Goal: Information Seeking & Learning: Find specific fact

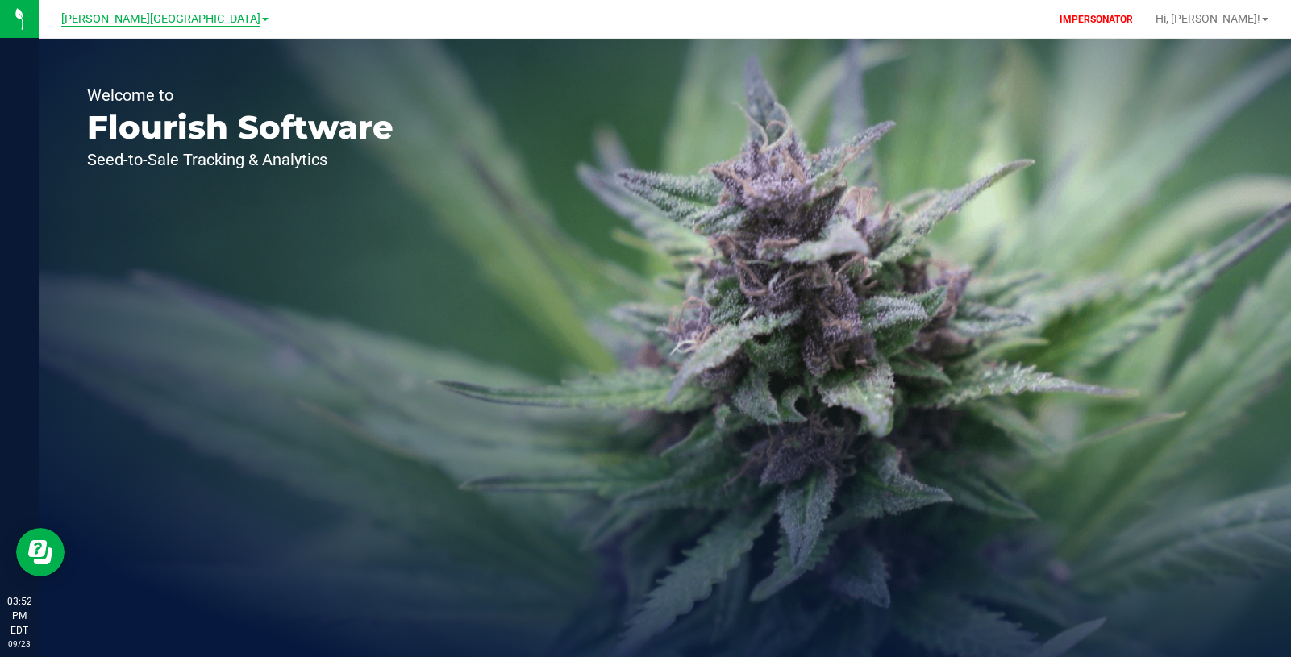
click at [206, 19] on span "[PERSON_NAME][GEOGRAPHIC_DATA]" at bounding box center [160, 19] width 199 height 15
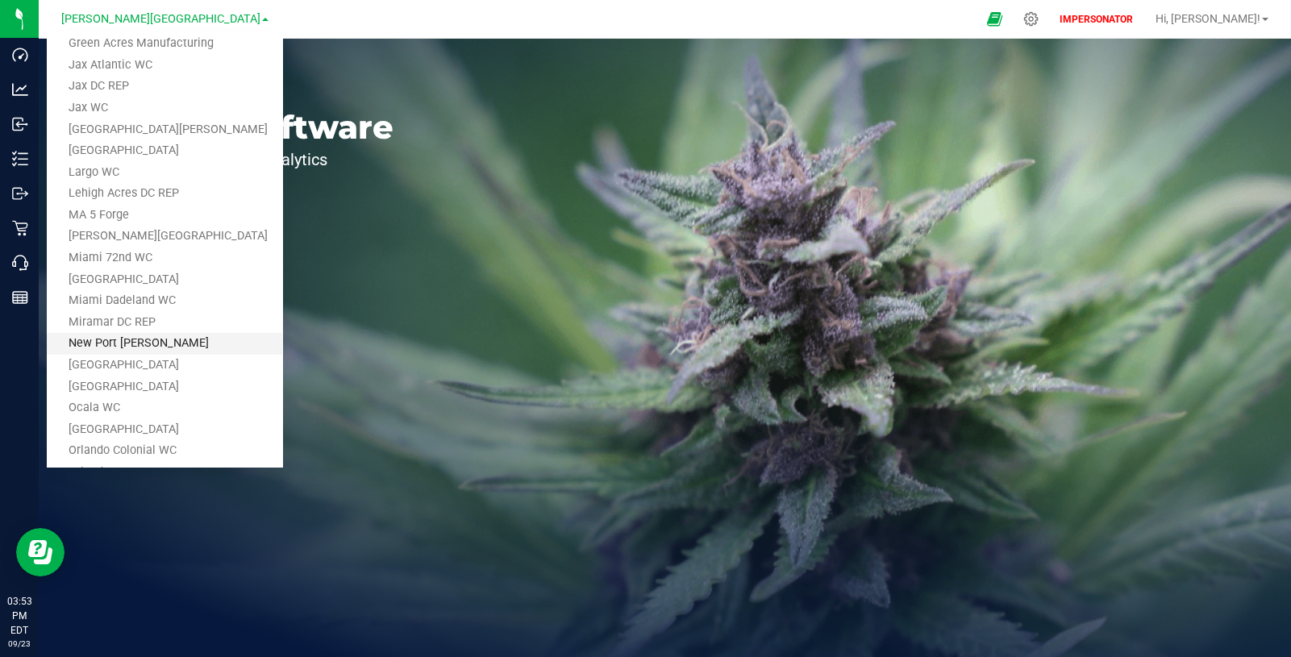
scroll to position [355, 0]
click at [185, 185] on link "Lehigh Acres DC REP" at bounding box center [164, 195] width 235 height 22
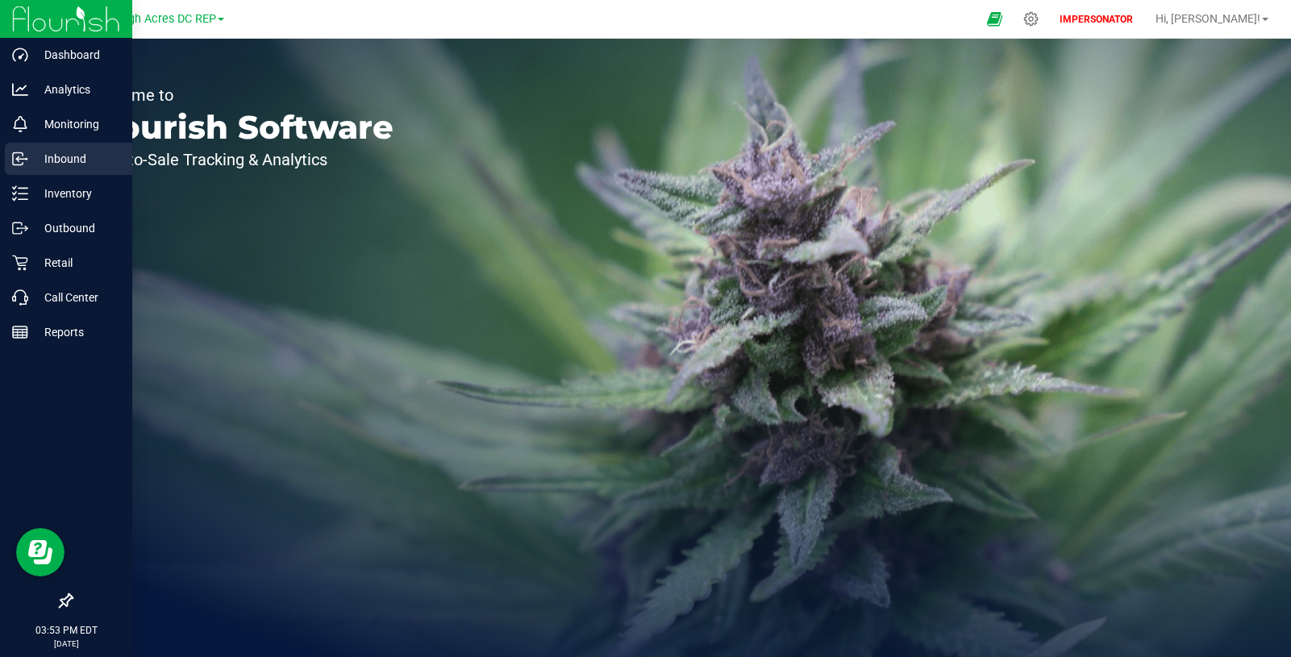
click at [73, 156] on p "Inbound" at bounding box center [76, 158] width 97 height 19
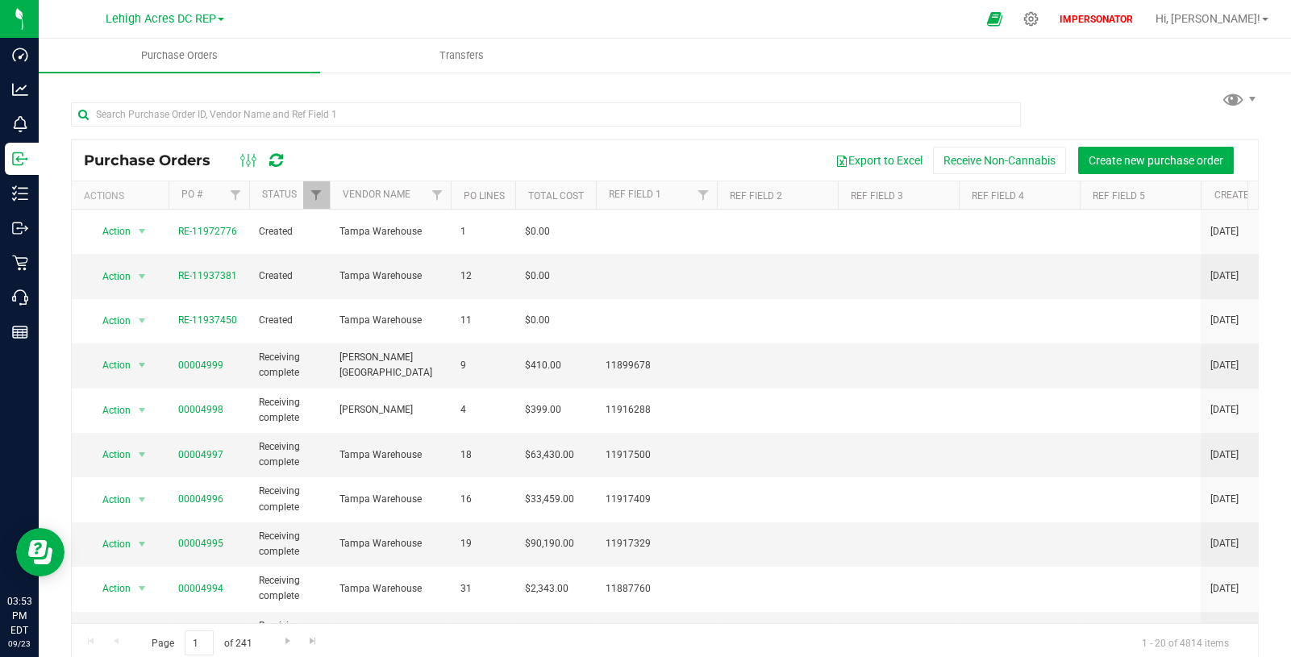
click at [440, 161] on div "Export to Excel Receive Non-Cannabis Create new purchase order" at bounding box center [773, 160] width 945 height 27
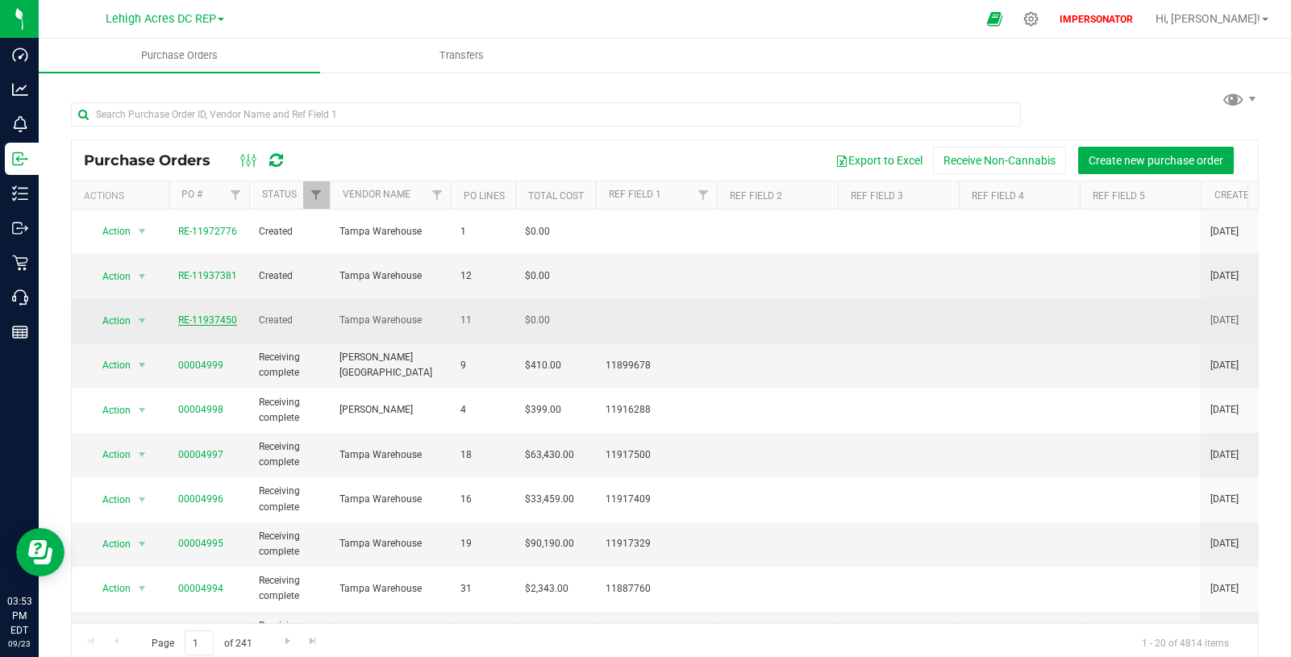
click at [201, 314] on link "RE-11937450" at bounding box center [207, 319] width 59 height 11
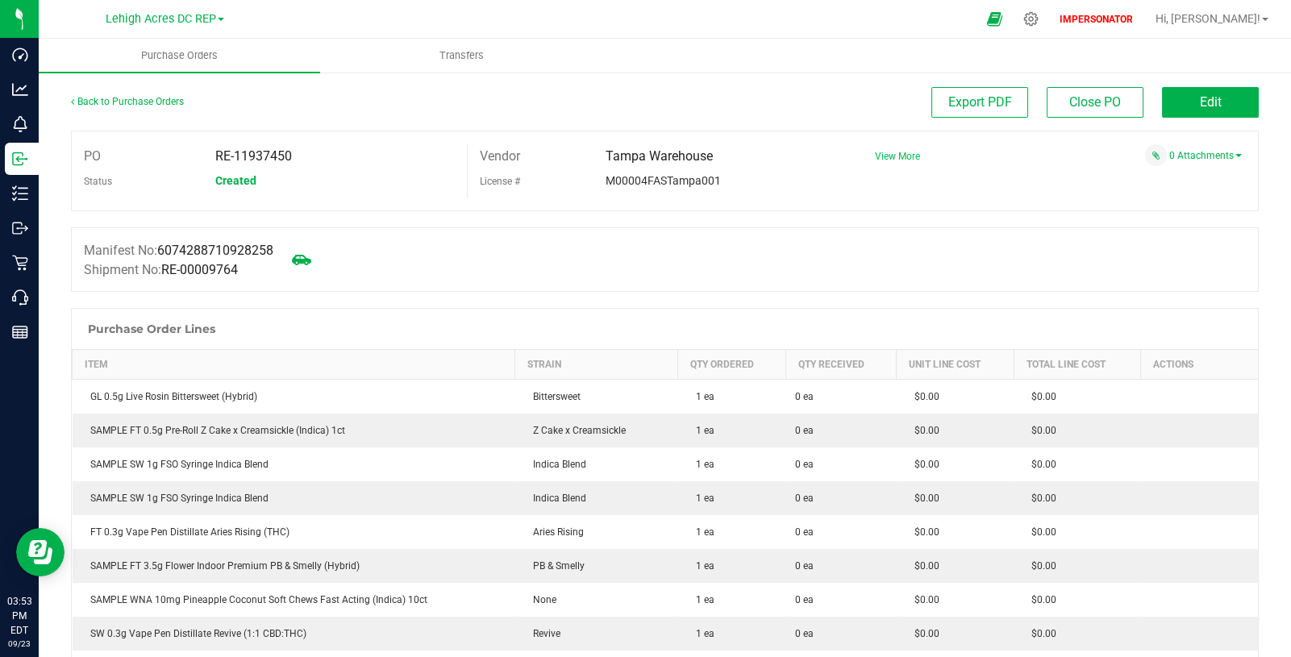
click at [901, 159] on span "View More" at bounding box center [897, 156] width 45 height 11
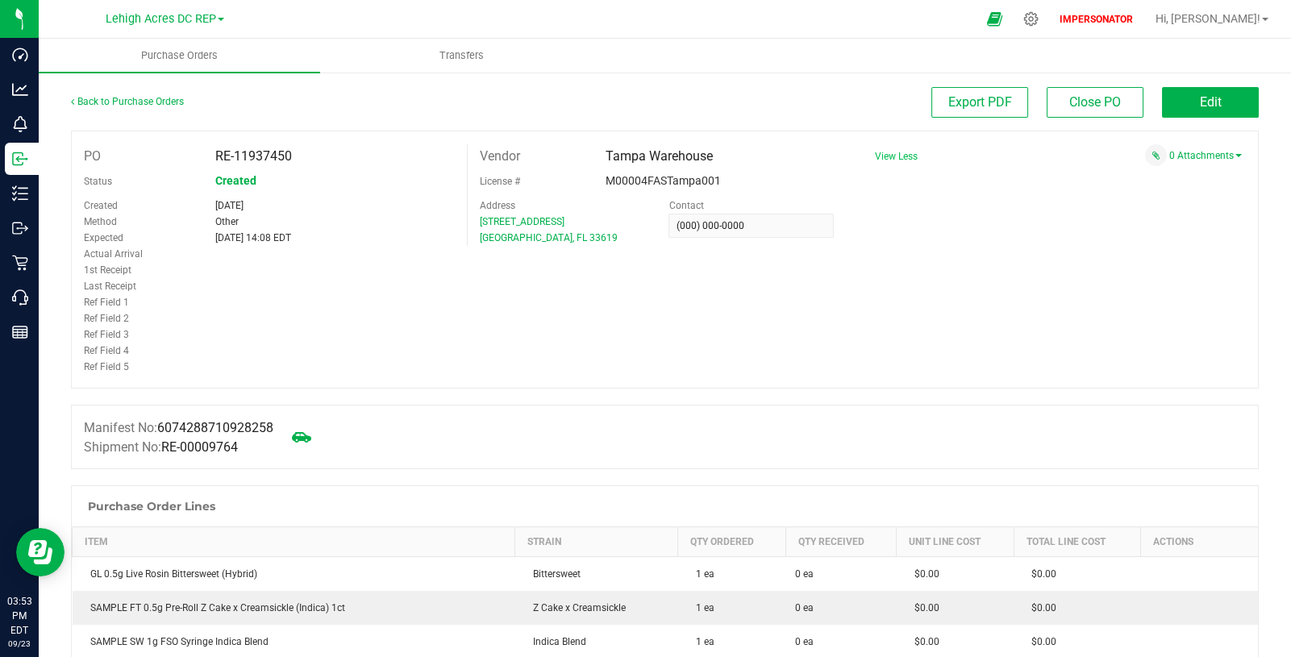
drag, startPoint x: 709, startPoint y: 154, endPoint x: 597, endPoint y: 158, distance: 112.9
click at [597, 158] on div "Tampa Warehouse" at bounding box center [719, 156] width 252 height 24
copy span "Tampa Warehouse"
click at [227, 426] on span "6074288710928258" at bounding box center [215, 427] width 116 height 15
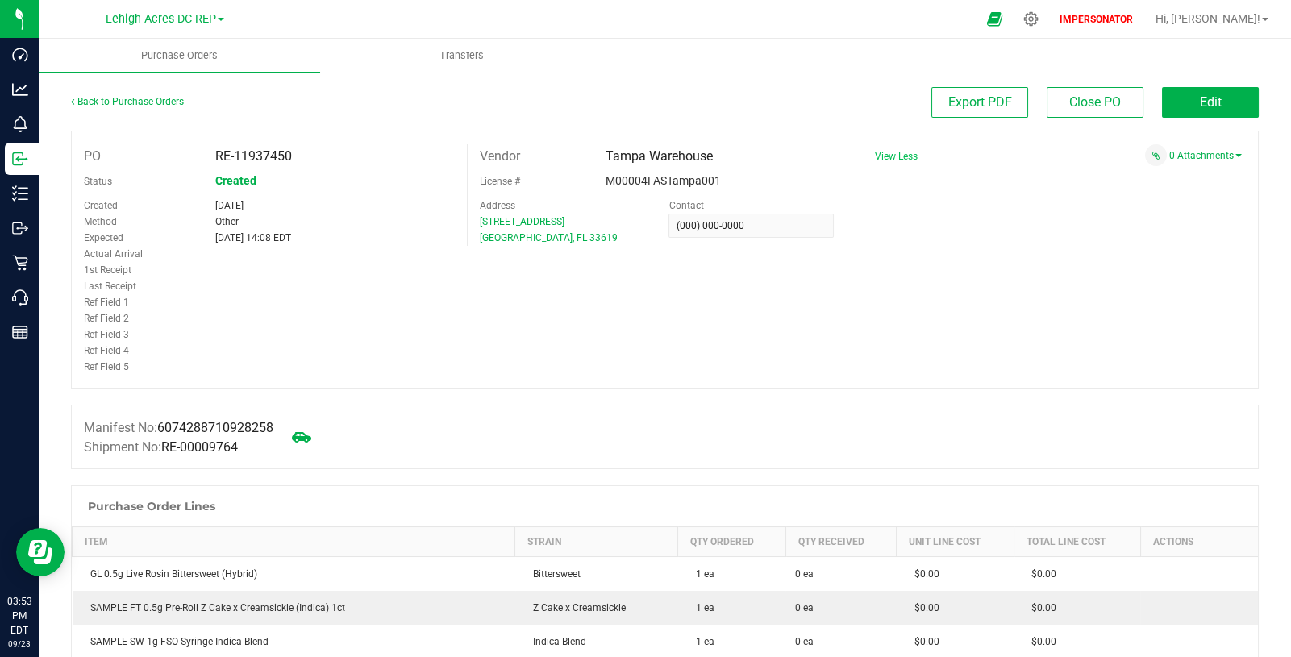
copy span "6074288710928258"
click at [130, 434] on label "Manifest No: 6074288710928258" at bounding box center [178, 427] width 189 height 19
drag, startPoint x: 84, startPoint y: 425, endPoint x: 251, endPoint y: 454, distance: 169.4
click at [252, 454] on div "Manifest No: 6074288710928258 Shipment No: RE-00009764" at bounding box center [178, 436] width 189 height 37
copy div "Manifest No: 6074288710928258 Shipment No: RE-00009764"
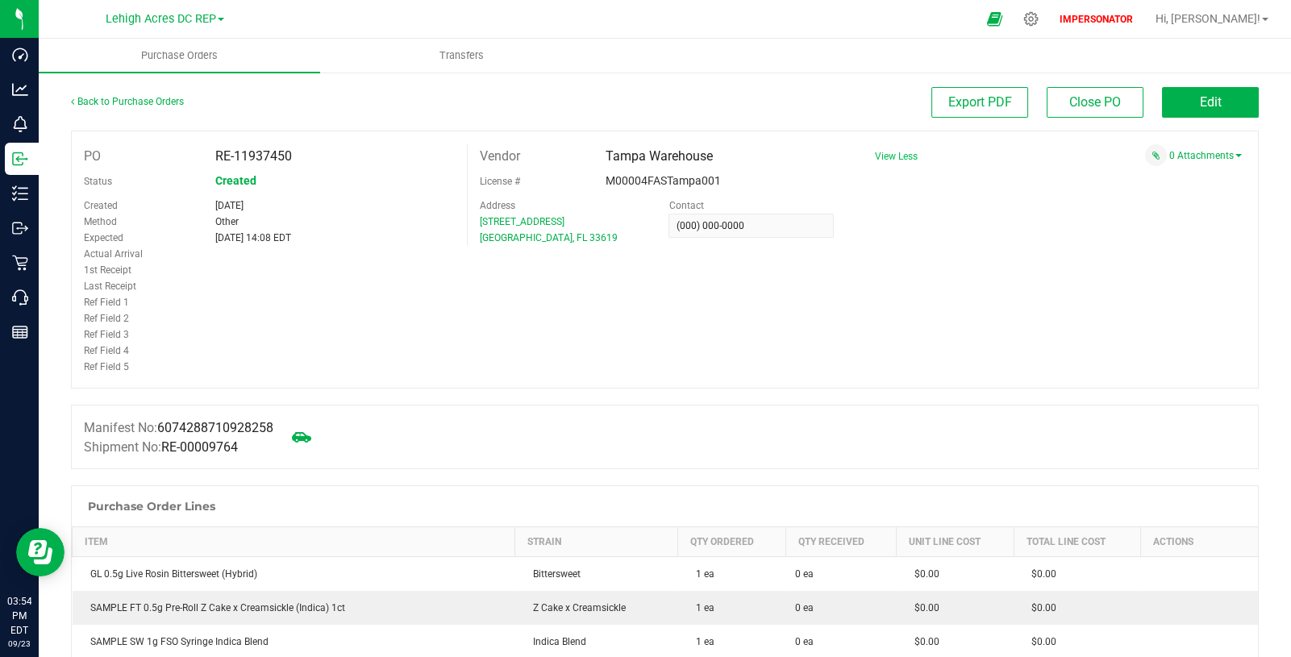
drag, startPoint x: 713, startPoint y: 160, endPoint x: 592, endPoint y: 159, distance: 120.9
click at [593, 159] on div "Tampa Warehouse" at bounding box center [719, 156] width 252 height 24
copy span "Tampa Warehouse"
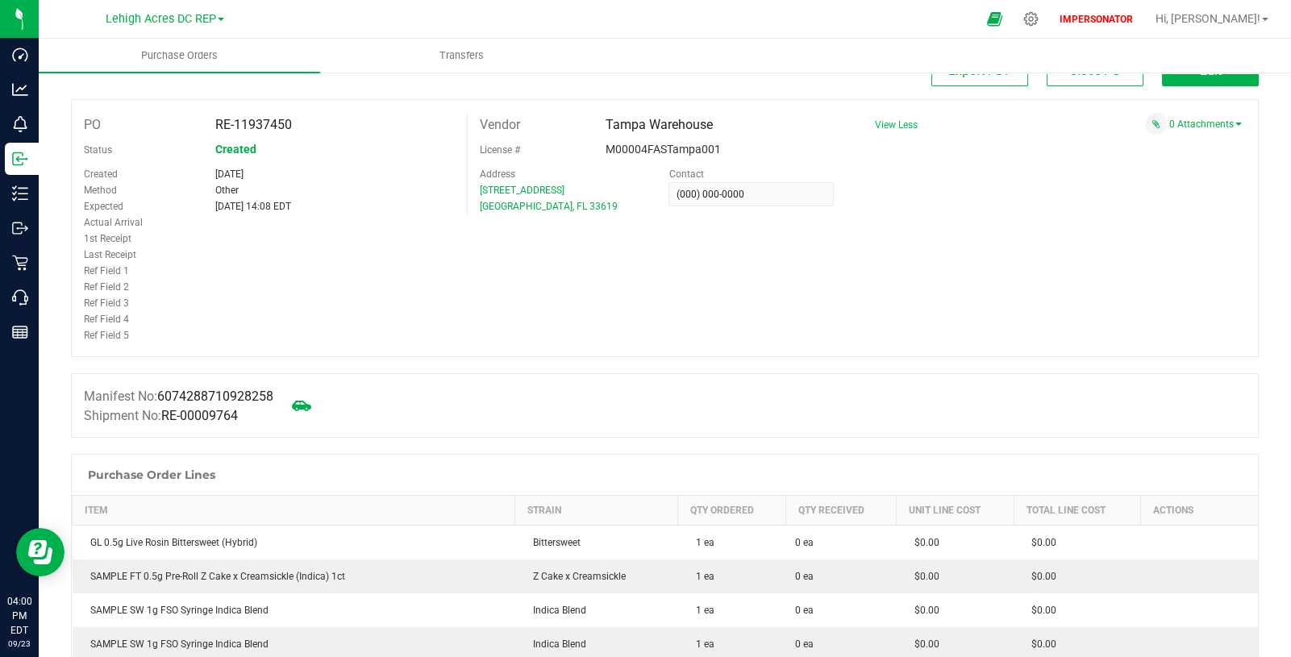
scroll to position [32, 0]
click at [263, 395] on span "6074288710928258" at bounding box center [215, 395] width 116 height 15
click at [263, 394] on span "6074288710928258" at bounding box center [215, 395] width 116 height 15
copy span "6074288710928258"
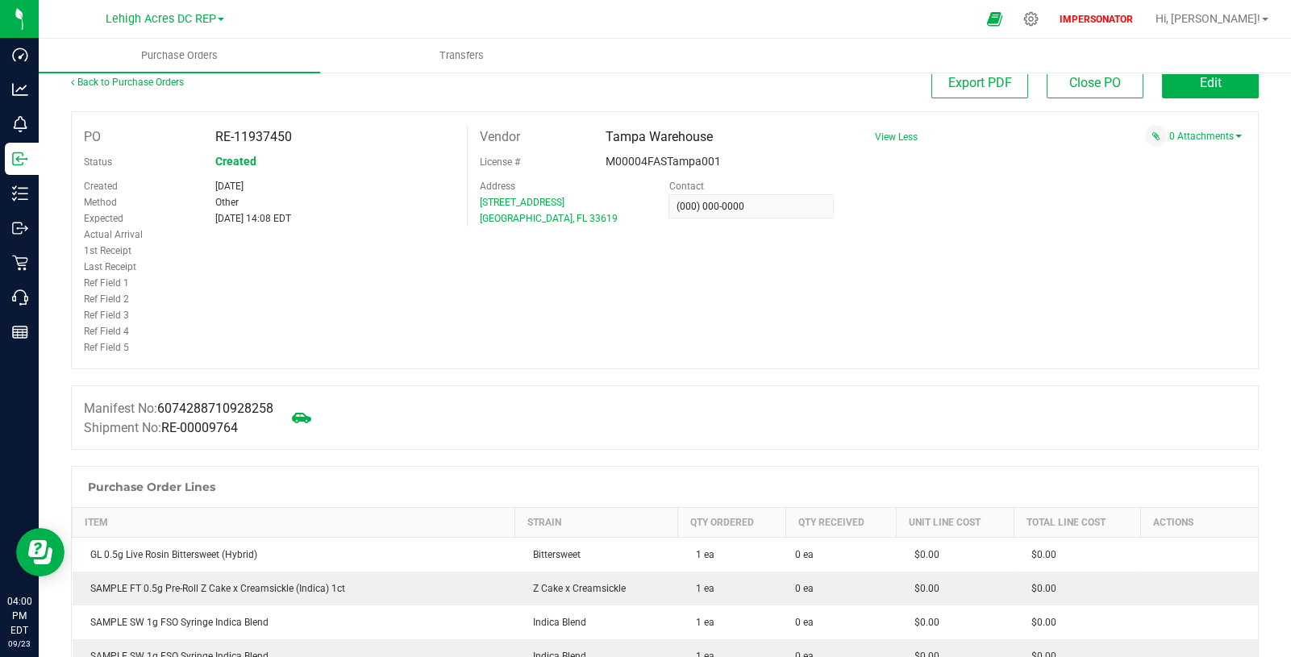
scroll to position [0, 0]
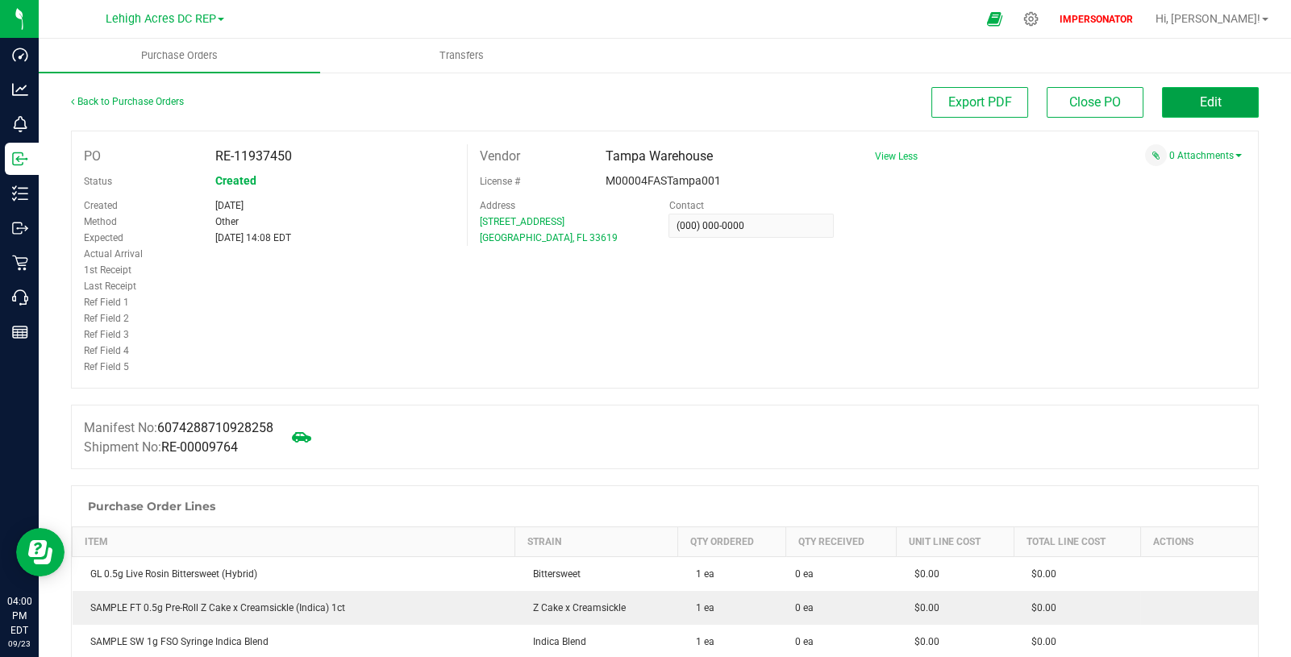
click at [1200, 103] on span "Edit" at bounding box center [1211, 101] width 22 height 15
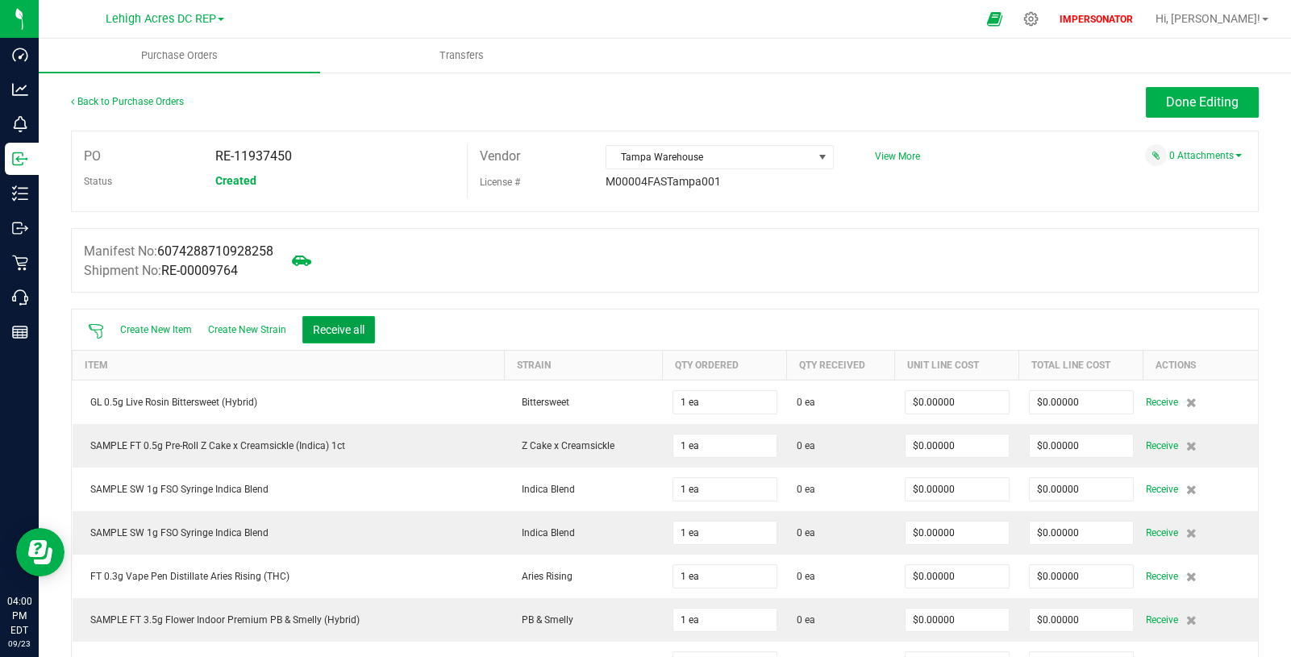
click at [351, 331] on button "Receive all" at bounding box center [338, 329] width 73 height 27
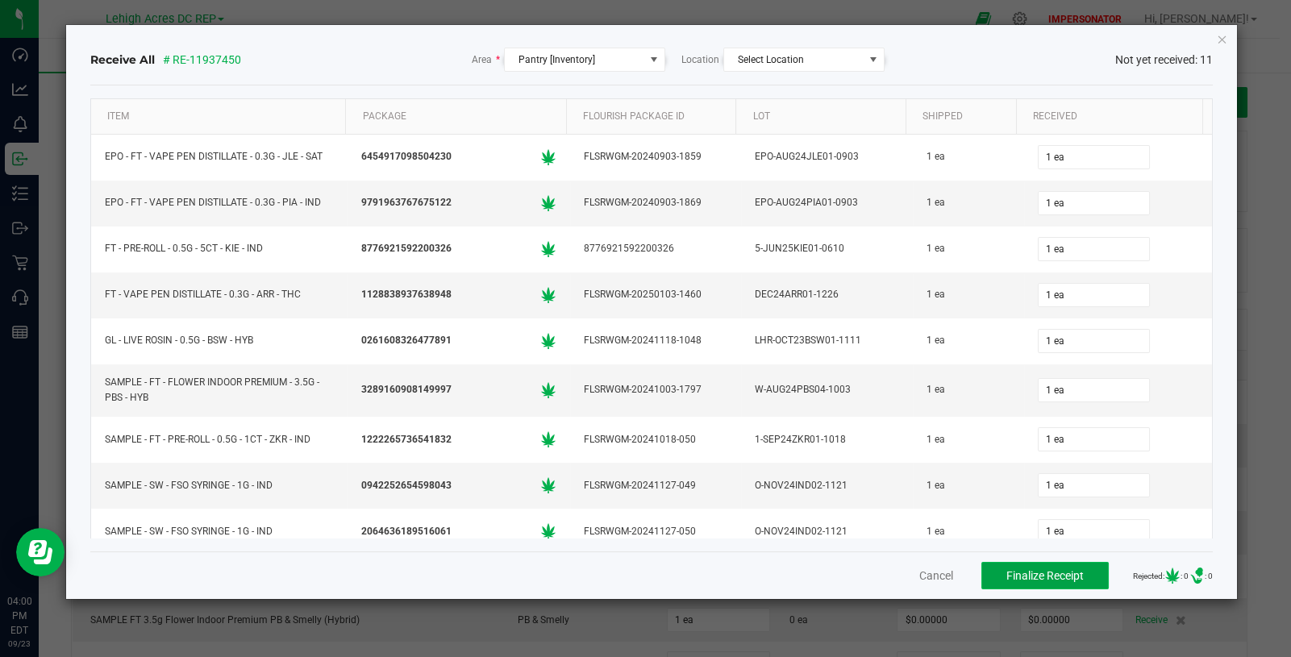
click at [1026, 580] on span "Finalize Receipt" at bounding box center [1044, 575] width 77 height 13
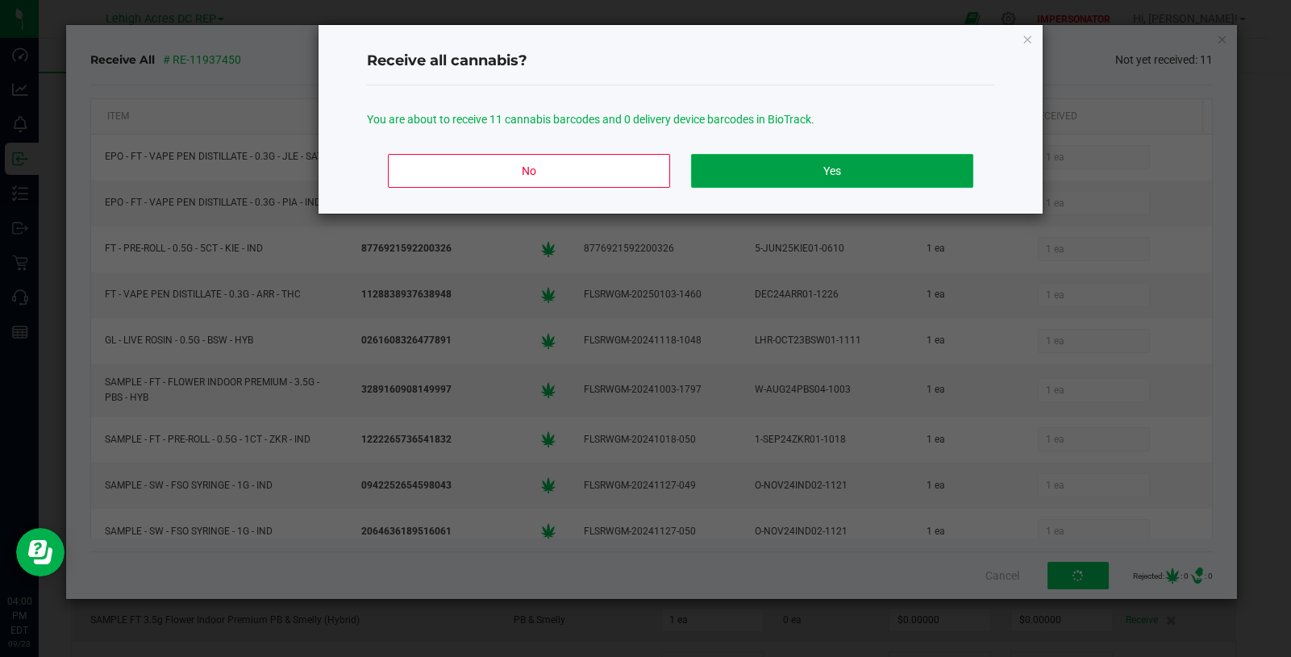
click at [811, 181] on button "Yes" at bounding box center [832, 171] width 282 height 34
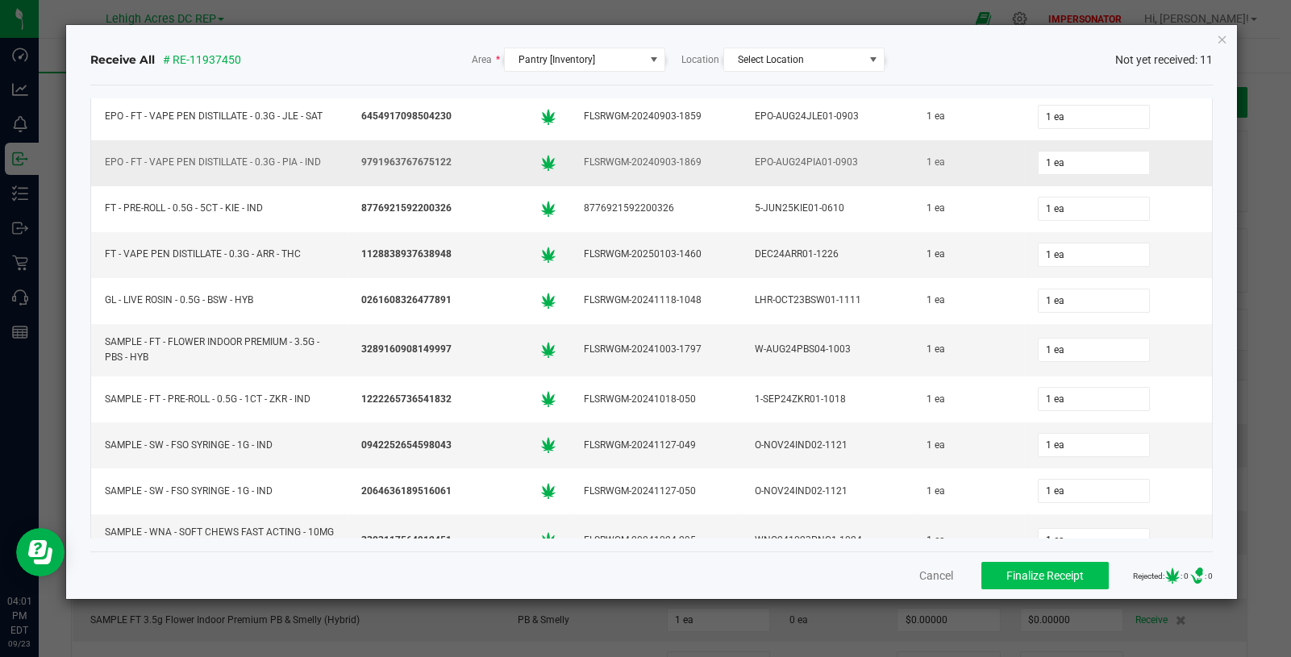
scroll to position [119, 0]
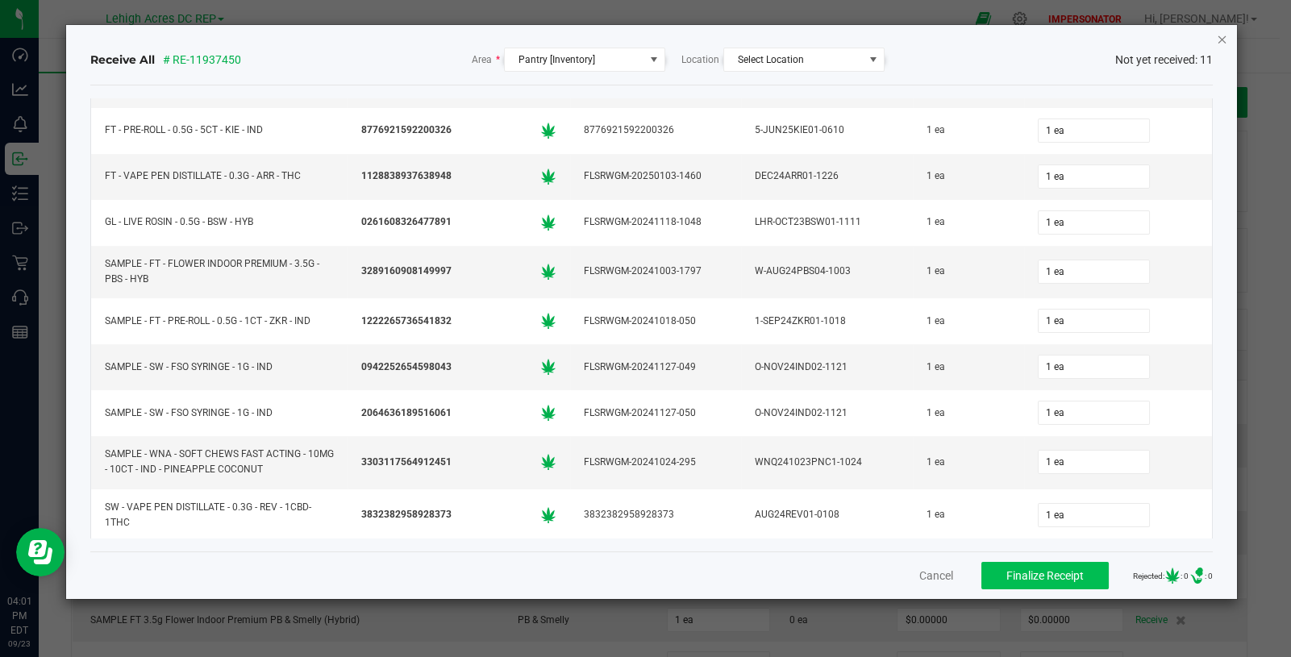
click at [1220, 40] on icon "Close" at bounding box center [1222, 38] width 11 height 19
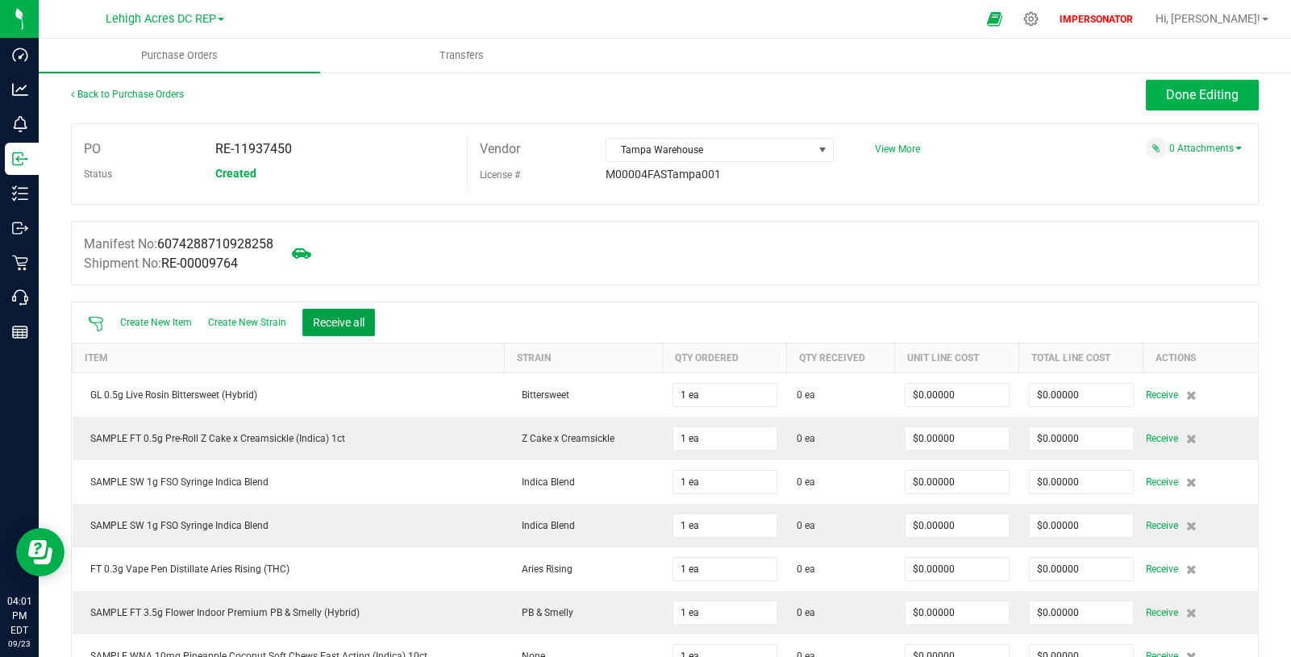
scroll to position [0, 0]
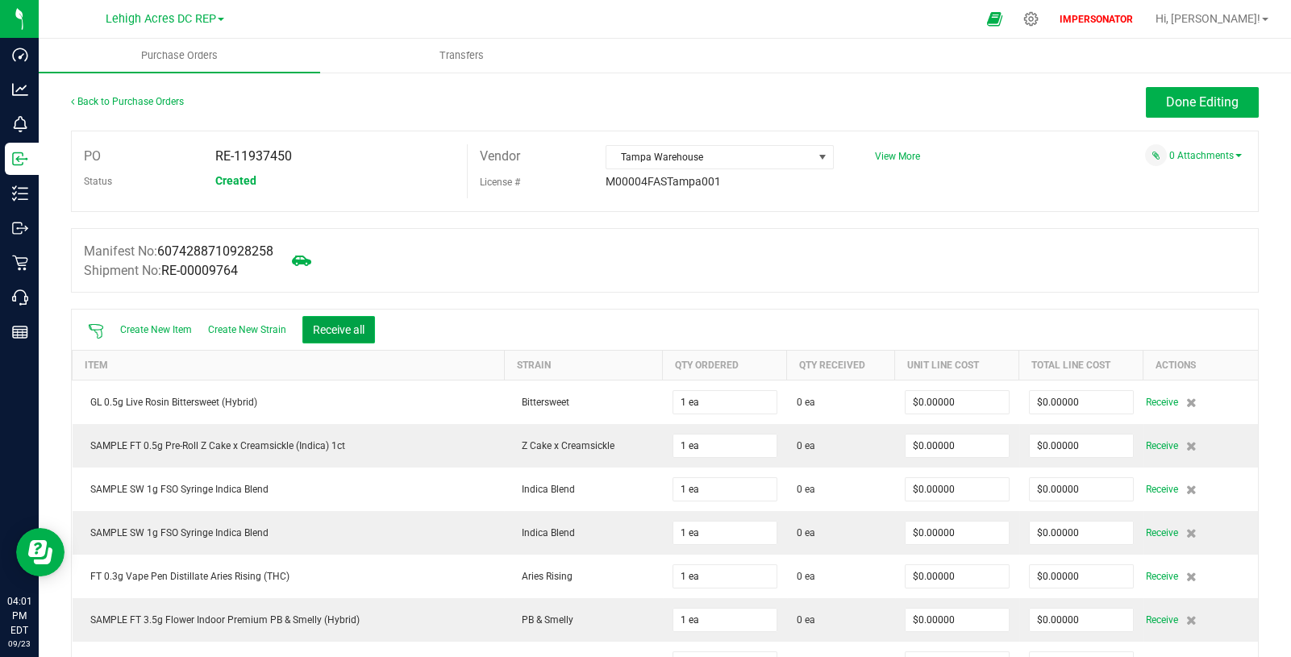
click at [350, 332] on button "Receive all" at bounding box center [338, 329] width 73 height 27
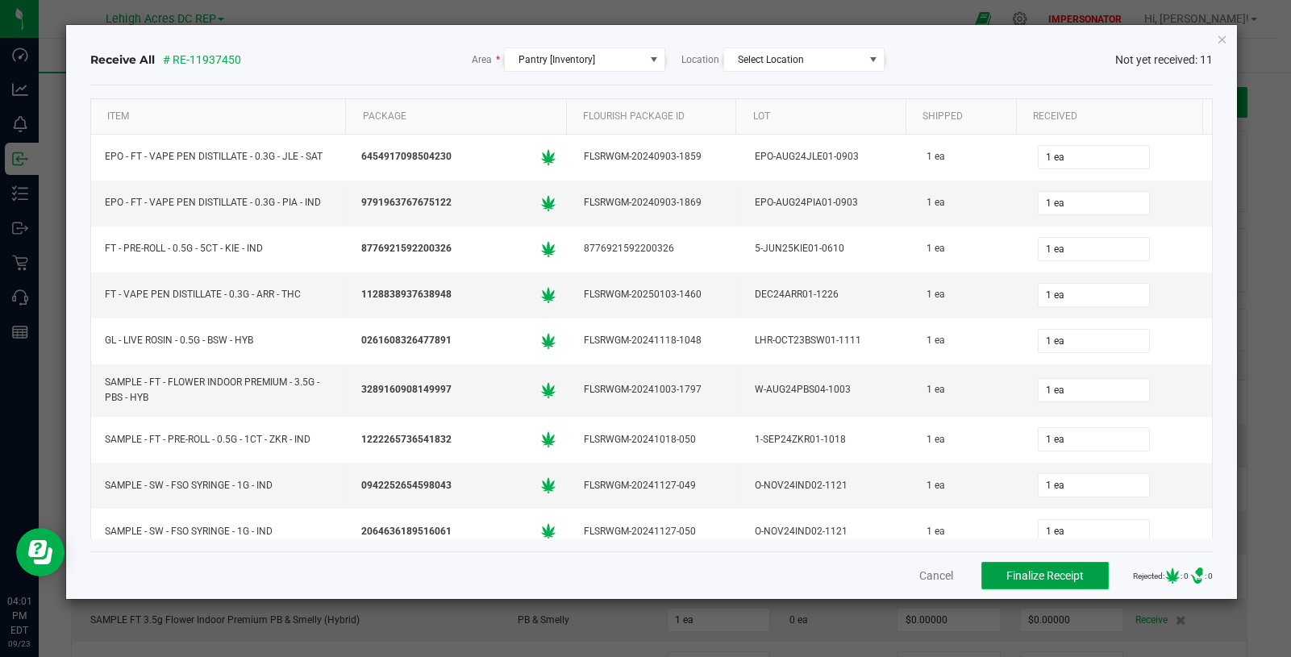
click at [1006, 573] on span "Finalize Receipt" at bounding box center [1044, 575] width 77 height 13
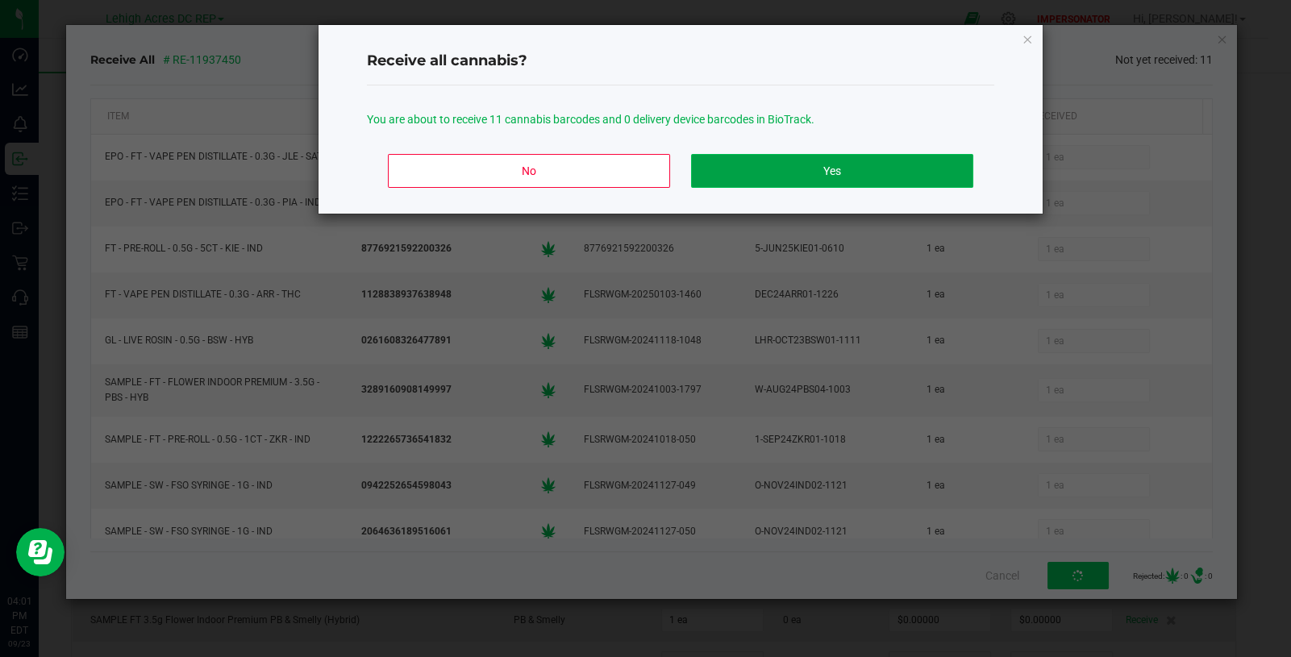
click at [805, 177] on button "Yes" at bounding box center [832, 171] width 282 height 34
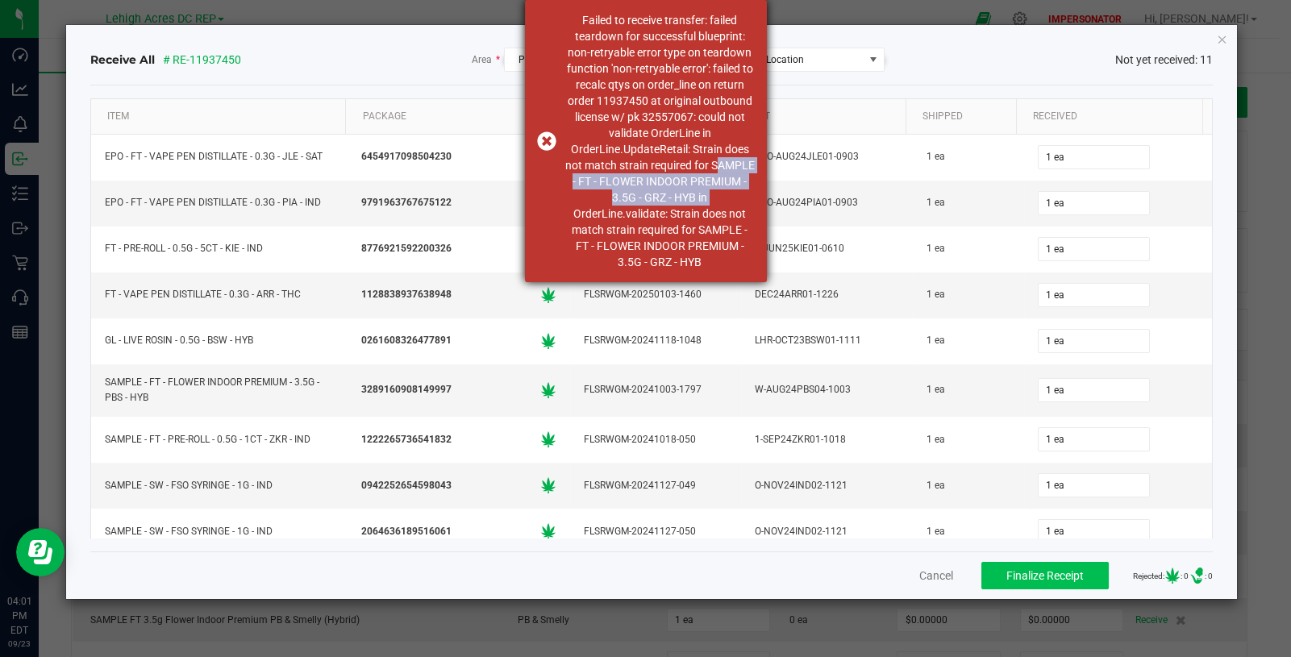
copy div "SAMPLE - FT - FLOWER INDOOR PREMIUM - 3.5G - GRZ - HYB in"
drag, startPoint x: 712, startPoint y: 162, endPoint x: 730, endPoint y: 202, distance: 44.0
click at [730, 202] on div "Failed to receive transfer: failed teardown for successful blueprint: non-retry…" at bounding box center [659, 141] width 189 height 258
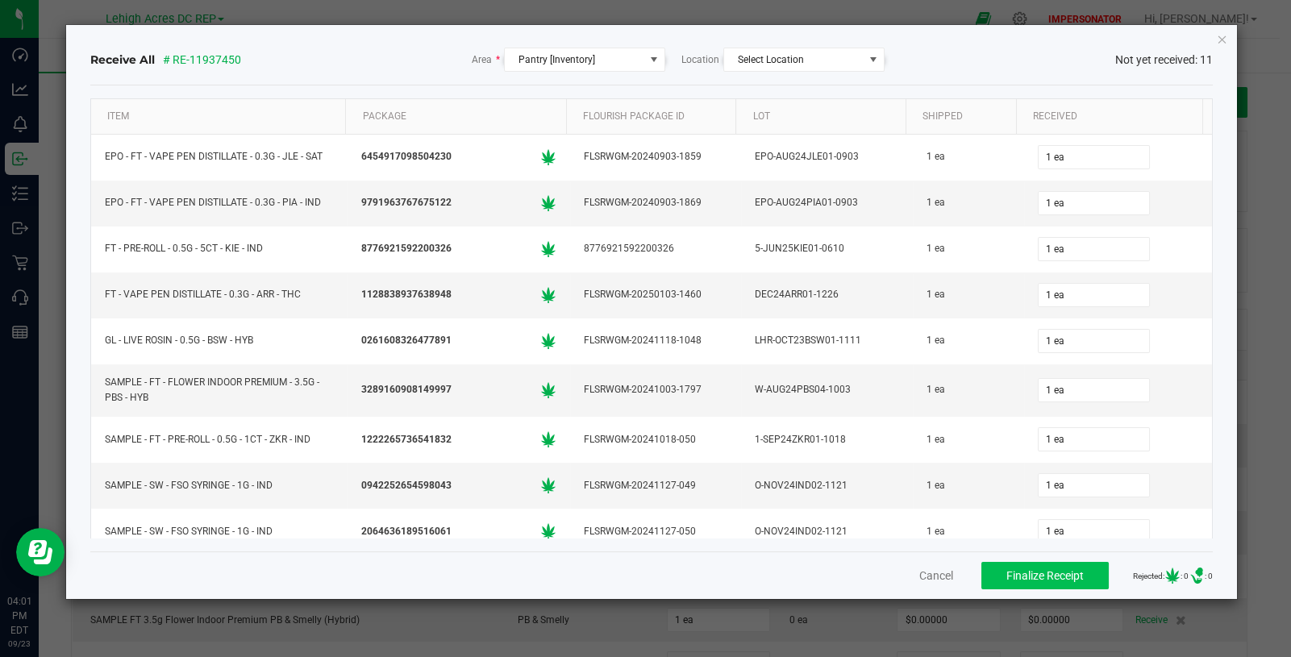
click at [419, 62] on div "Receive All # RE-11937450 Area * Pantry [Inventory] Location Select Location No…" at bounding box center [651, 60] width 1122 height 24
click at [431, 389] on span "3289160908149997" at bounding box center [406, 389] width 90 height 15
click at [920, 576] on button "Cancel" at bounding box center [936, 576] width 34 height 16
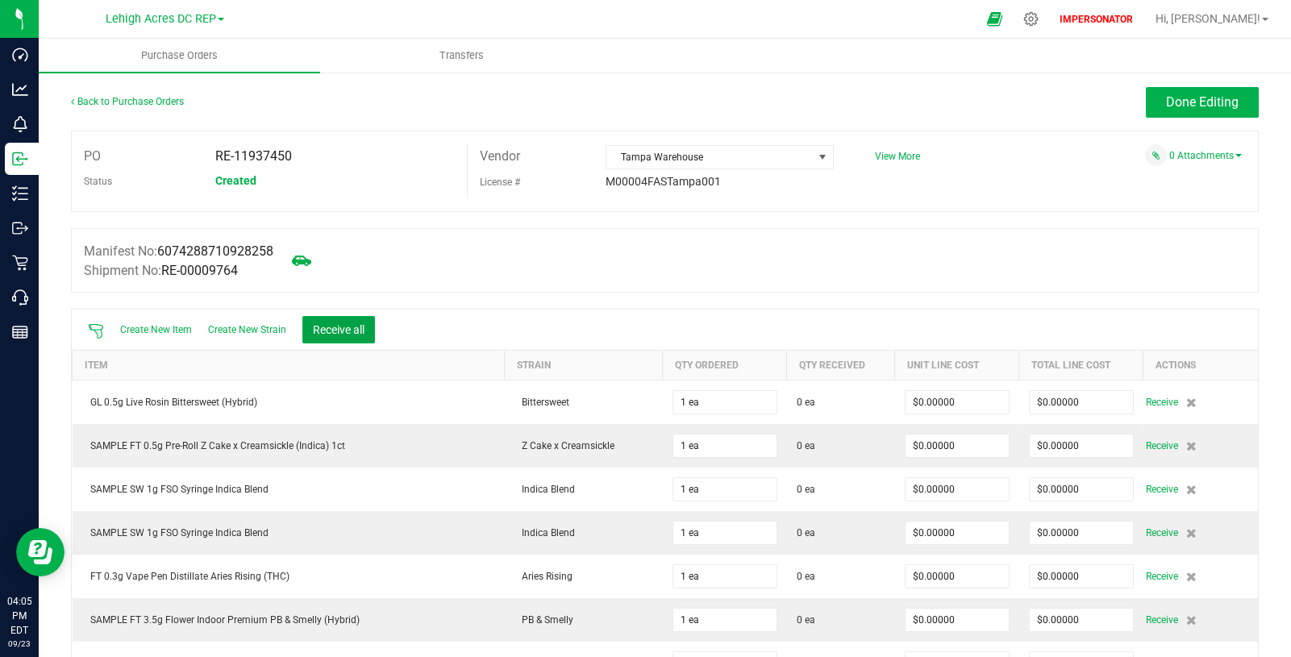
click at [302, 316] on button "Receive all" at bounding box center [338, 329] width 73 height 27
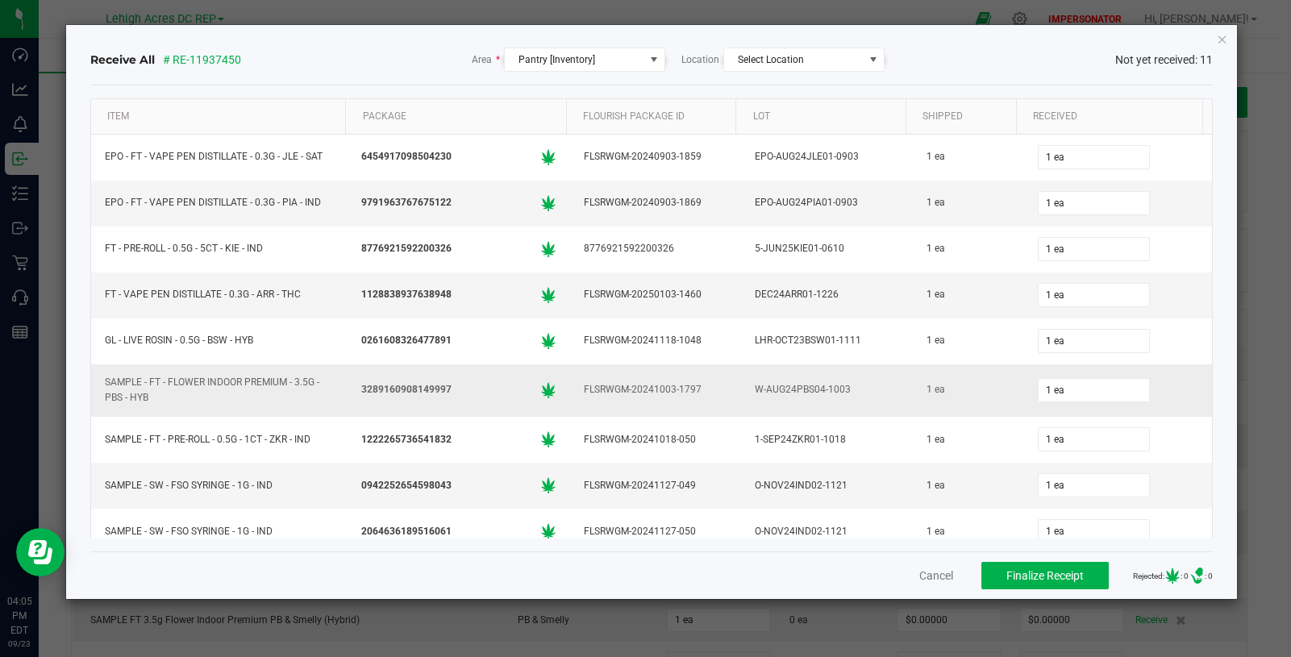
drag, startPoint x: 160, startPoint y: 396, endPoint x: 134, endPoint y: 390, distance: 26.4
click at [154, 394] on div "SAMPLE - FT - FLOWER INDOOR PREMIUM - 3.5G - PBS - HYB" at bounding box center [219, 390] width 237 height 39
drag, startPoint x: 105, startPoint y: 381, endPoint x: 148, endPoint y: 393, distance: 45.2
click at [148, 393] on div "SAMPLE - FT - FLOWER INDOOR PREMIUM - 3.5G - PBS - HYB" at bounding box center [219, 390] width 237 height 39
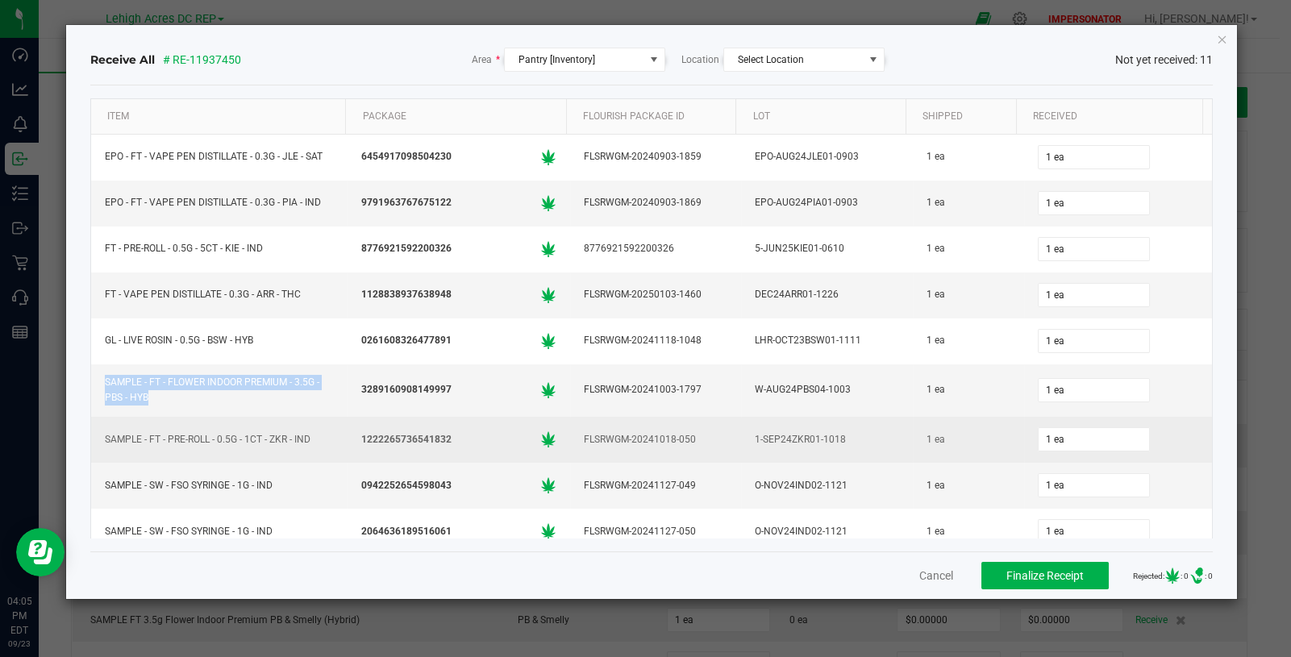
copy div "SAMPLE - FT - FLOWER INDOOR PREMIUM - 3.5G - PBS - HYB"
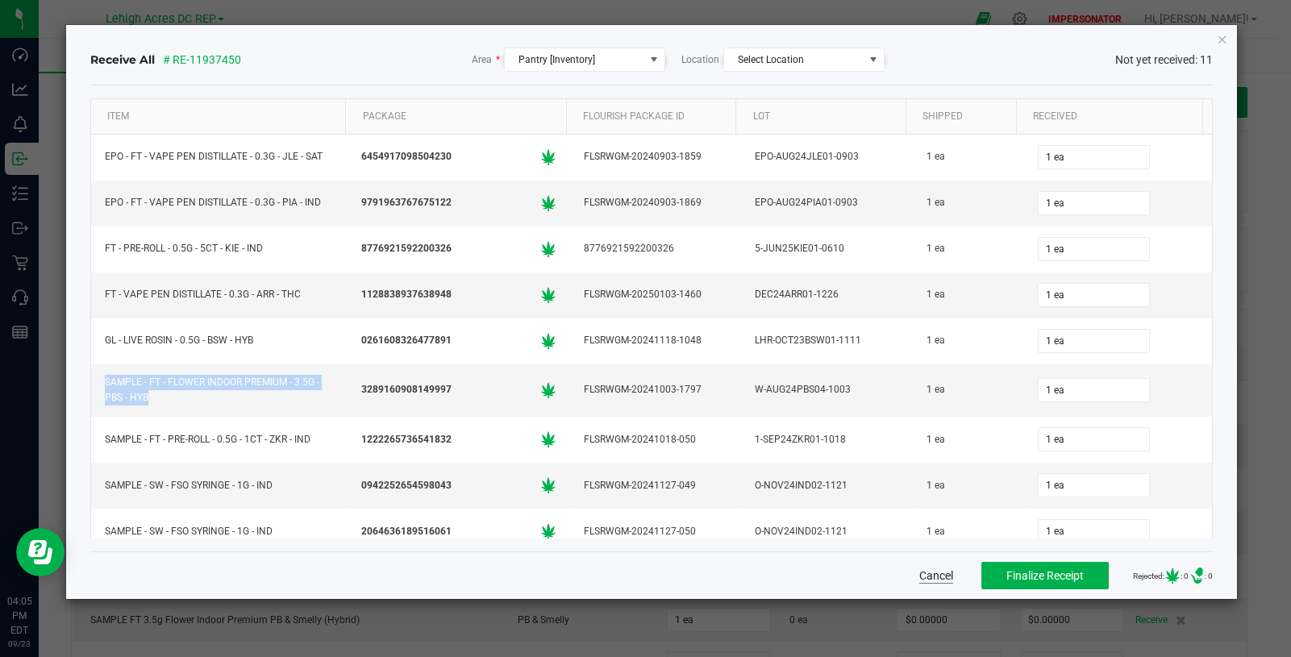
click at [919, 574] on button "Cancel" at bounding box center [936, 576] width 34 height 16
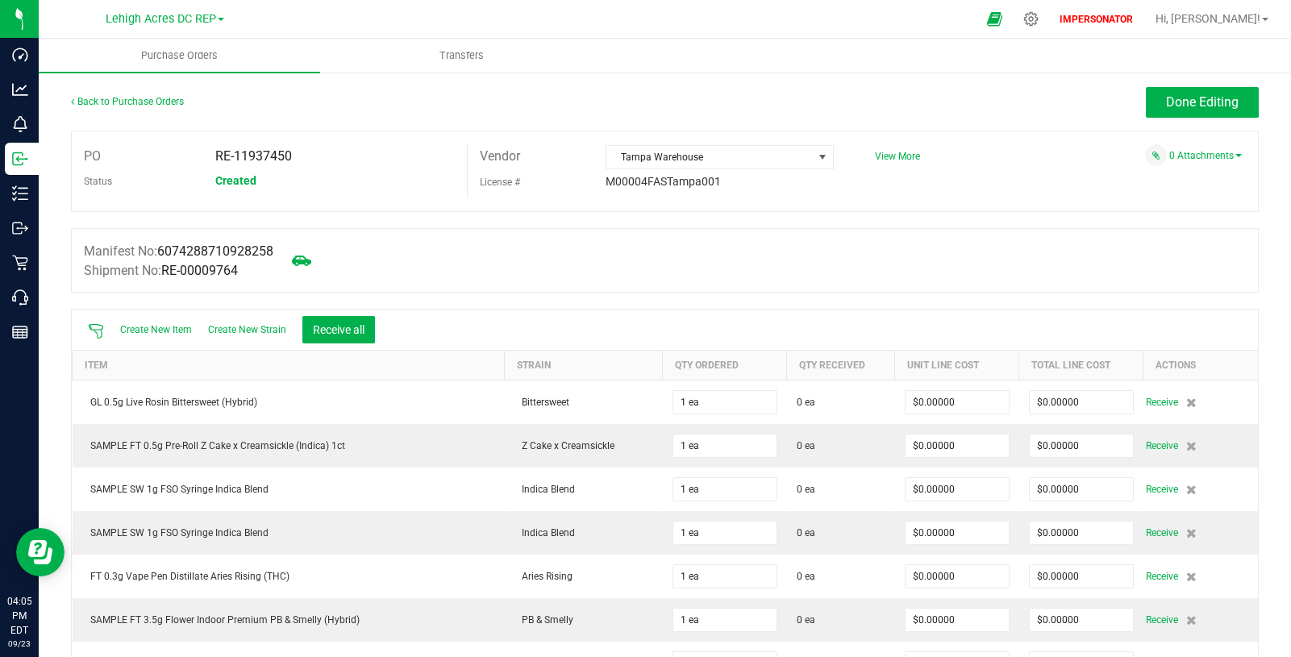
click at [694, 270] on div "Manifest No: 6074288710928258 Shipment No: RE-00009764" at bounding box center [665, 260] width 1188 height 64
click at [485, 263] on div "Manifest No: 6074288710928258 Shipment No: RE-00009764" at bounding box center [665, 260] width 1188 height 64
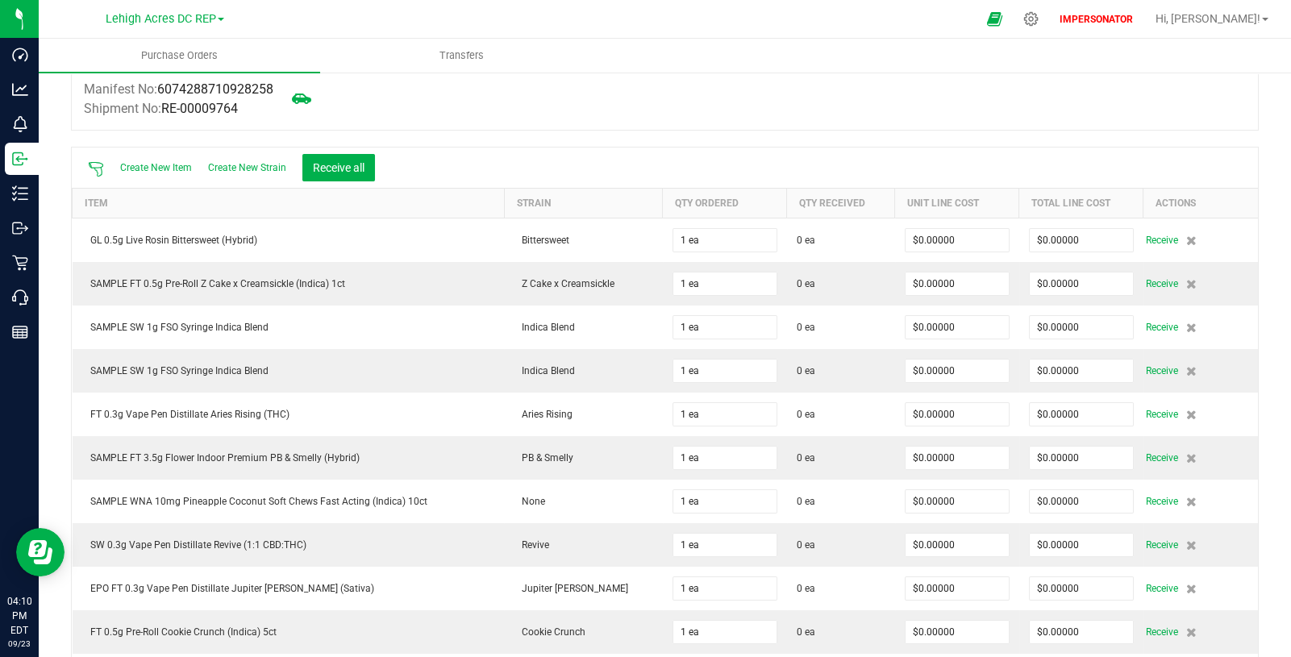
scroll to position [170, 0]
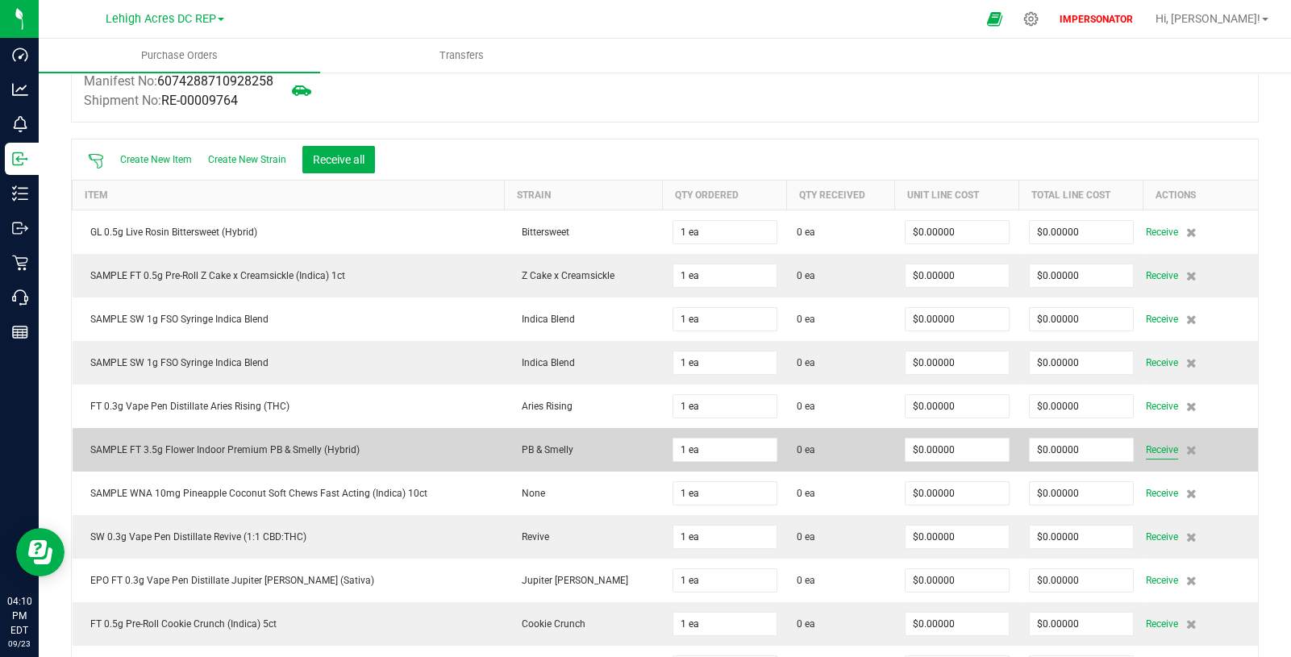
click at [1150, 451] on span "Receive" at bounding box center [1162, 449] width 32 height 19
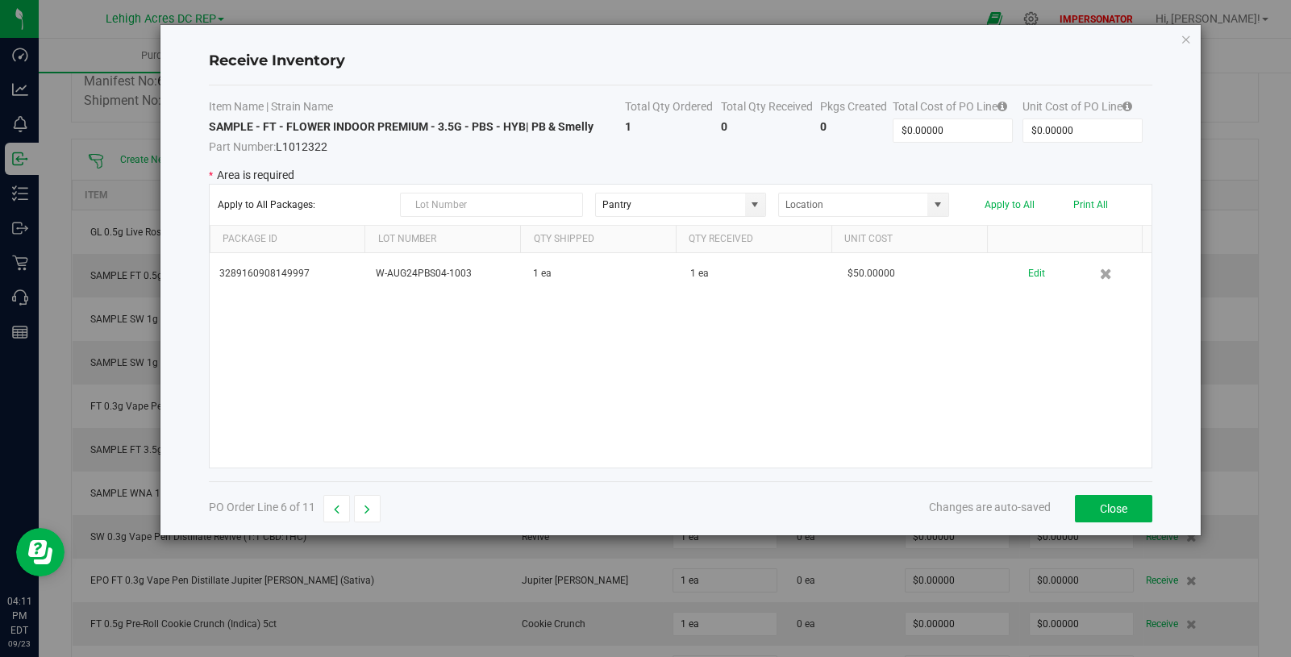
click at [382, 56] on h4 "Receive Inventory" at bounding box center [681, 61] width 944 height 21
drag, startPoint x: 371, startPoint y: 59, endPoint x: 236, endPoint y: 46, distance: 135.3
click at [236, 46] on div "Receive Inventory" at bounding box center [681, 62] width 944 height 48
copy h4 "Receive Inventory"
drag, startPoint x: 523, startPoint y: 127, endPoint x: 324, endPoint y: 141, distance: 199.7
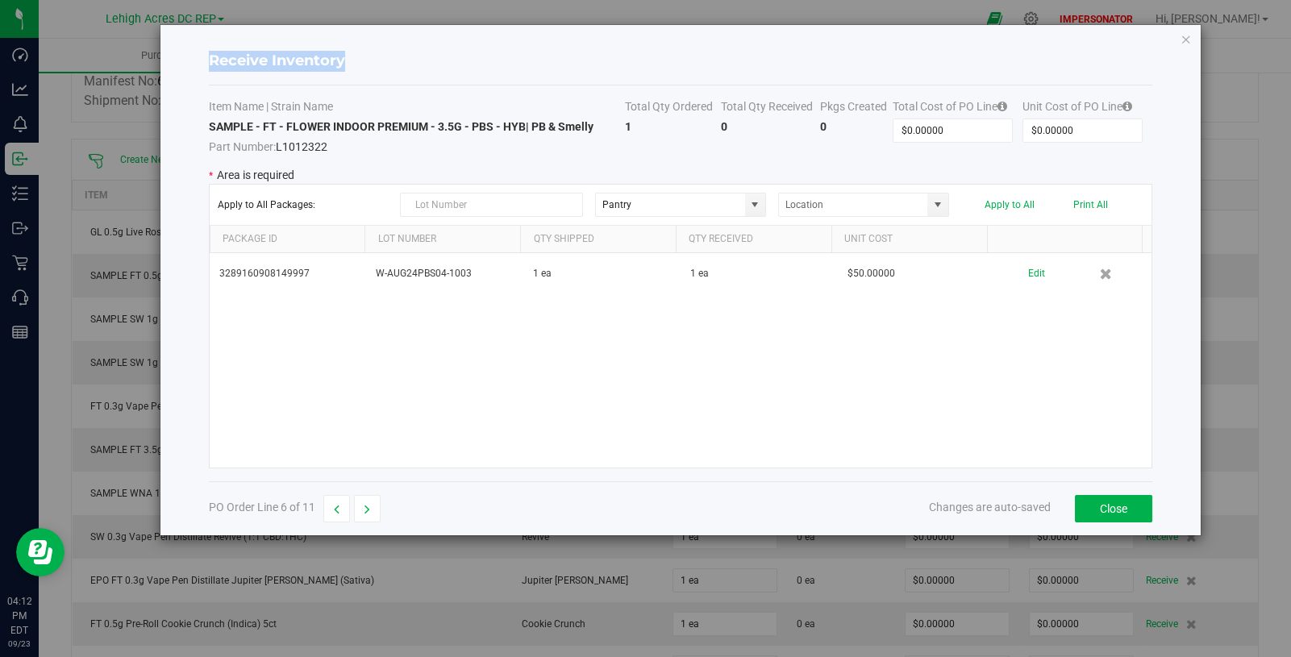
click at [347, 147] on td "SAMPLE - FT - FLOWER INDOOR PREMIUM - 3.5G - PBS - HYB | PB & Smelly Part Numbe…" at bounding box center [417, 137] width 417 height 36
drag, startPoint x: 216, startPoint y: 123, endPoint x: 213, endPoint y: 114, distance: 10.2
click at [216, 123] on strong "SAMPLE - FT - FLOWER INDOOR PREMIUM - 3.5G - PBS - HYB | PB & Smelly" at bounding box center [401, 126] width 385 height 13
drag, startPoint x: 208, startPoint y: 106, endPoint x: 422, endPoint y: 102, distance: 213.7
click at [597, 118] on tbody "Item Name | Strain Name Total Qty Ordered Total Qty Received Pkgs Created Total…" at bounding box center [681, 126] width 944 height 56
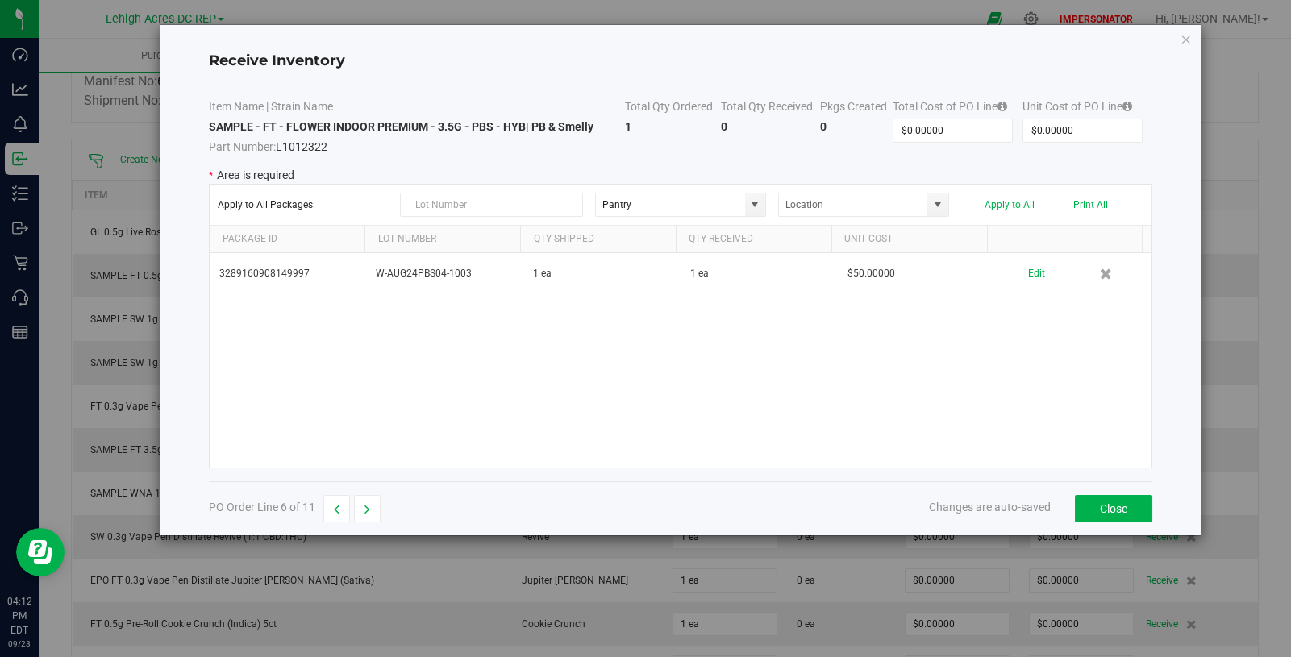
drag, startPoint x: 372, startPoint y: 104, endPoint x: 359, endPoint y: 104, distance: 13.7
click at [365, 104] on th "Item Name | Strain Name" at bounding box center [417, 108] width 417 height 20
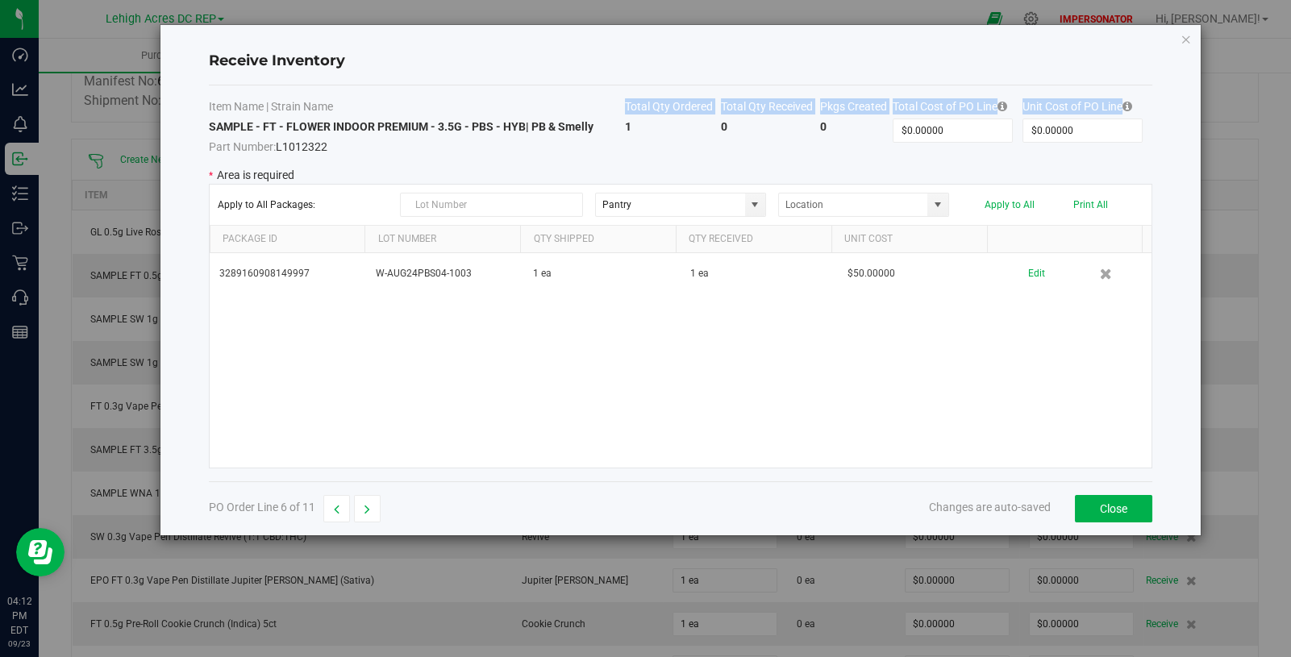
drag, startPoint x: 346, startPoint y: 109, endPoint x: 274, endPoint y: 114, distance: 71.9
click at [286, 117] on tbody "Item Name | Strain Name Total Qty Ordered Total Qty Received Pkgs Created Total…" at bounding box center [681, 126] width 944 height 56
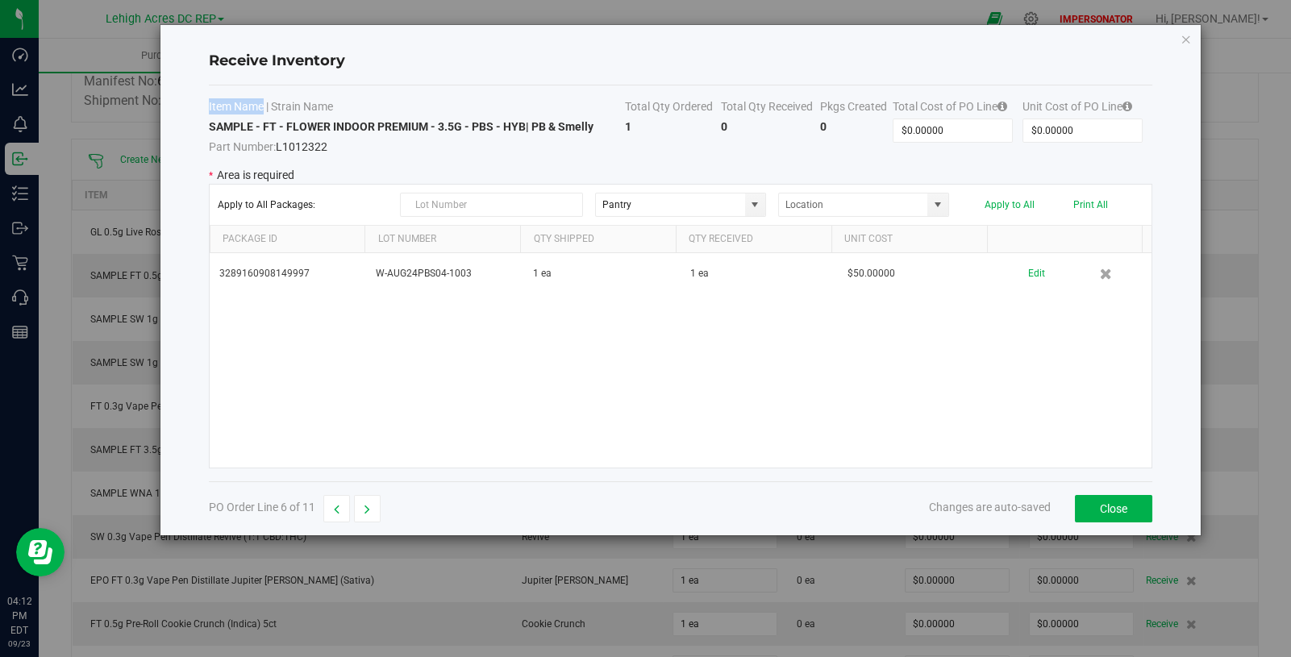
drag, startPoint x: 264, startPoint y: 107, endPoint x: 208, endPoint y: 103, distance: 56.6
click at [209, 103] on th "Item Name | Strain Name" at bounding box center [417, 108] width 417 height 20
copy th "Item Name"
drag, startPoint x: 517, startPoint y: 123, endPoint x: 208, endPoint y: 128, distance: 308.8
click at [209, 128] on strong "SAMPLE - FT - FLOWER INDOOR PREMIUM - 3.5G - PBS - HYB | PB & Smelly" at bounding box center [401, 126] width 385 height 13
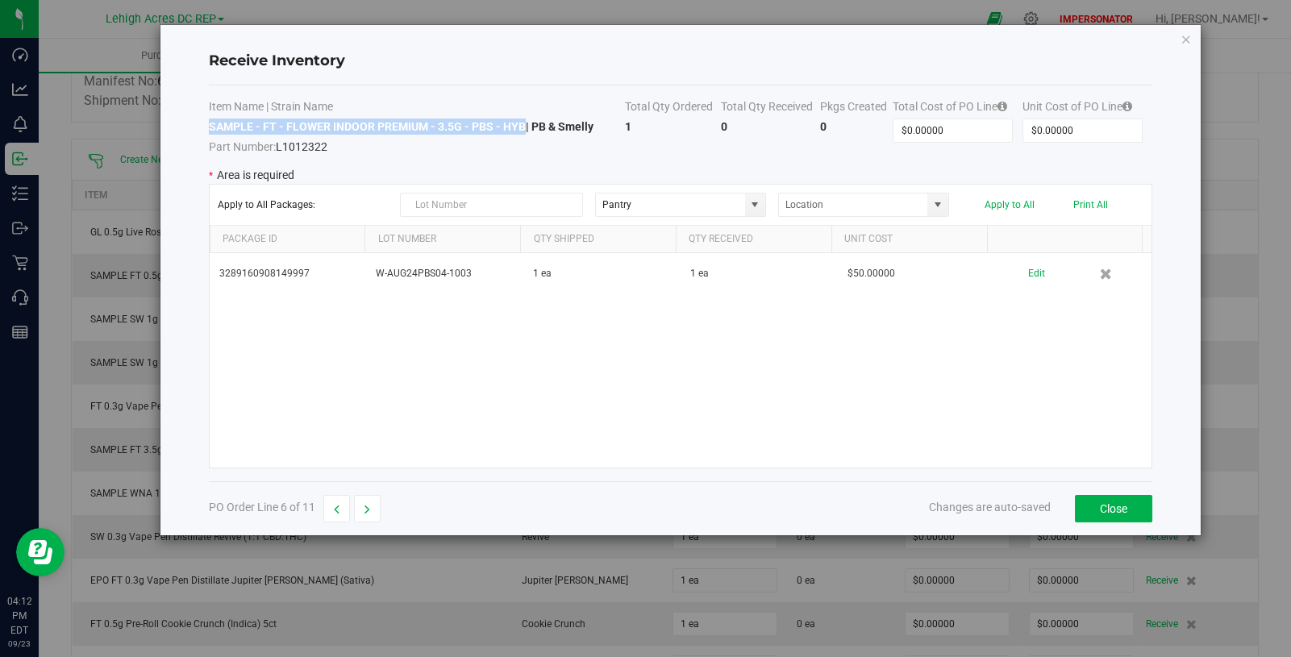
copy strong "SAMPLE - FT - FLOWER INDOOR PREMIUM - 3.5G - PBS - HYB"
drag, startPoint x: 341, startPoint y: 104, endPoint x: 274, endPoint y: 99, distance: 67.1
click at [274, 99] on th "Item Name | Strain Name" at bounding box center [417, 108] width 417 height 20
drag, startPoint x: 601, startPoint y: 127, endPoint x: 534, endPoint y: 122, distance: 67.1
click at [534, 122] on td "SAMPLE - FT - FLOWER INDOOR PREMIUM - 3.5G - PBS - HYB | PB & Smelly Part Numbe…" at bounding box center [417, 137] width 417 height 36
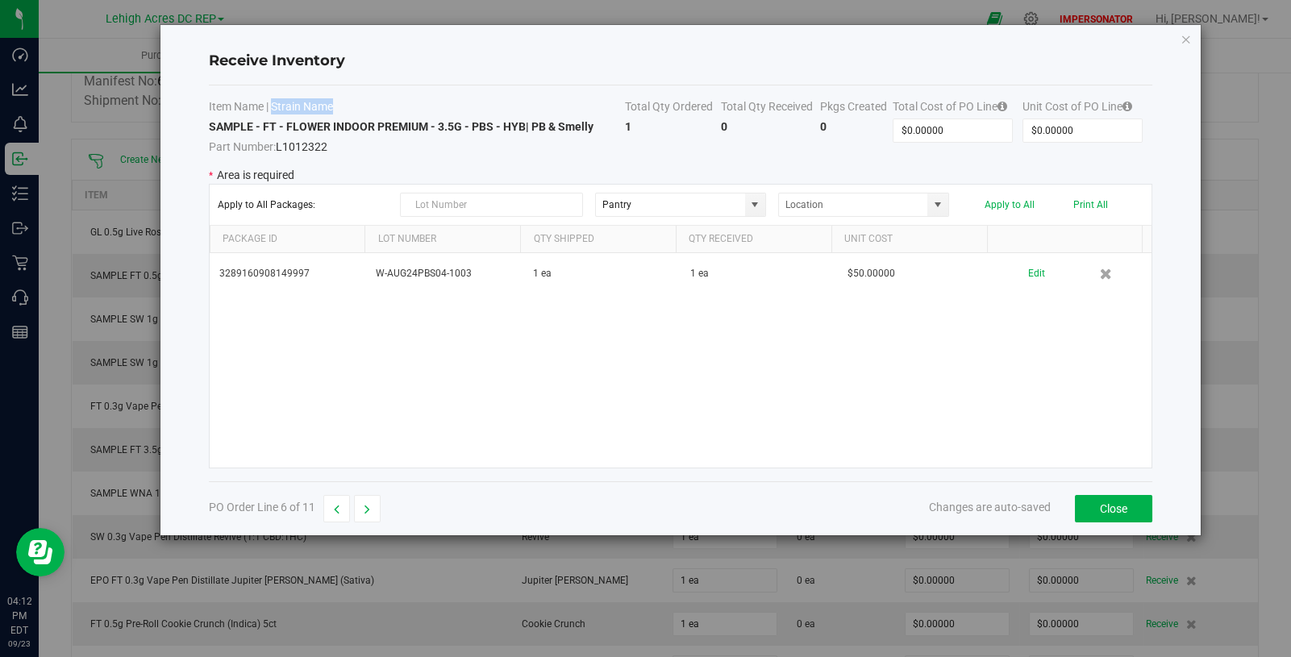
click at [1185, 44] on icon "Close modal" at bounding box center [1185, 38] width 11 height 19
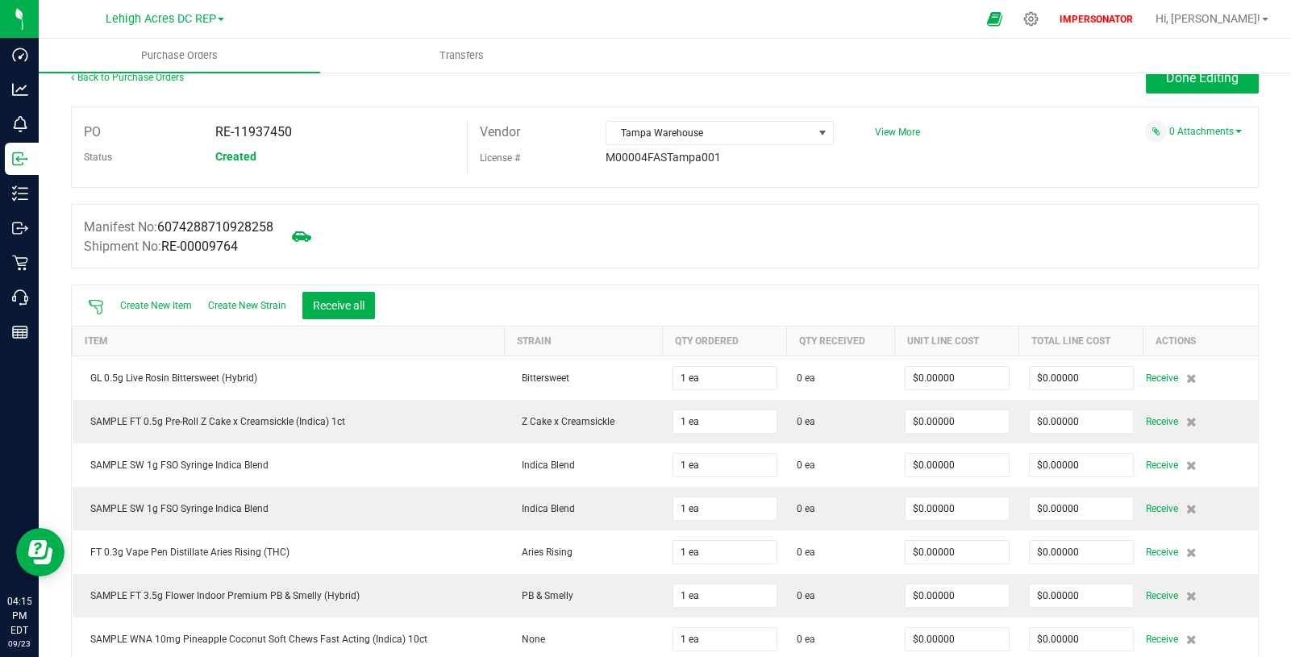
scroll to position [0, 0]
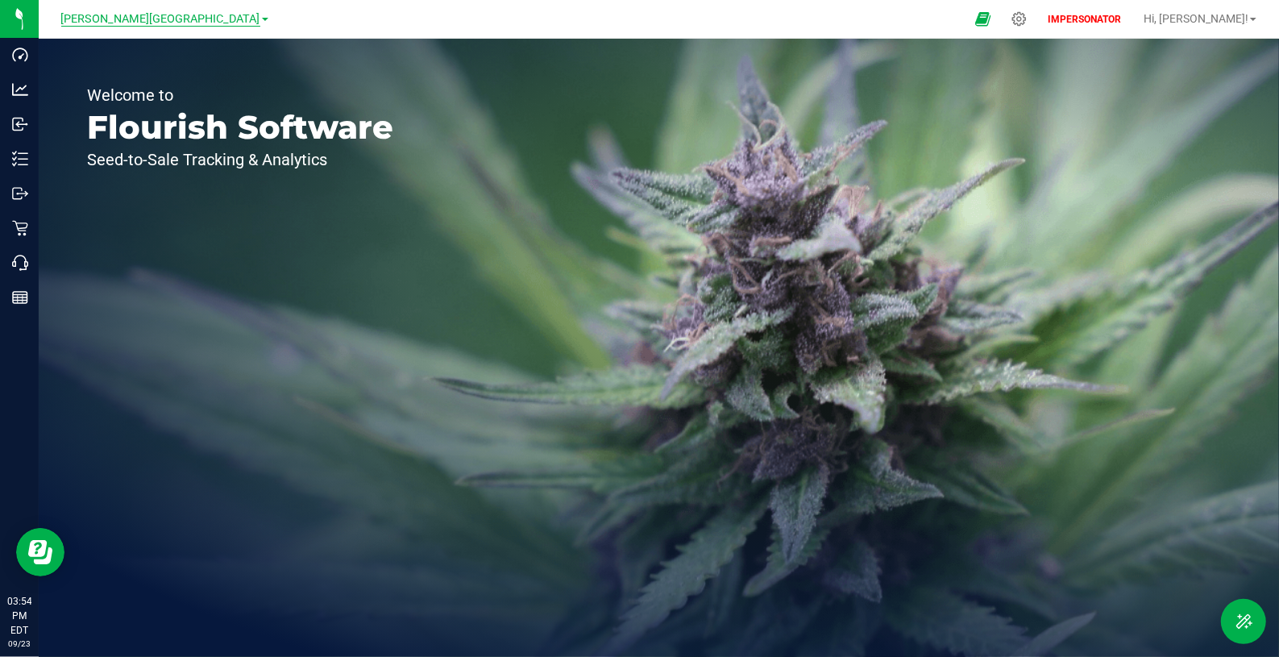
click at [202, 17] on span "[PERSON_NAME][GEOGRAPHIC_DATA]" at bounding box center [160, 19] width 199 height 15
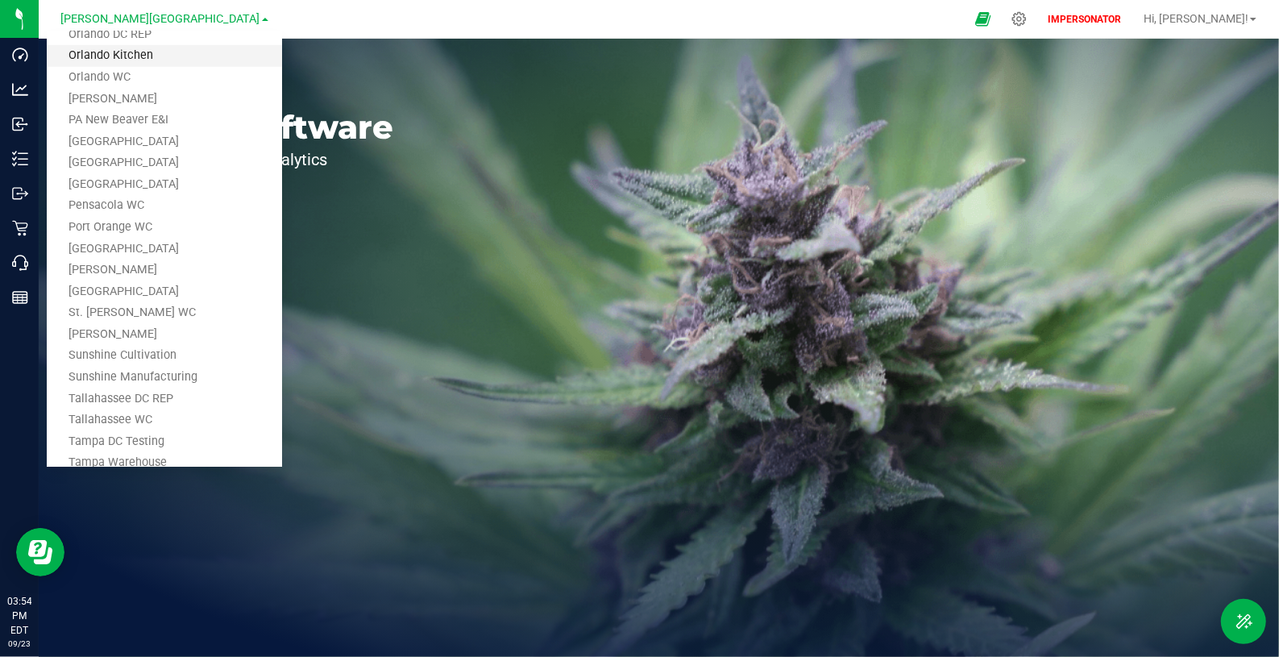
scroll to position [803, 0]
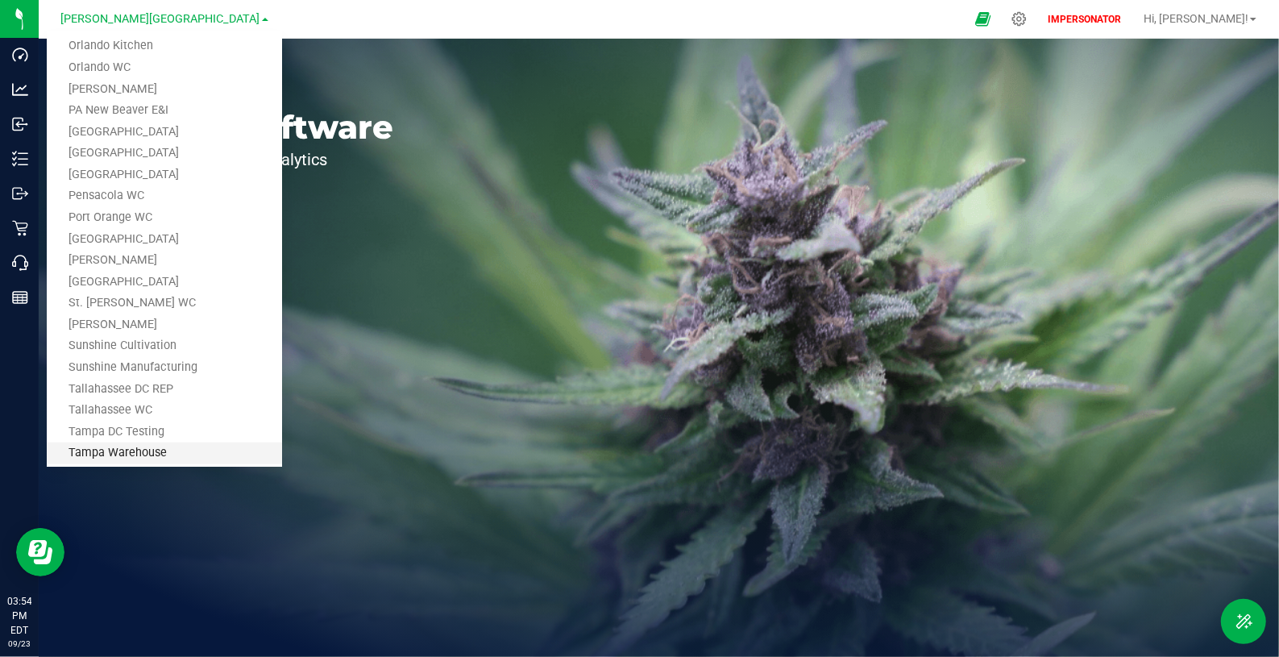
click at [139, 447] on link "Tampa Warehouse" at bounding box center [164, 454] width 235 height 22
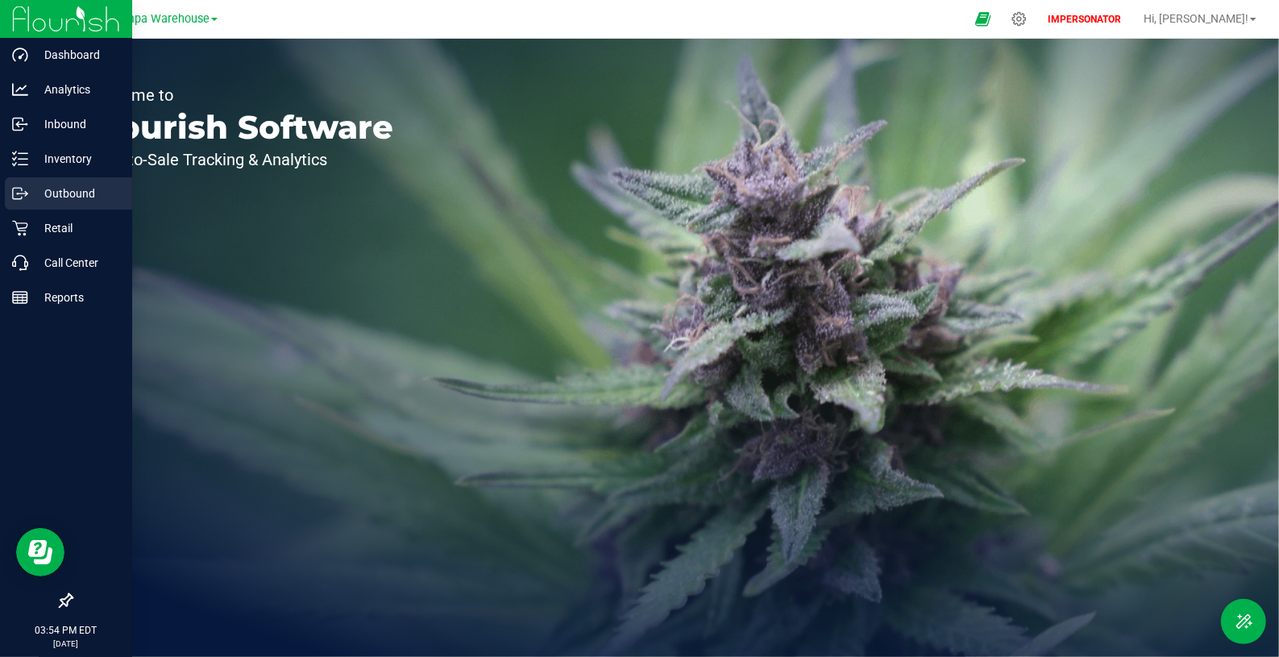
click at [70, 198] on p "Outbound" at bounding box center [76, 193] width 97 height 19
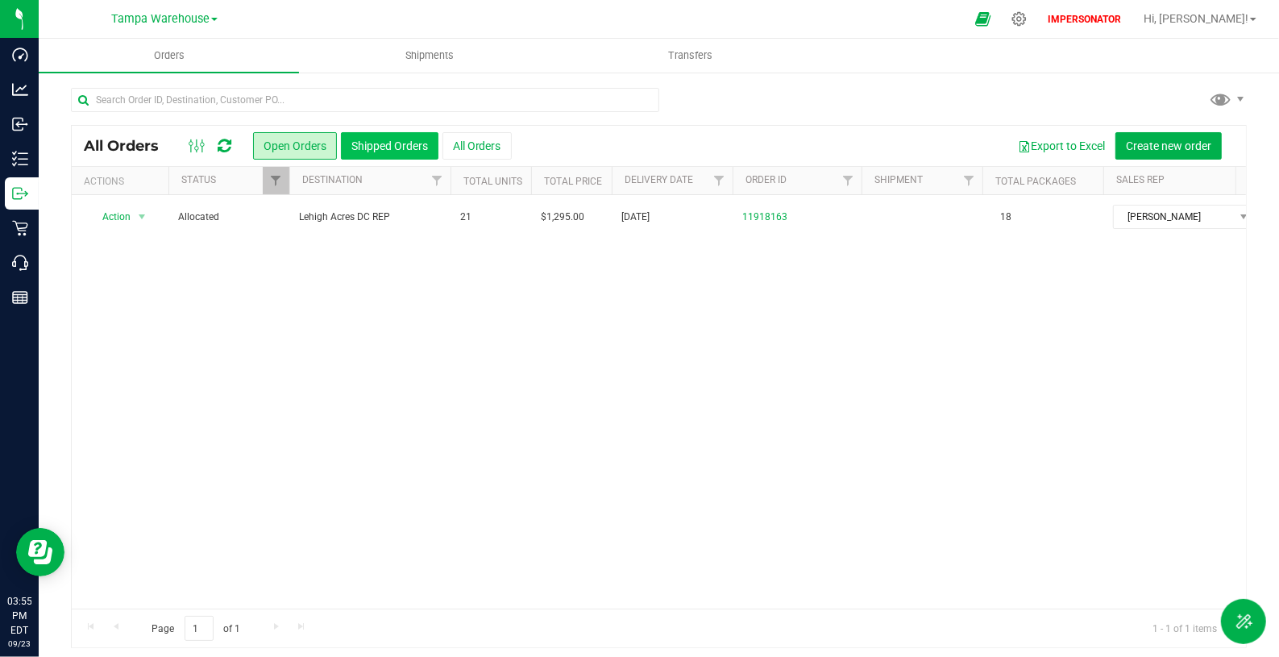
click at [371, 131] on div "All Orders Open Orders Shipped Orders All Orders Export to Excel Create new ord…" at bounding box center [659, 146] width 1175 height 40
click at [373, 141] on button "Shipped Orders" at bounding box center [390, 145] width 98 height 27
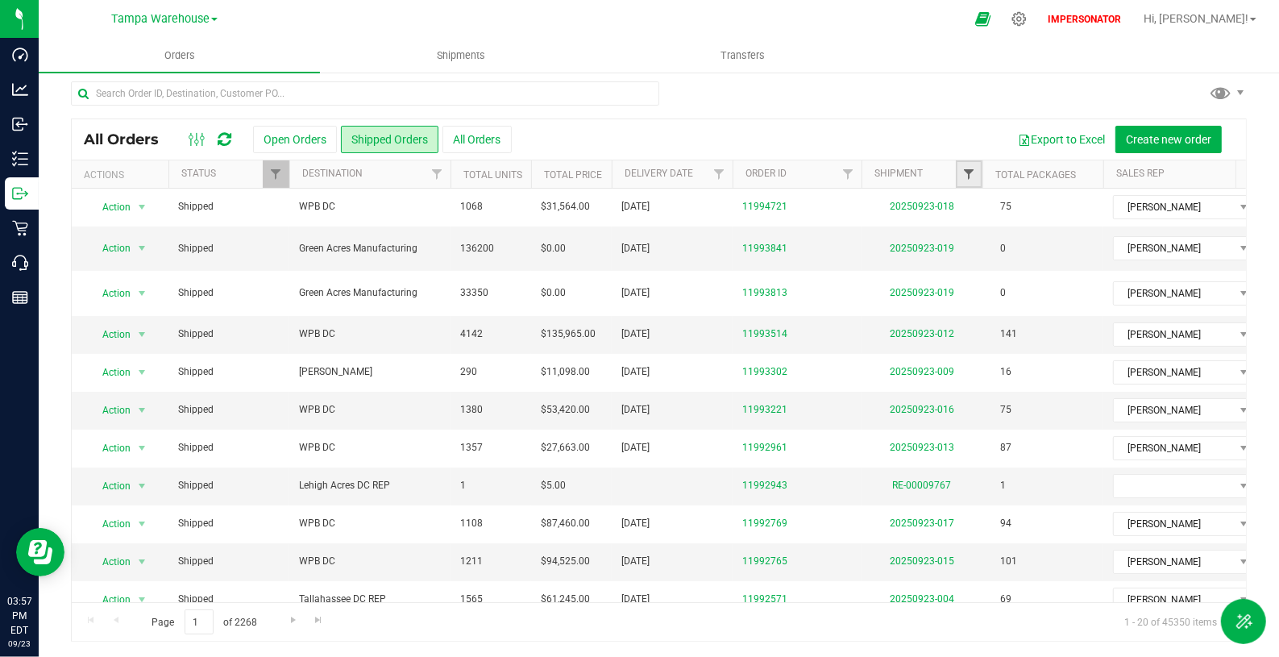
click at [966, 170] on span "Filter" at bounding box center [969, 174] width 13 height 13
paste input "RE-00009764"
type input "RE-00009764"
click at [1000, 250] on button "Filter" at bounding box center [1004, 252] width 77 height 35
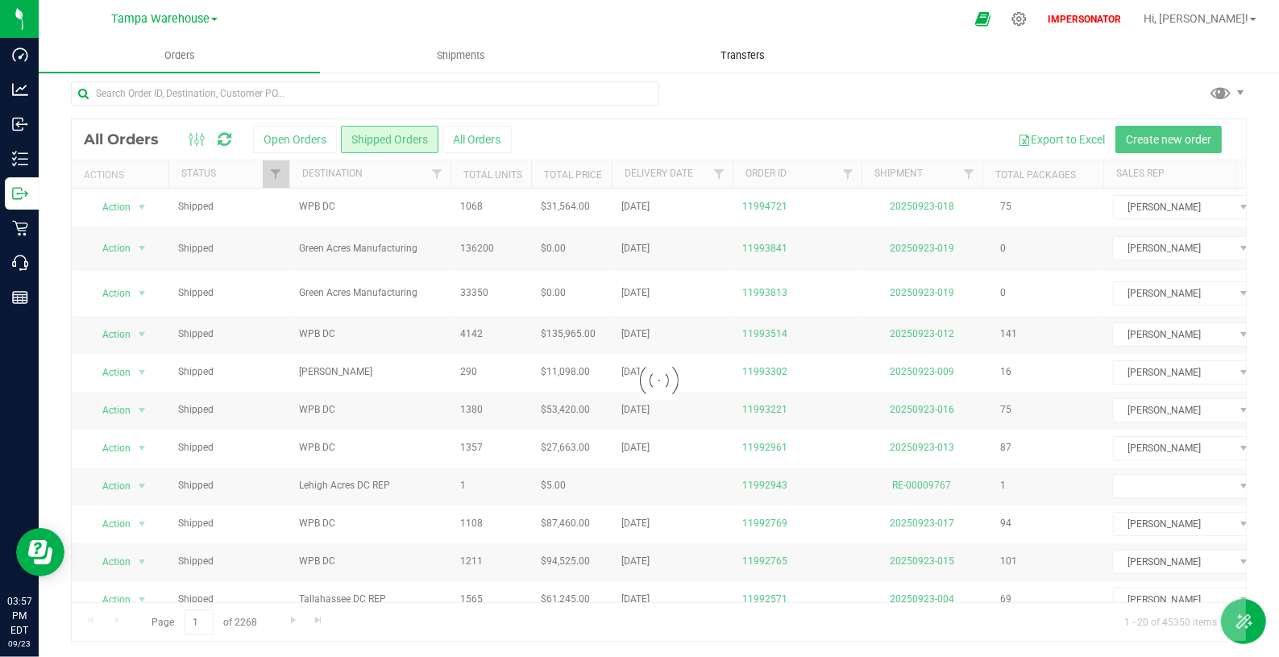
click at [761, 55] on span "Transfers" at bounding box center [743, 55] width 88 height 15
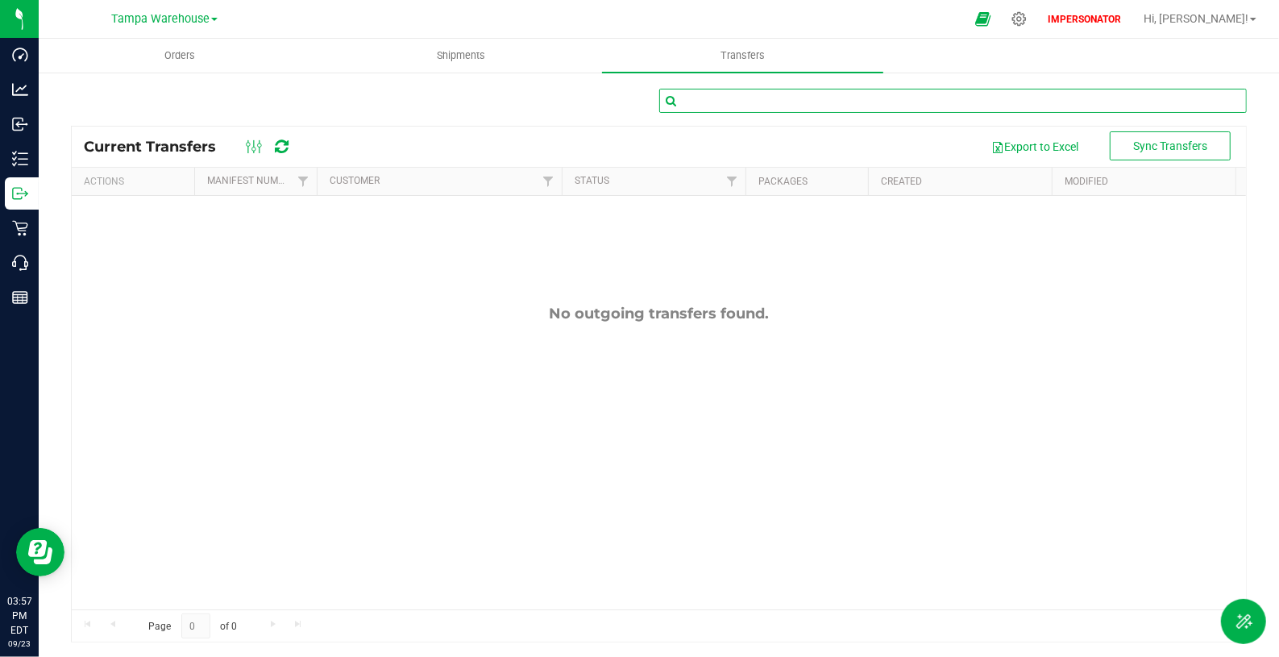
click at [746, 109] on input "text" at bounding box center [953, 101] width 589 height 24
paste input "6074288710928258"
type input "6074288710928258"
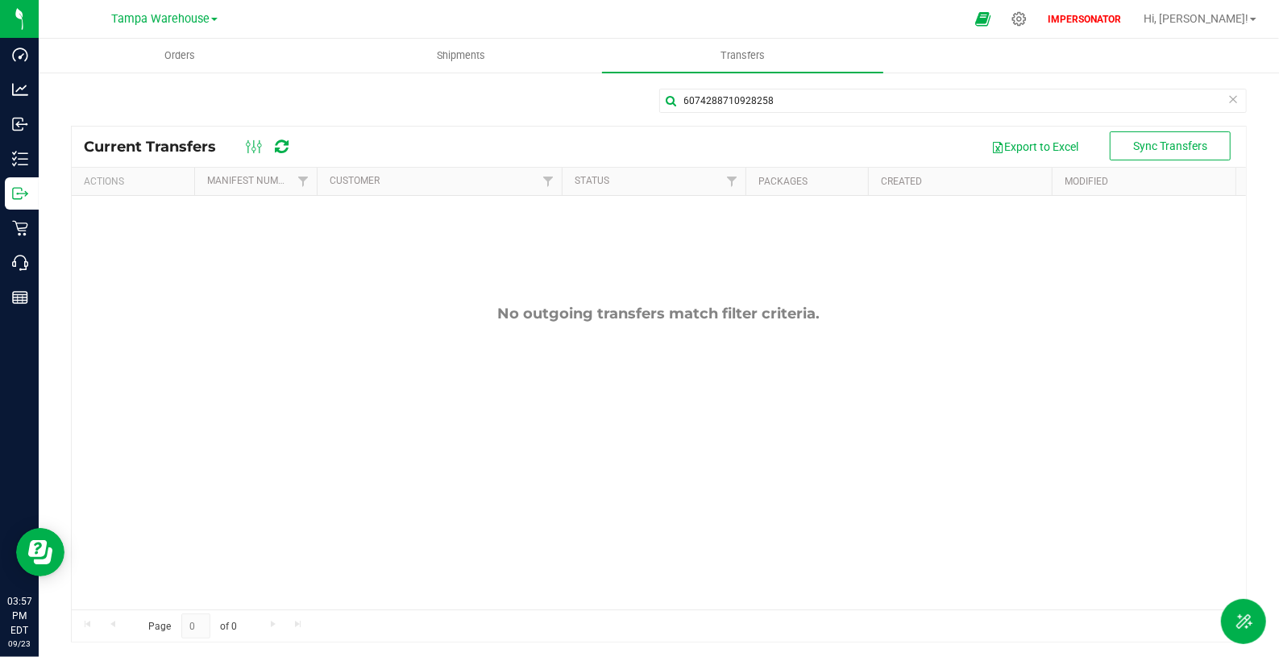
click at [286, 146] on icon at bounding box center [282, 147] width 14 height 16
click at [466, 41] on uib-tab-heading "Shipments" at bounding box center [461, 56] width 280 height 32
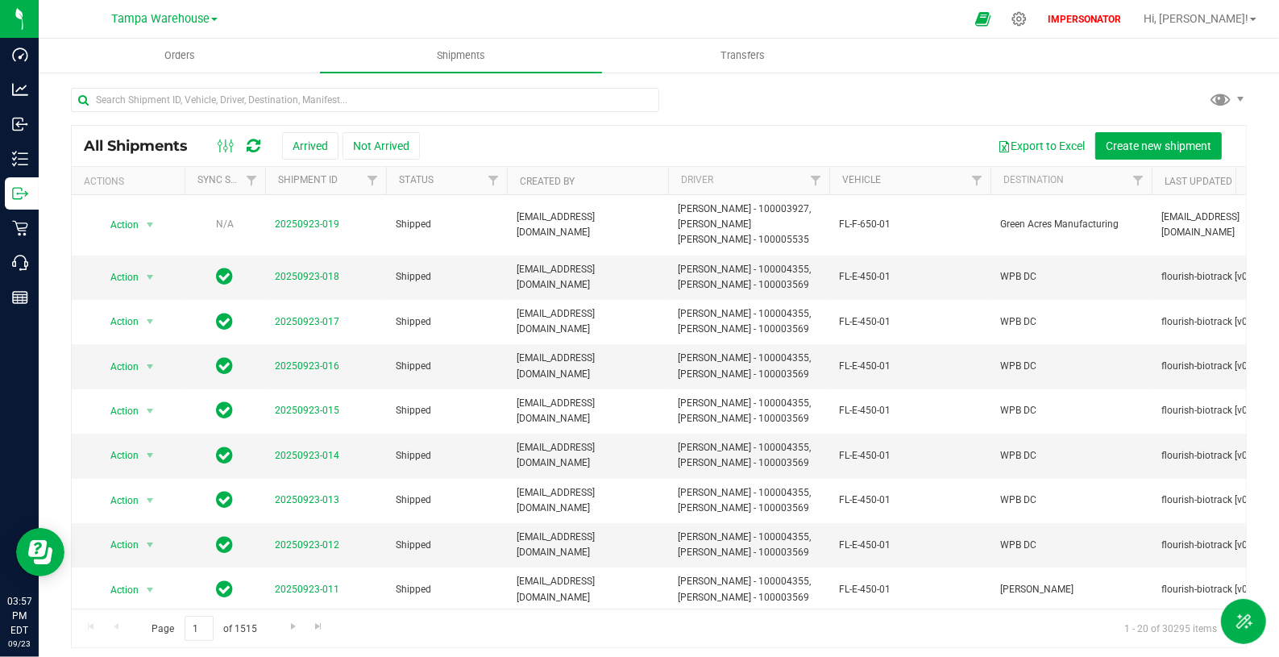
click at [520, 137] on div "Export to Excel Create new shipment" at bounding box center [827, 145] width 814 height 27
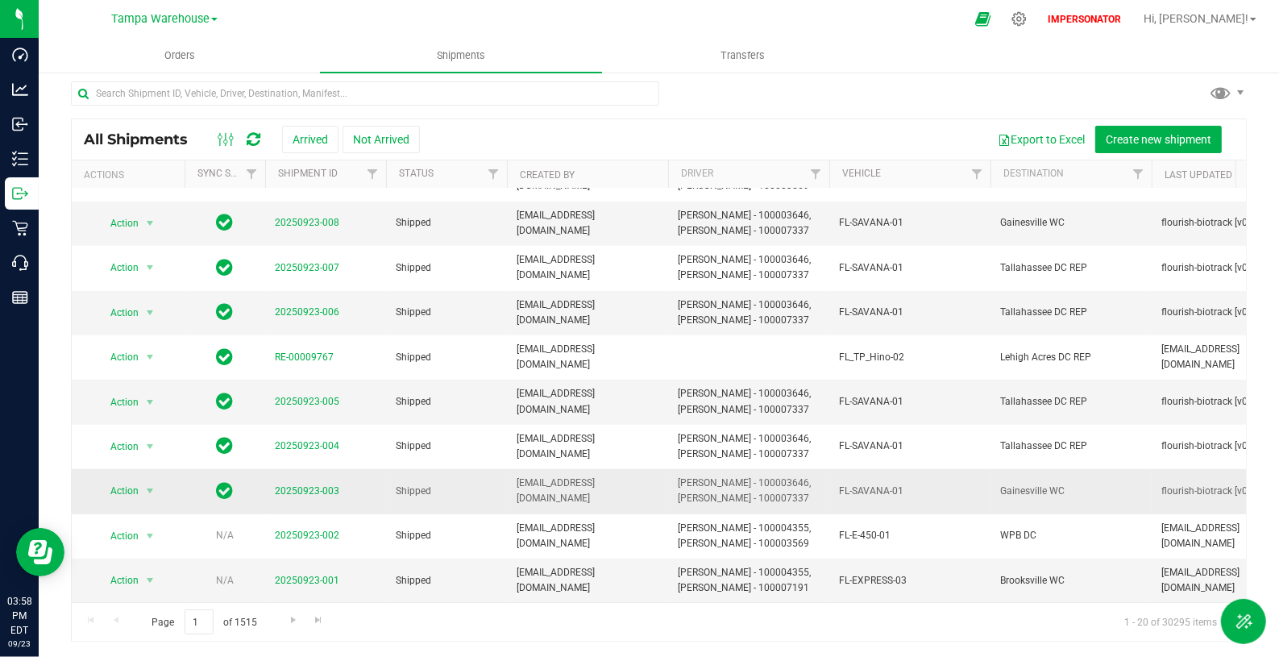
scroll to position [16, 0]
click at [372, 168] on span "Filter" at bounding box center [372, 174] width 13 height 13
click at [389, 198] on input at bounding box center [443, 209] width 146 height 23
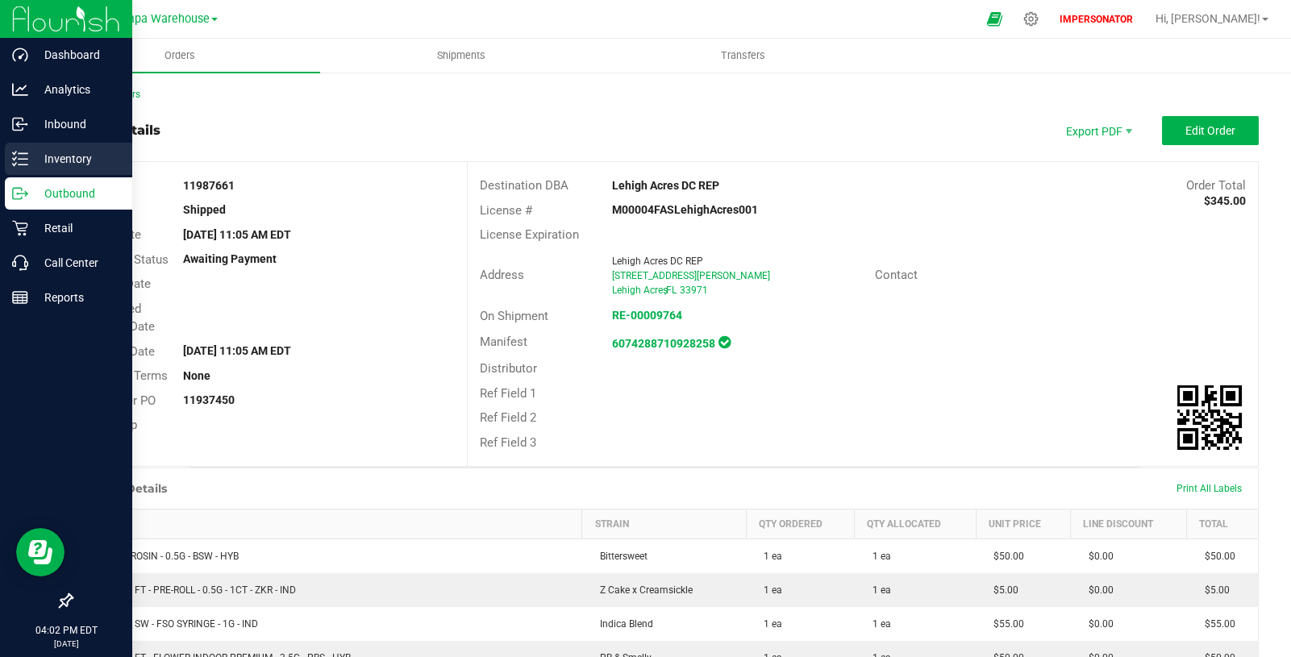
click at [23, 153] on line at bounding box center [23, 153] width 9 height 0
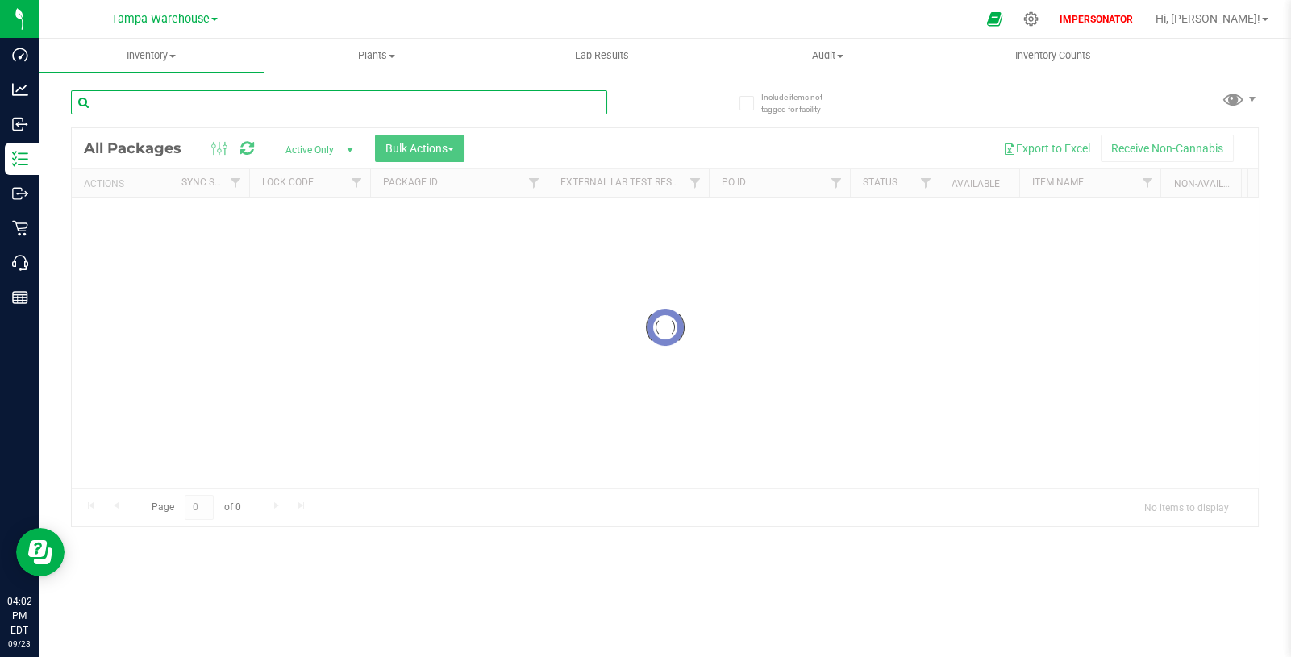
click at [239, 107] on input "text" at bounding box center [339, 102] width 536 height 24
paste input "3289160908149997"
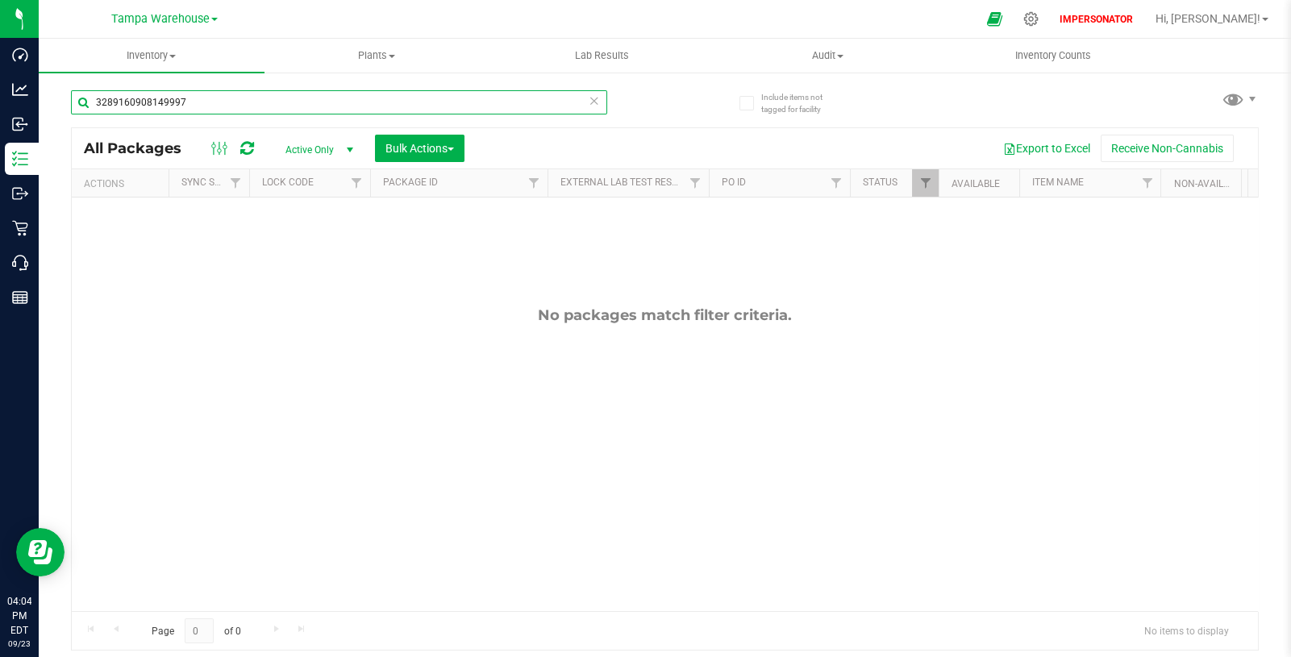
type input "3289160908149997"
click at [334, 151] on span "Active Only" at bounding box center [316, 150] width 89 height 23
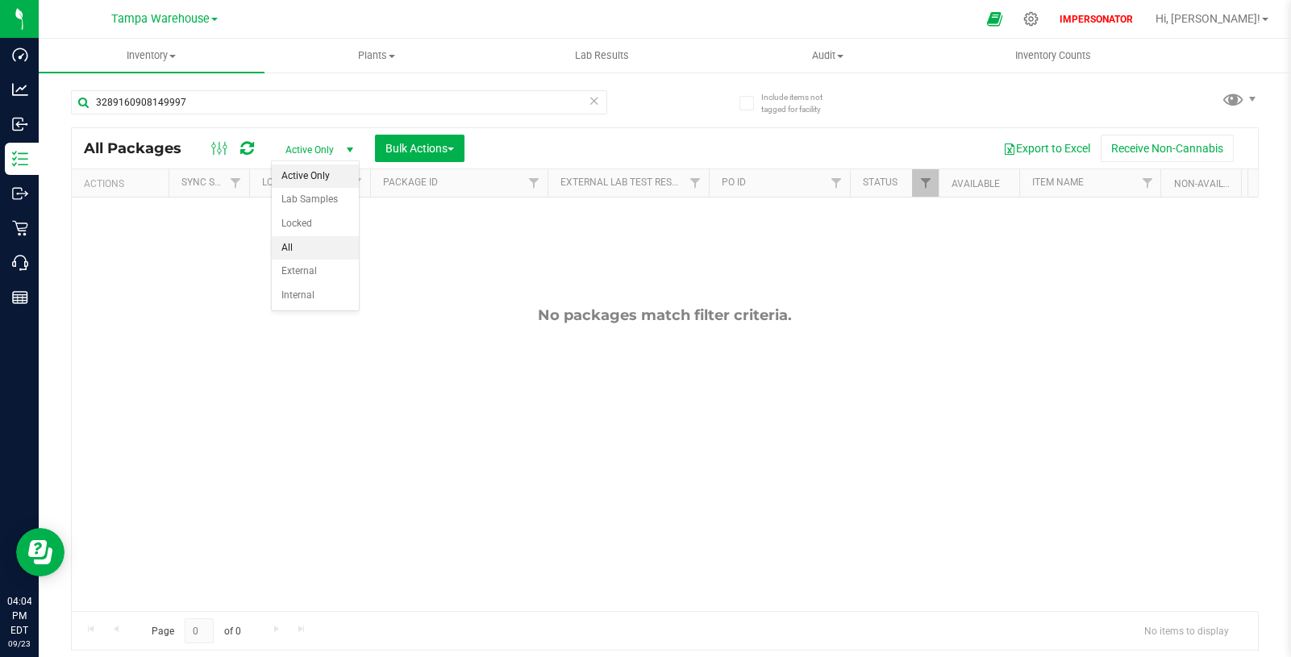
click at [318, 247] on li "All" at bounding box center [315, 248] width 87 height 24
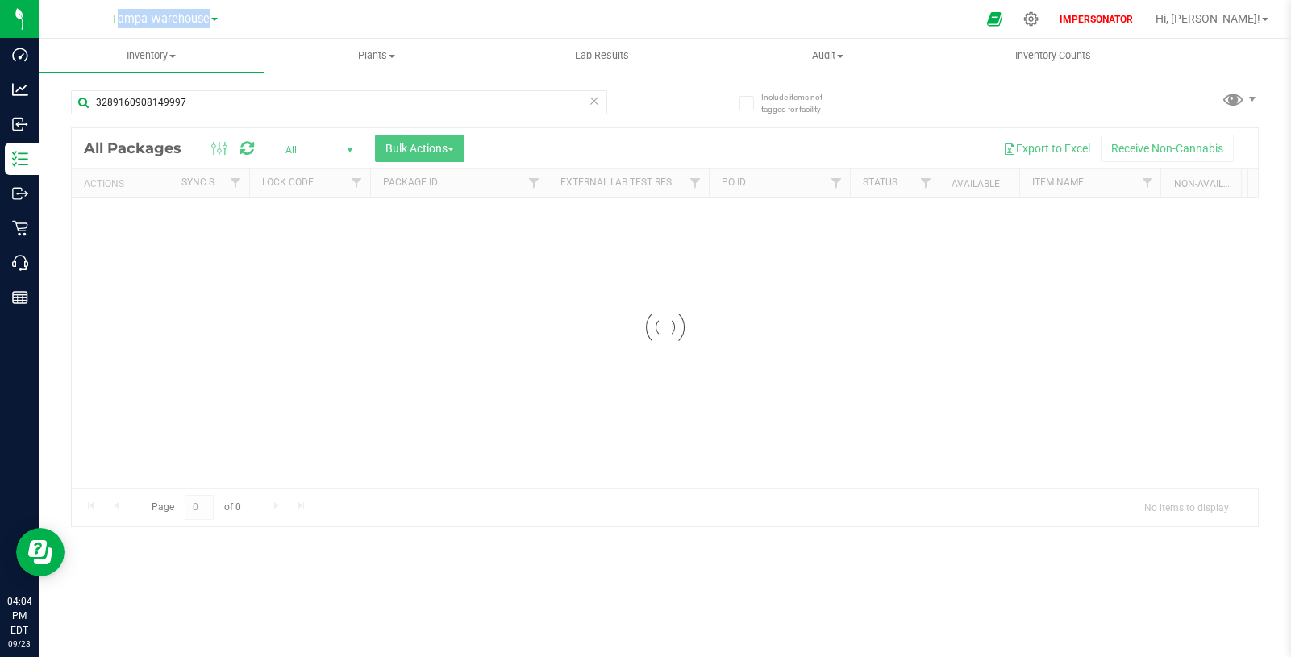
drag, startPoint x: 92, startPoint y: 15, endPoint x: 252, endPoint y: 10, distance: 159.7
click at [252, 10] on div "Tampa Warehouse" at bounding box center [164, 18] width 235 height 25
copy span "Tampa Warehouse"
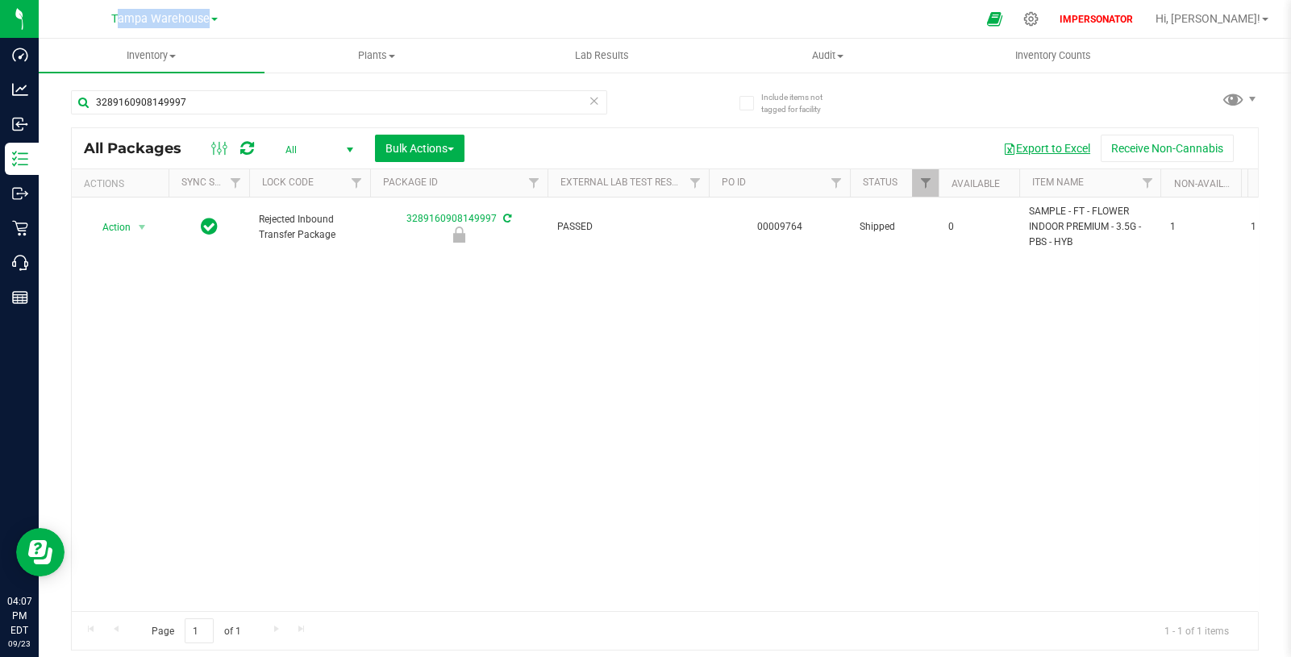
click at [1044, 152] on button "Export to Excel" at bounding box center [1046, 148] width 108 height 27
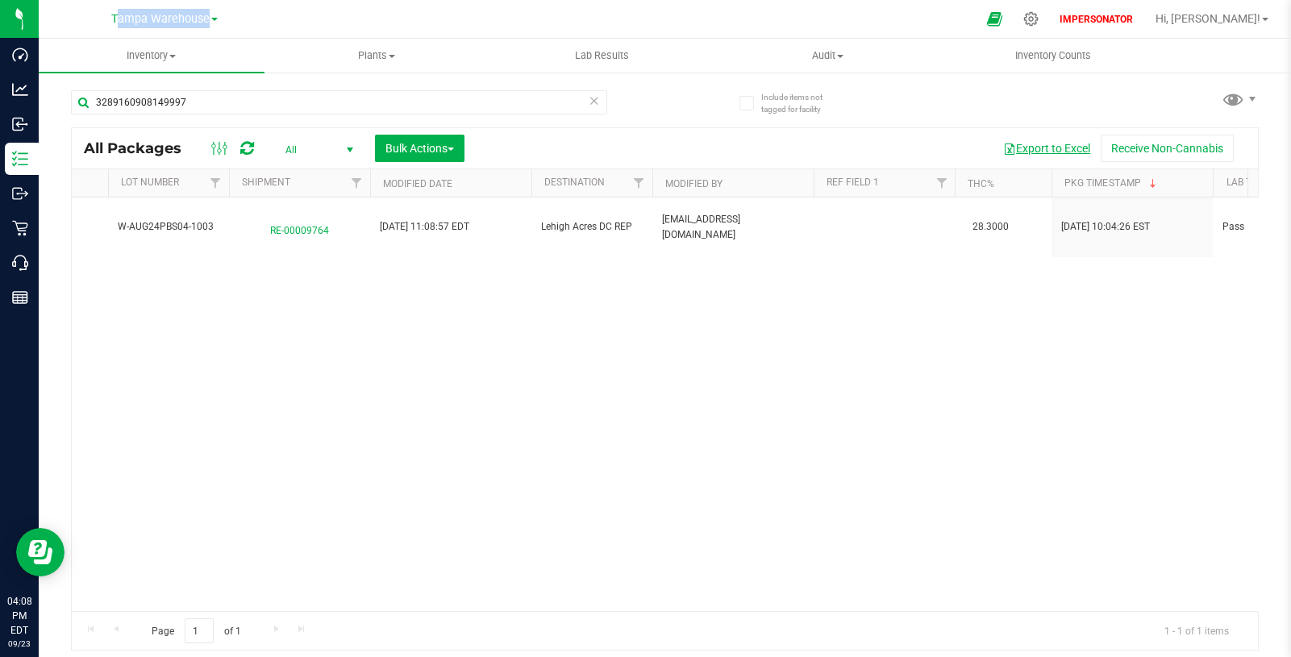
scroll to position [0, 2448]
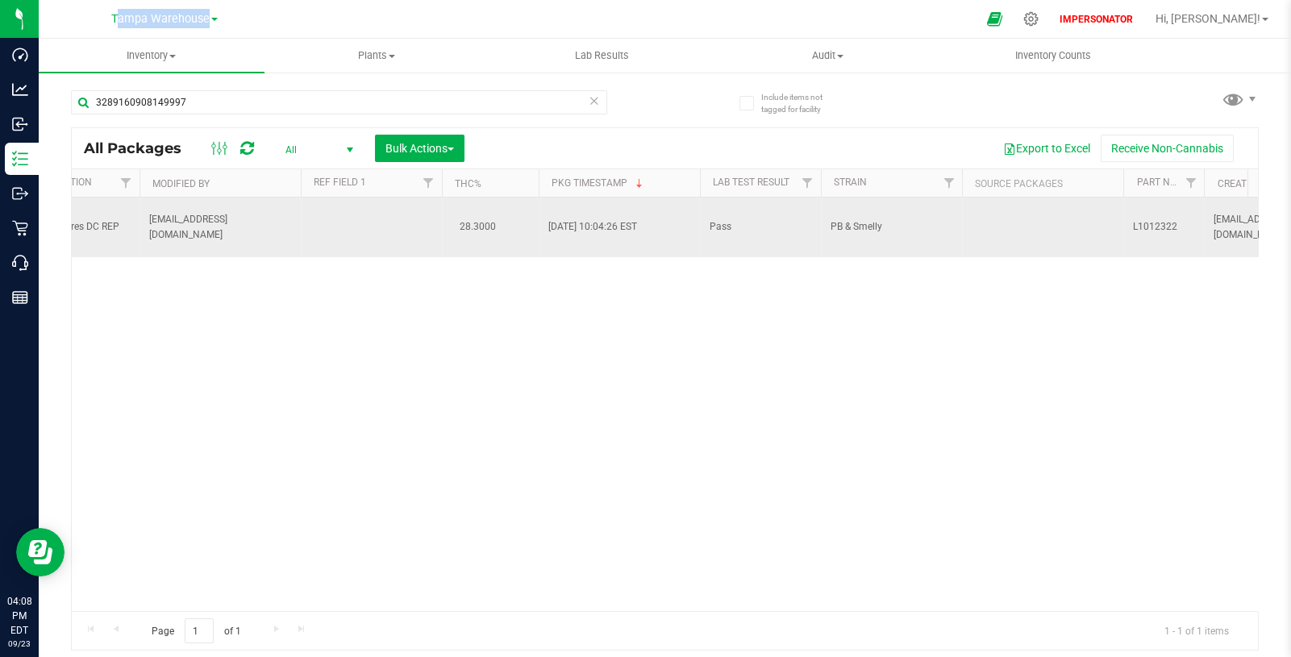
drag, startPoint x: 884, startPoint y: 224, endPoint x: 823, endPoint y: 229, distance: 61.5
click at [823, 229] on td "PB & Smelly" at bounding box center [891, 228] width 141 height 60
copy span "PB & Smelly"
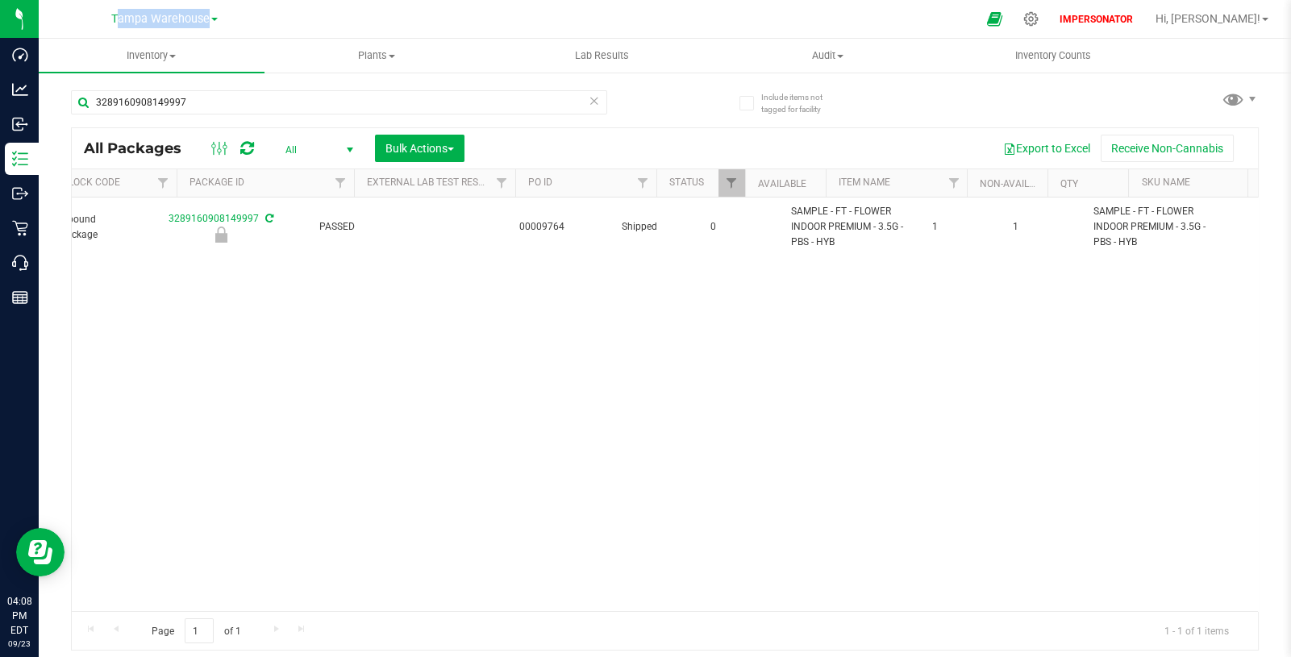
scroll to position [0, 0]
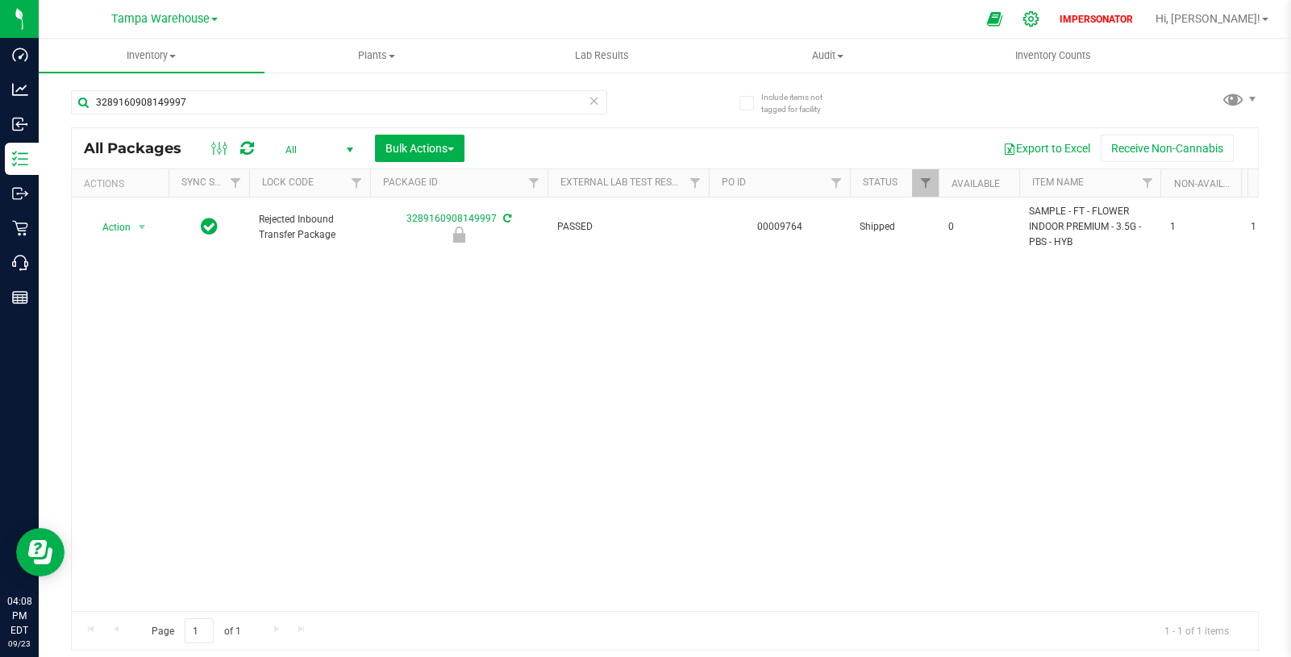
click at [1039, 16] on icon at bounding box center [1030, 18] width 17 height 17
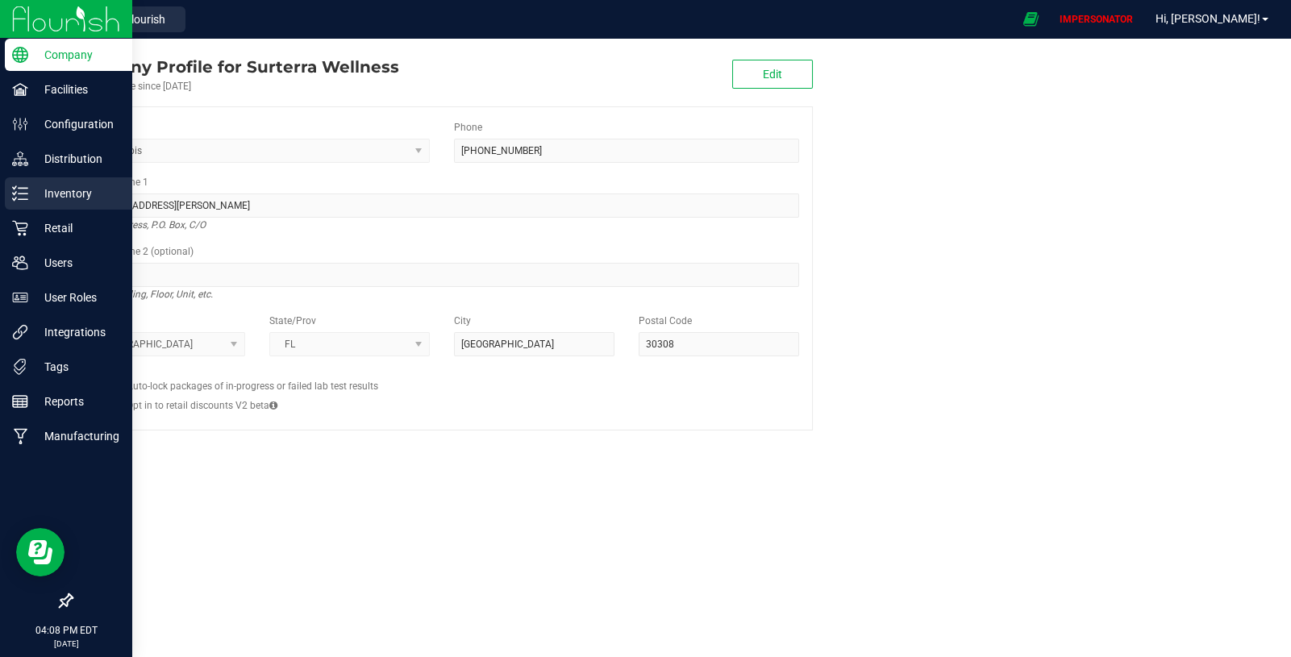
click at [89, 194] on p "Inventory" at bounding box center [76, 193] width 97 height 19
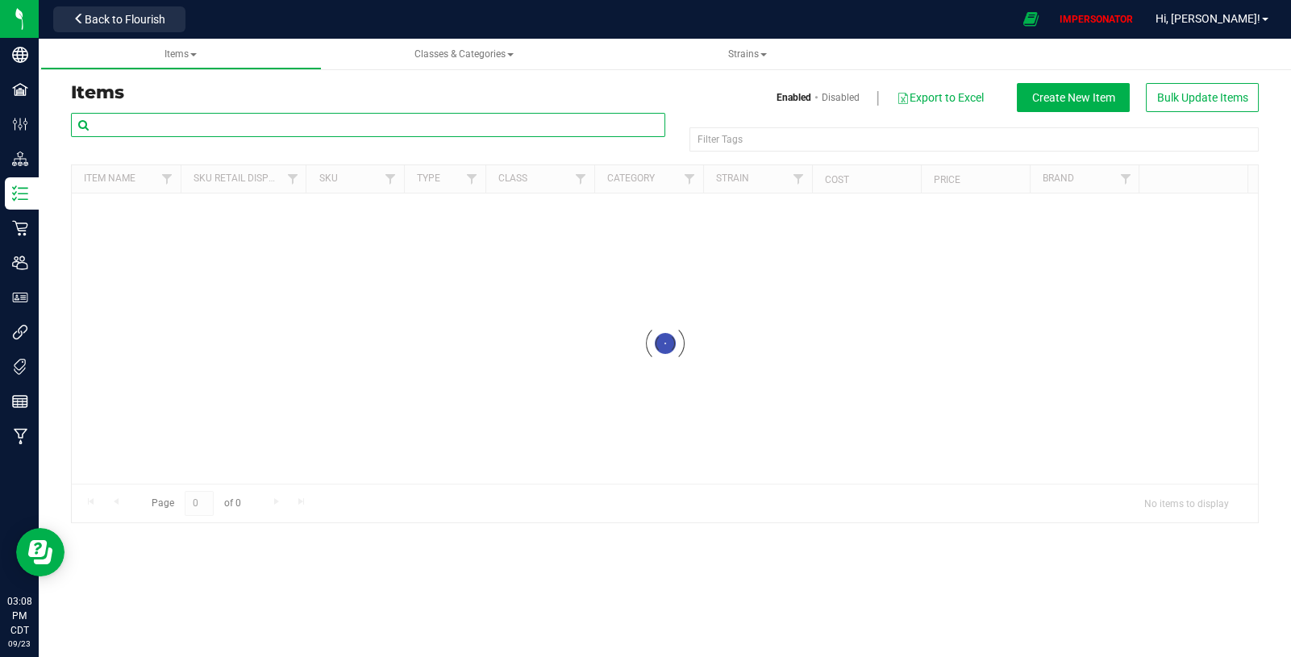
click at [283, 128] on input "text" at bounding box center [368, 125] width 594 height 24
paste input "SAMPLE - FT - FLOWER INDOOR PREMIUM - 3.5G - GRZ - HYB"
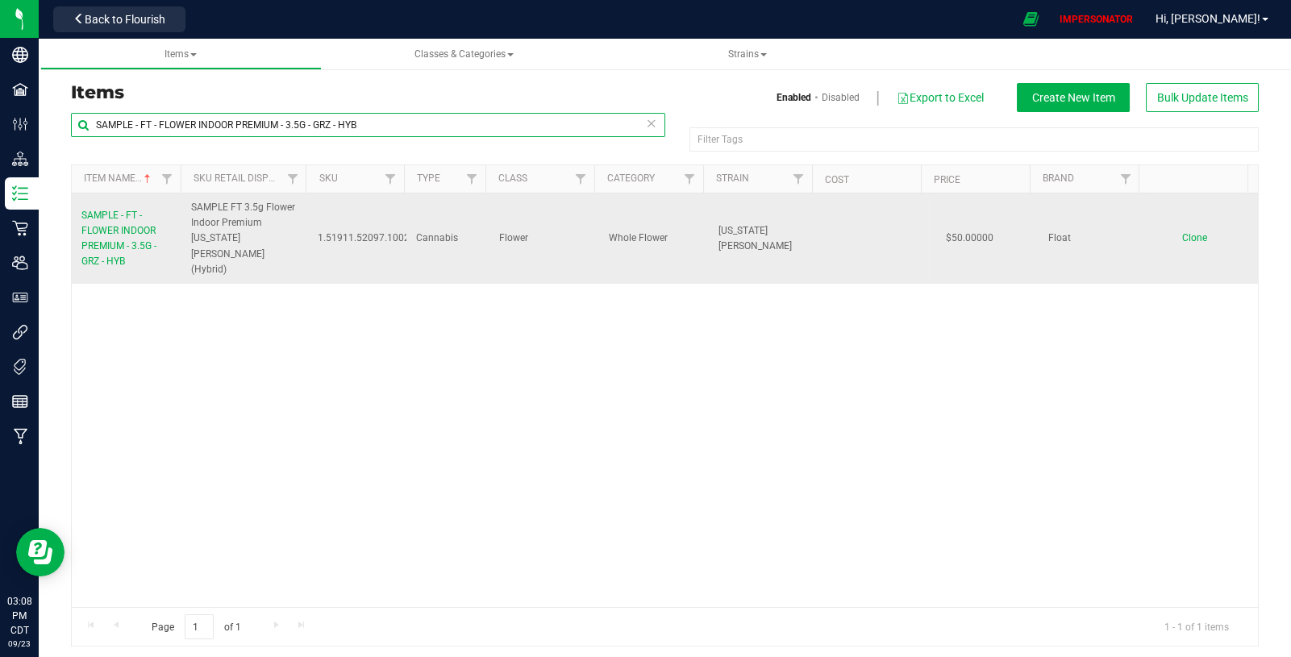
type input "SAMPLE - FT - FLOWER INDOOR PREMIUM - 3.5G - GRZ - HYB"
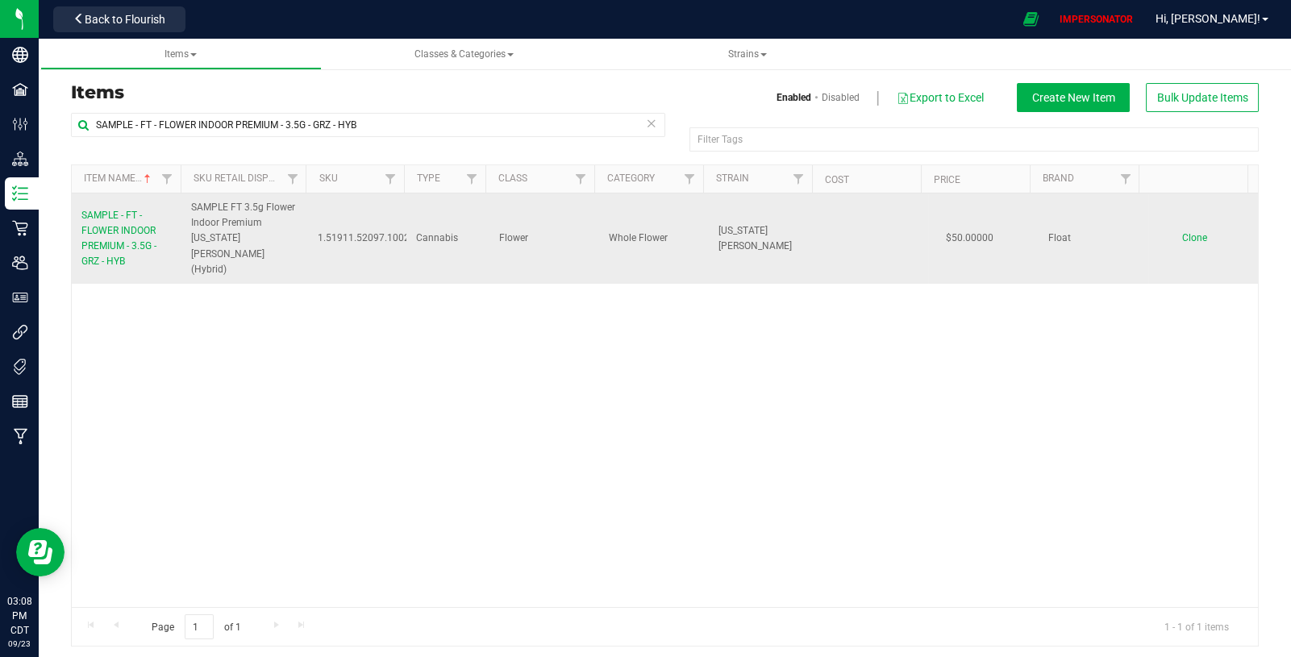
click at [130, 219] on span "SAMPLE - FT - FLOWER INDOOR PREMIUM - 3.5G - GRZ - HYB" at bounding box center [118, 239] width 75 height 58
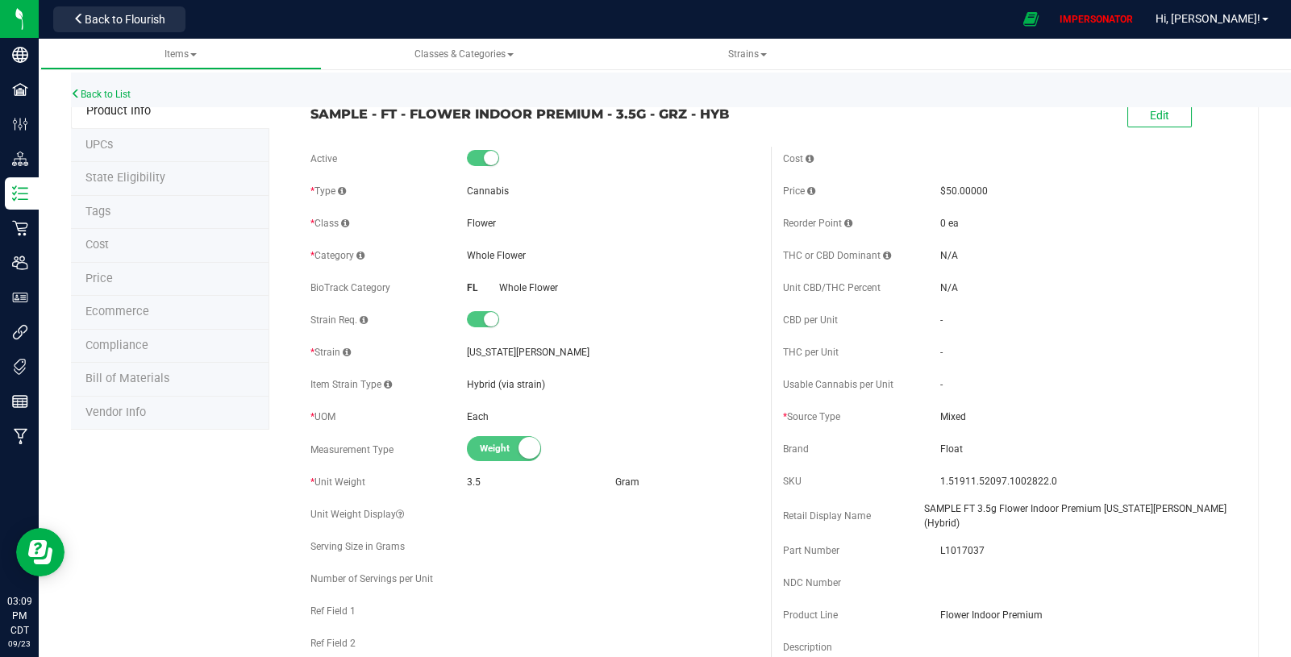
scroll to position [23, 0]
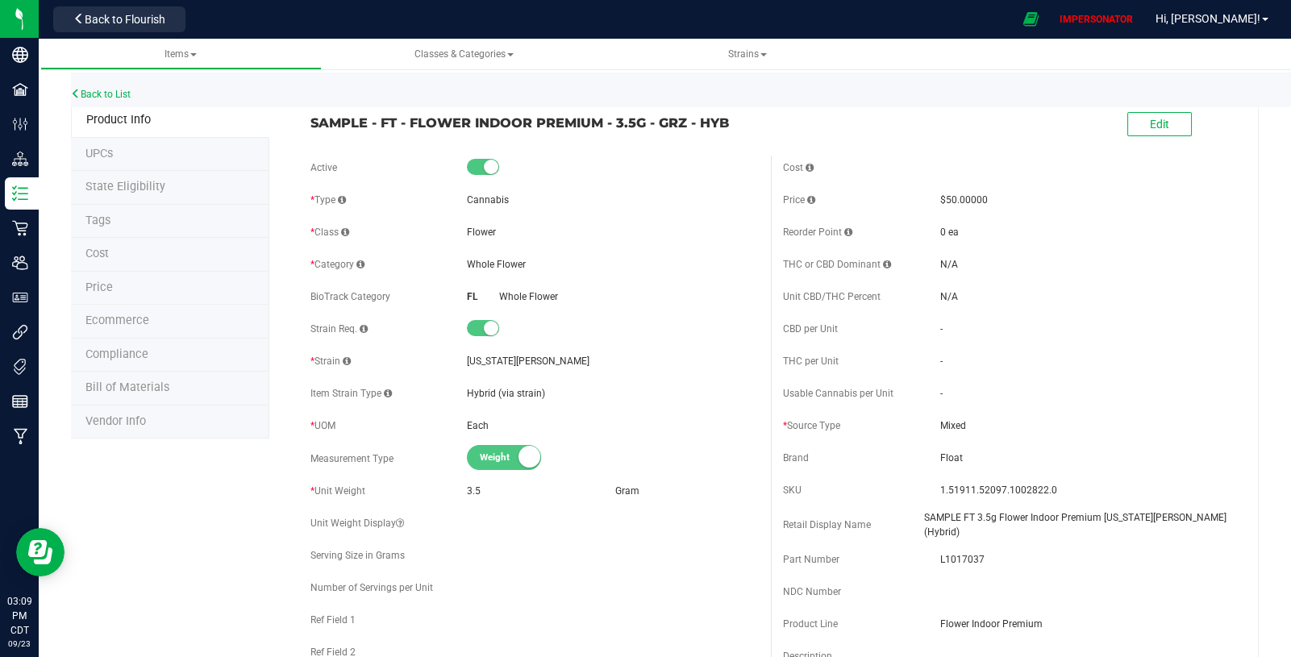
drag, startPoint x: 730, startPoint y: 127, endPoint x: 310, endPoint y: 123, distance: 420.9
click at [310, 123] on span "SAMPLE - FT - FLOWER INDOOR PREMIUM - 3.5G - GRZ - HYB" at bounding box center [534, 122] width 448 height 19
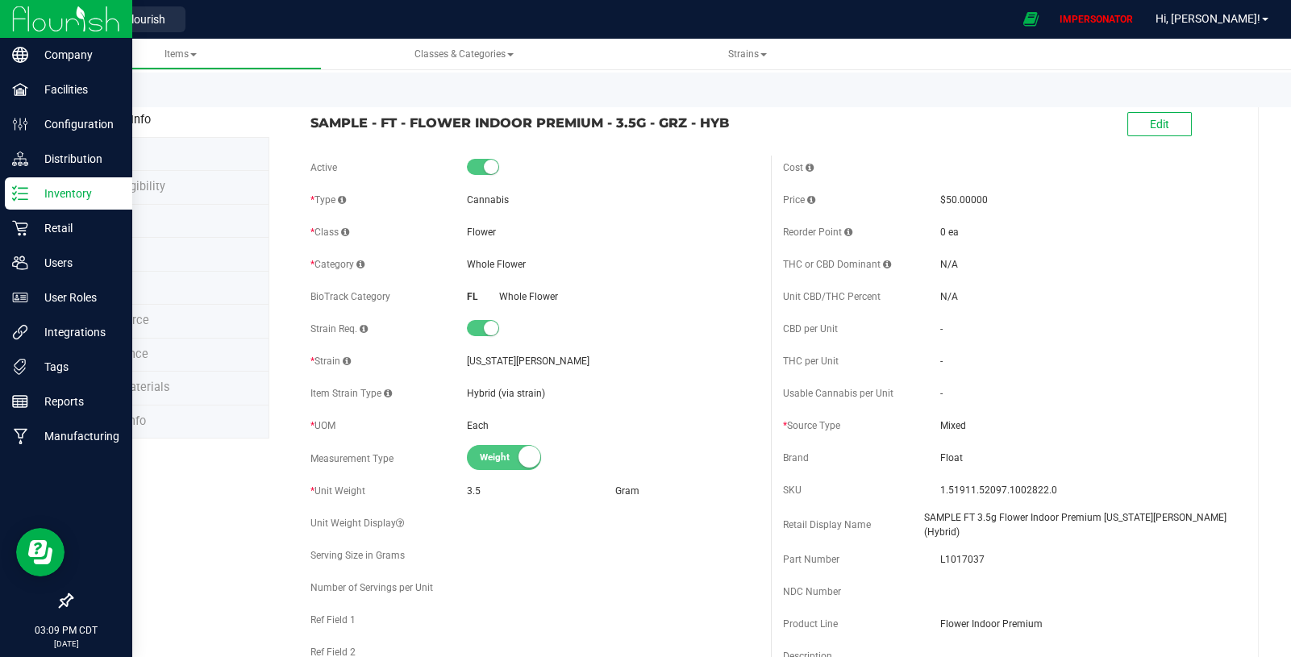
copy span "SAMPLE - FT - FLOWER INDOOR PREMIUM - 3.5G - GRZ - HYB"
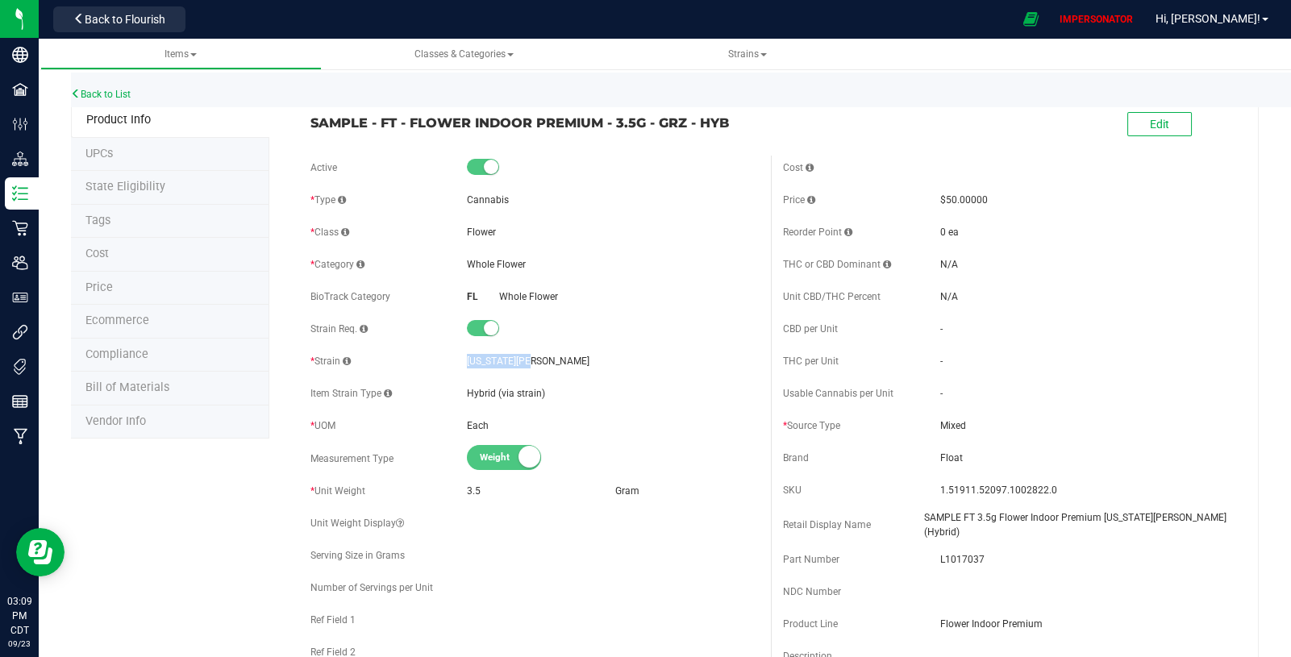
drag, startPoint x: 532, startPoint y: 358, endPoint x: 462, endPoint y: 357, distance: 70.1
click at [462, 355] on div "* Strain Georgia Runtz" at bounding box center [534, 361] width 448 height 24
copy div "Georgia Runtz"
drag, startPoint x: 1200, startPoint y: 522, endPoint x: 927, endPoint y: 526, distance: 273.3
click at [927, 526] on div "Retail Display Name SAMPLE FT 3.5g Flower Indoor Premium Georgia Runtz (Hybrid)" at bounding box center [1007, 524] width 448 height 29
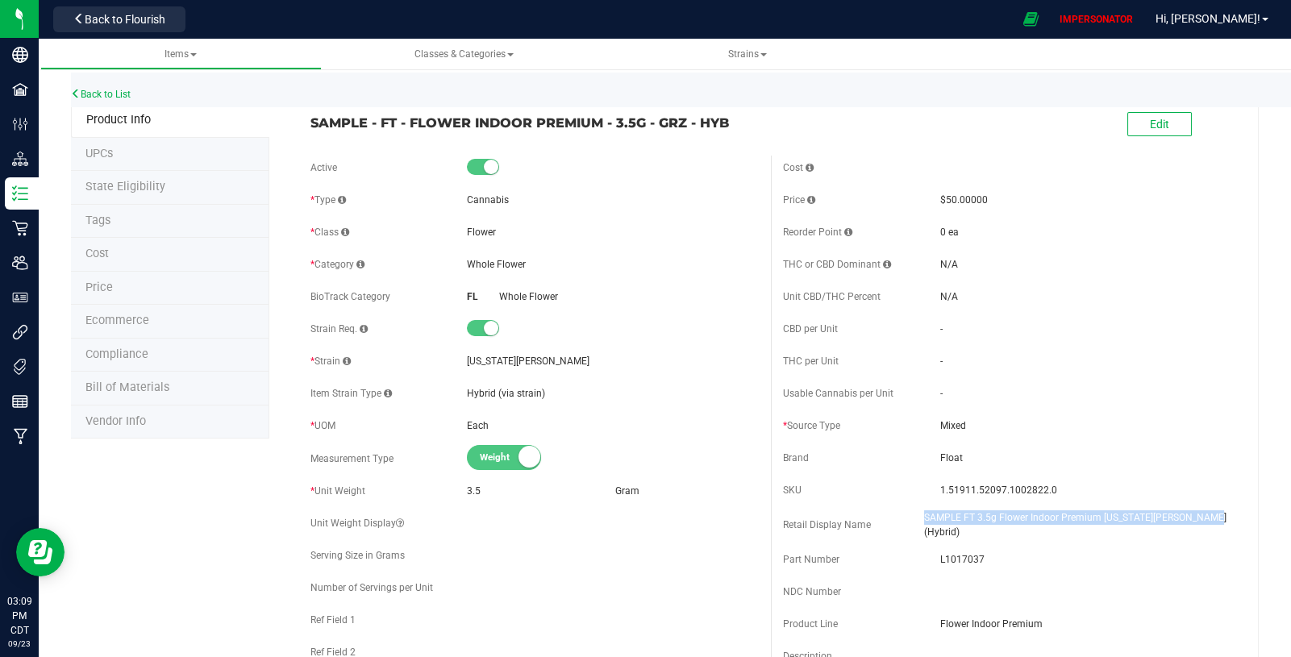
copy div "SAMPLE FT 3.5g Flower Indoor Premium Georgia Runtz (Hybrid)"
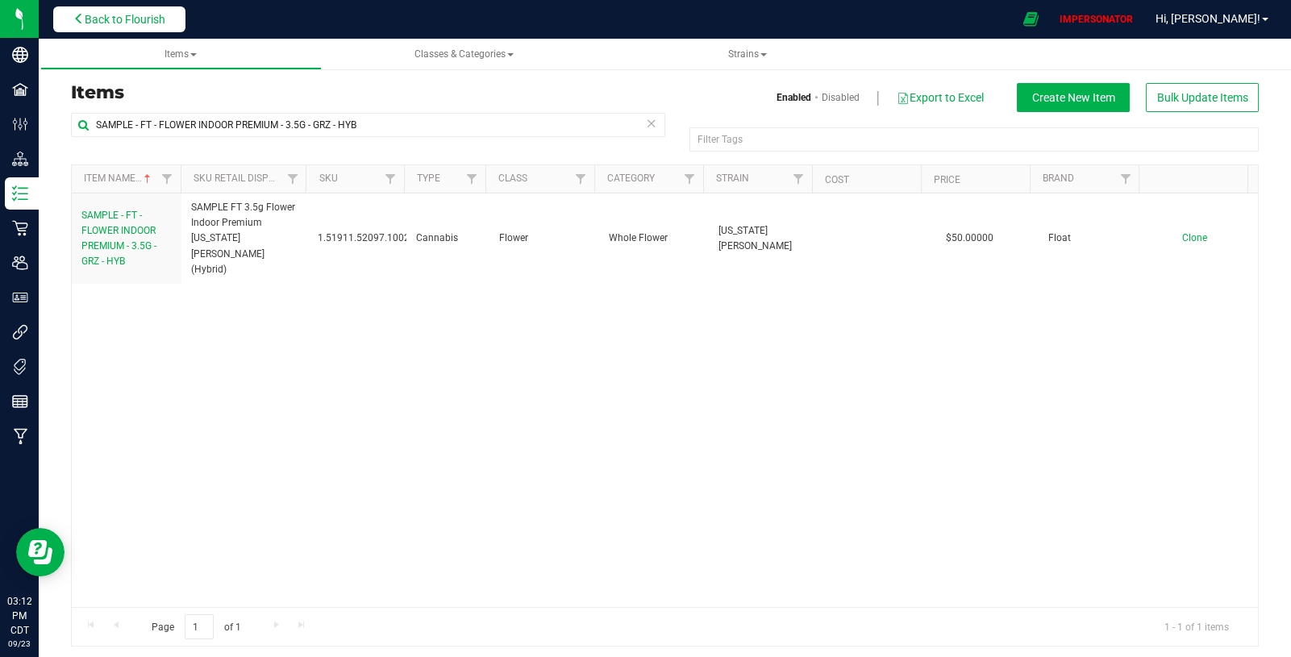
click at [131, 22] on span "Back to Flourish" at bounding box center [125, 19] width 81 height 13
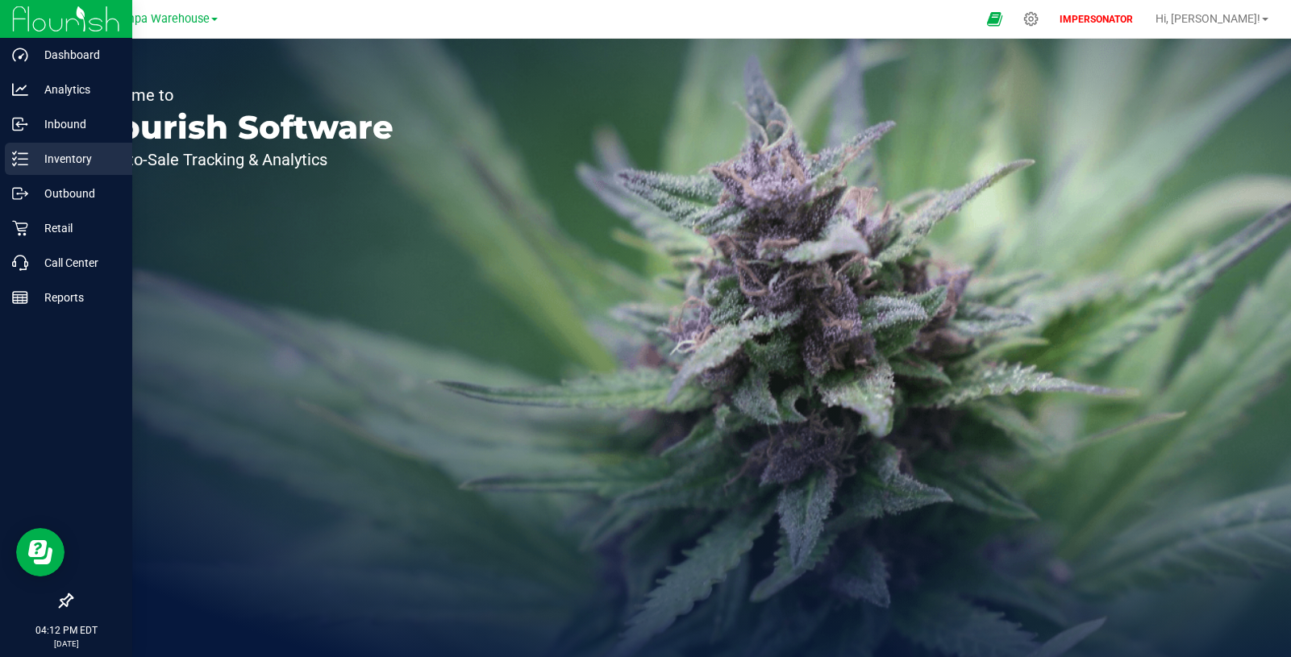
drag, startPoint x: 6, startPoint y: 149, endPoint x: 15, endPoint y: 156, distance: 11.6
click at [6, 149] on div "Inventory" at bounding box center [68, 159] width 127 height 32
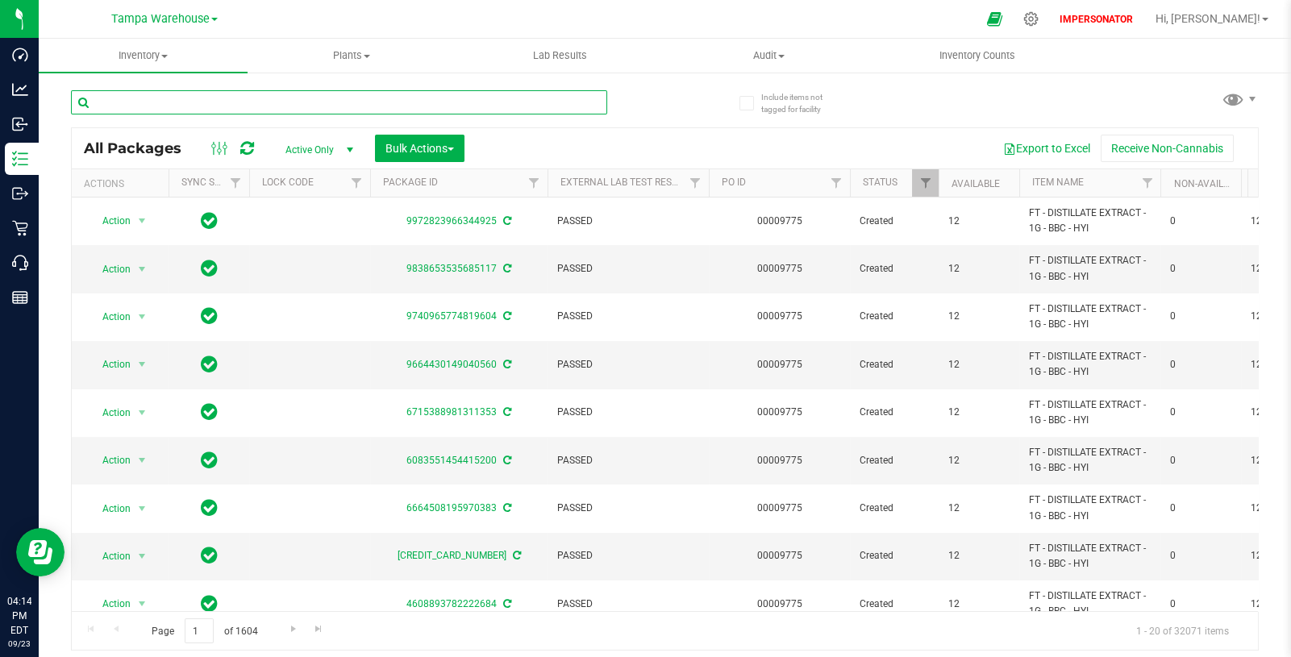
click at [300, 110] on input "text" at bounding box center [339, 102] width 536 height 24
paste input "3289160908149997"
type input "3289160908149997"
click at [313, 148] on span "Active Only" at bounding box center [316, 150] width 89 height 23
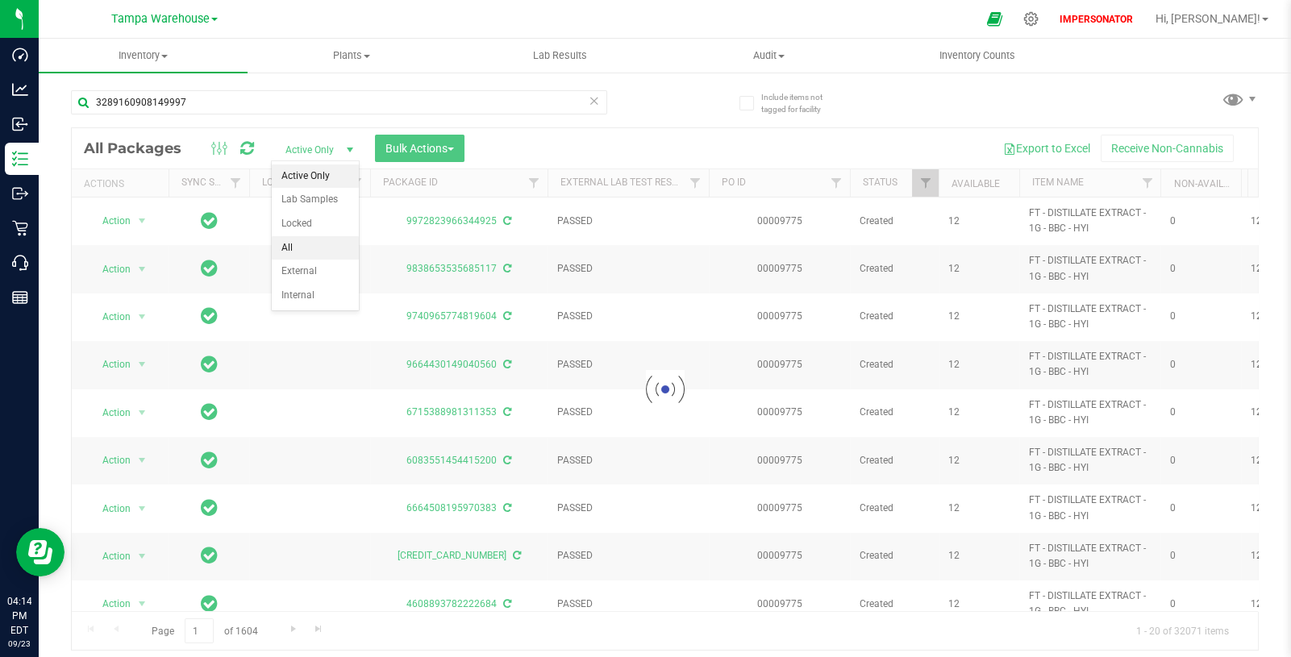
click at [310, 248] on li "All" at bounding box center [315, 248] width 87 height 24
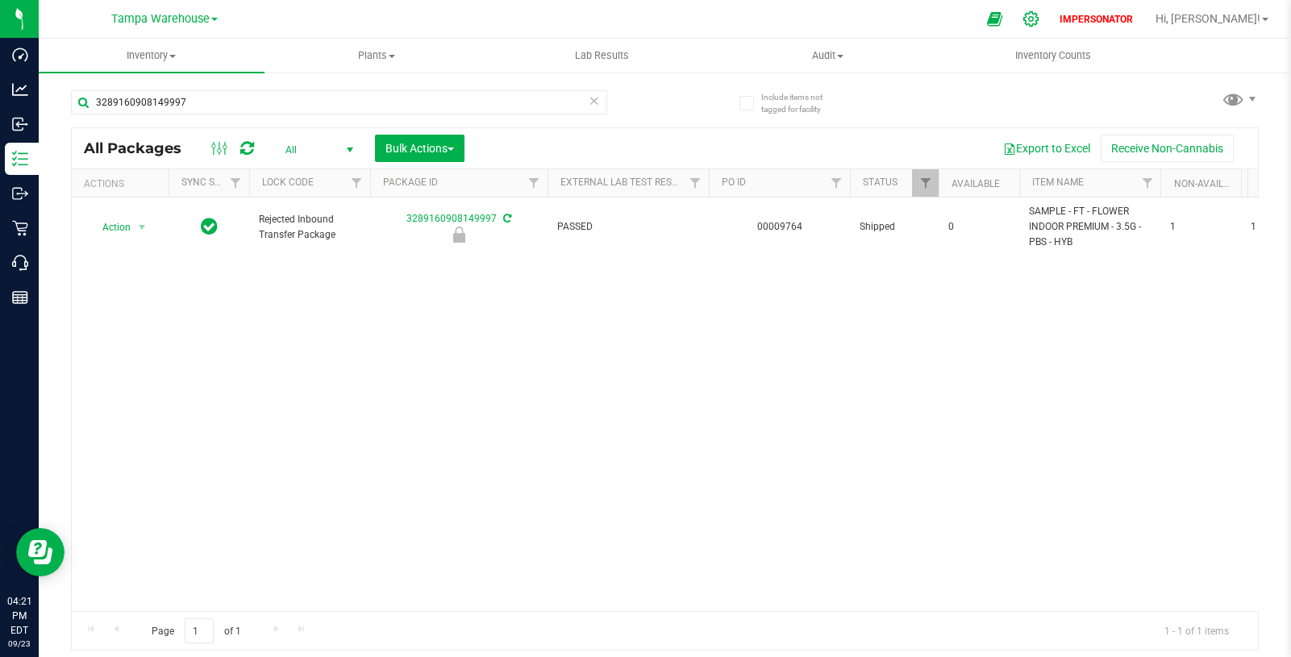
click at [1051, 30] on div at bounding box center [1031, 19] width 40 height 35
click at [1039, 15] on icon at bounding box center [1030, 18] width 17 height 17
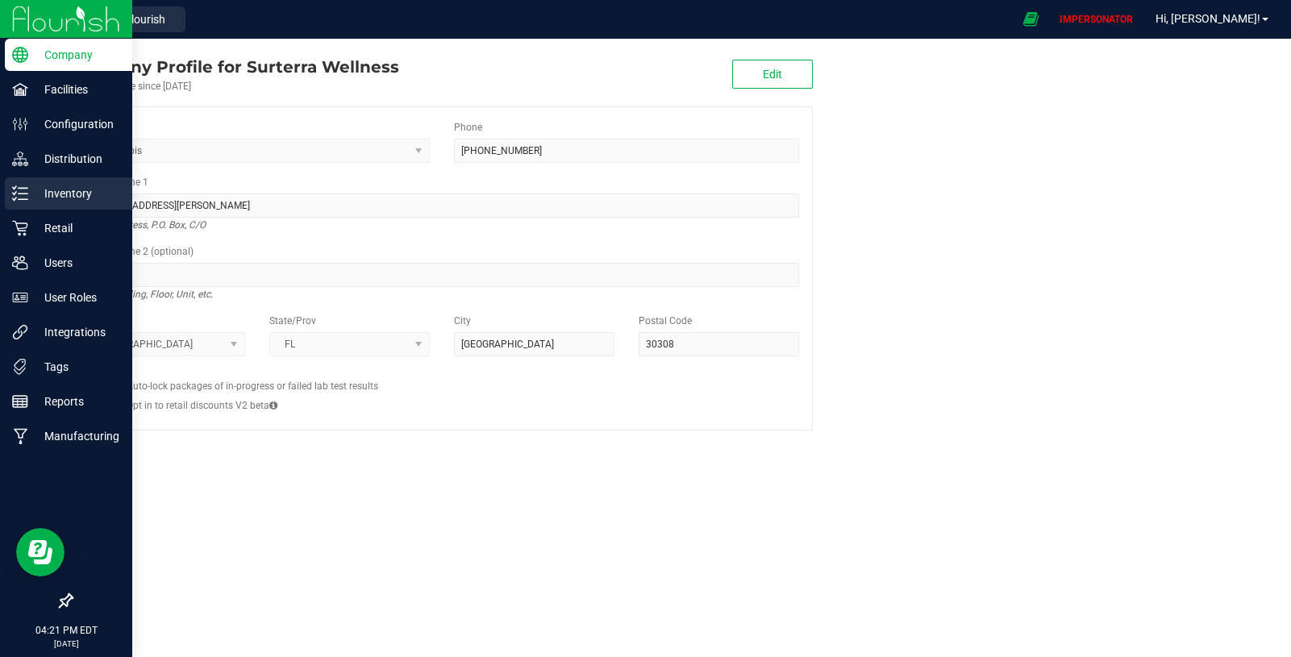
click at [44, 187] on p "Inventory" at bounding box center [76, 193] width 97 height 19
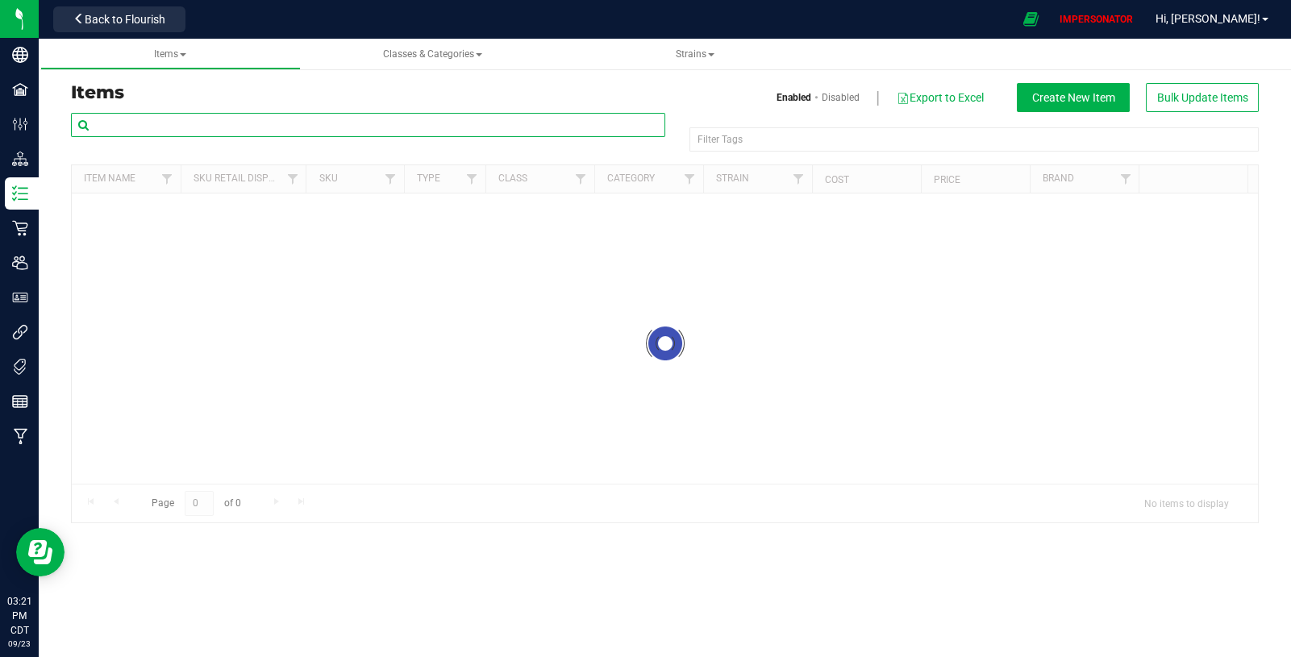
click at [354, 128] on input "text" at bounding box center [368, 125] width 594 height 24
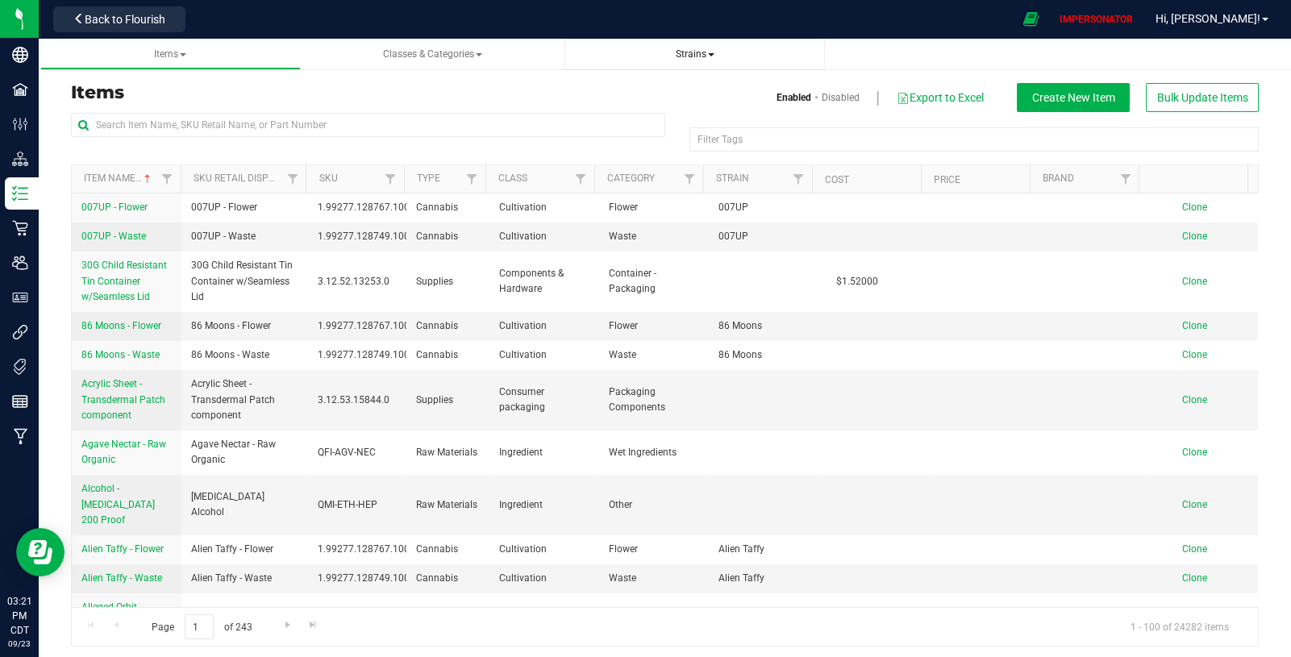
click at [703, 56] on span "Strains" at bounding box center [695, 53] width 39 height 11
click at [667, 102] on li "All strains" at bounding box center [694, 97] width 235 height 23
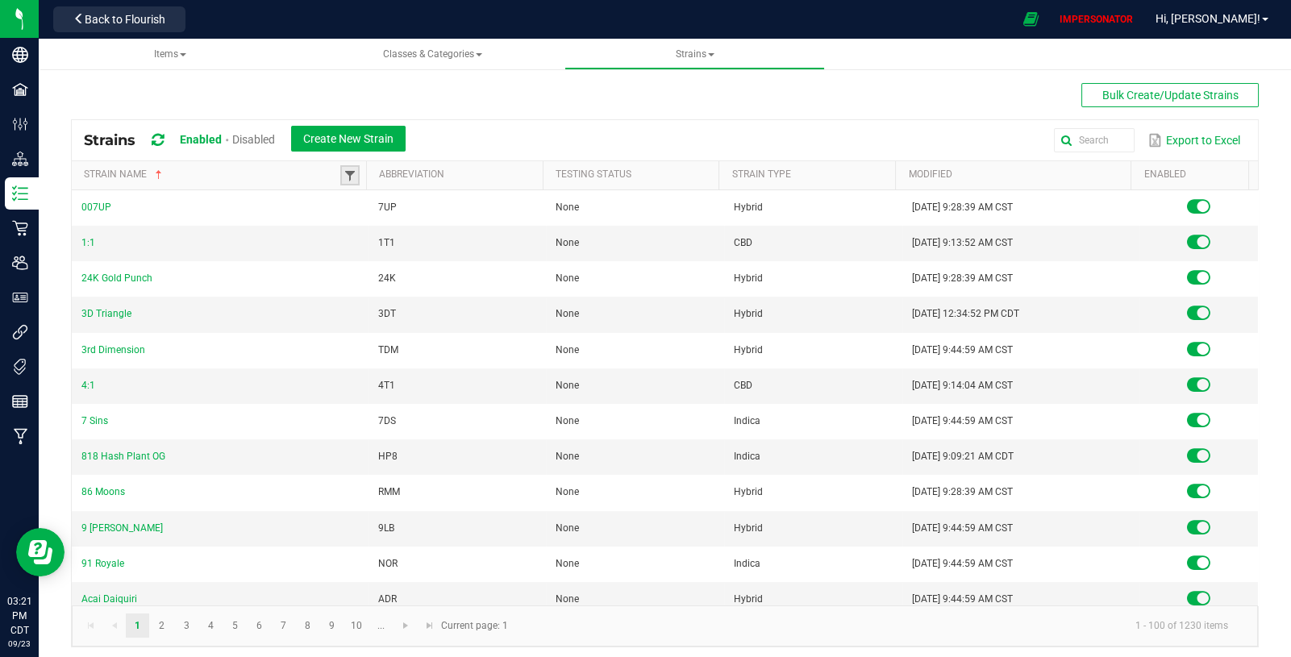
click at [351, 175] on span at bounding box center [349, 175] width 13 height 13
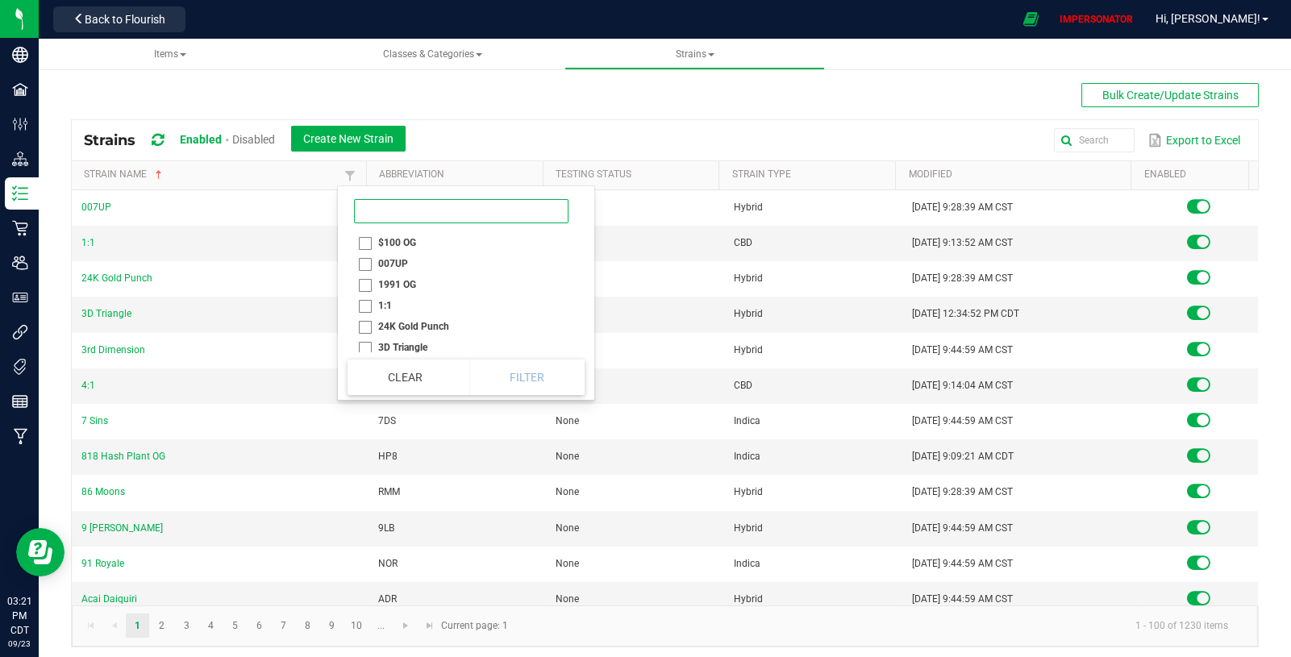
click at [372, 208] on input at bounding box center [461, 211] width 214 height 24
paste input "Georgia Runtz"
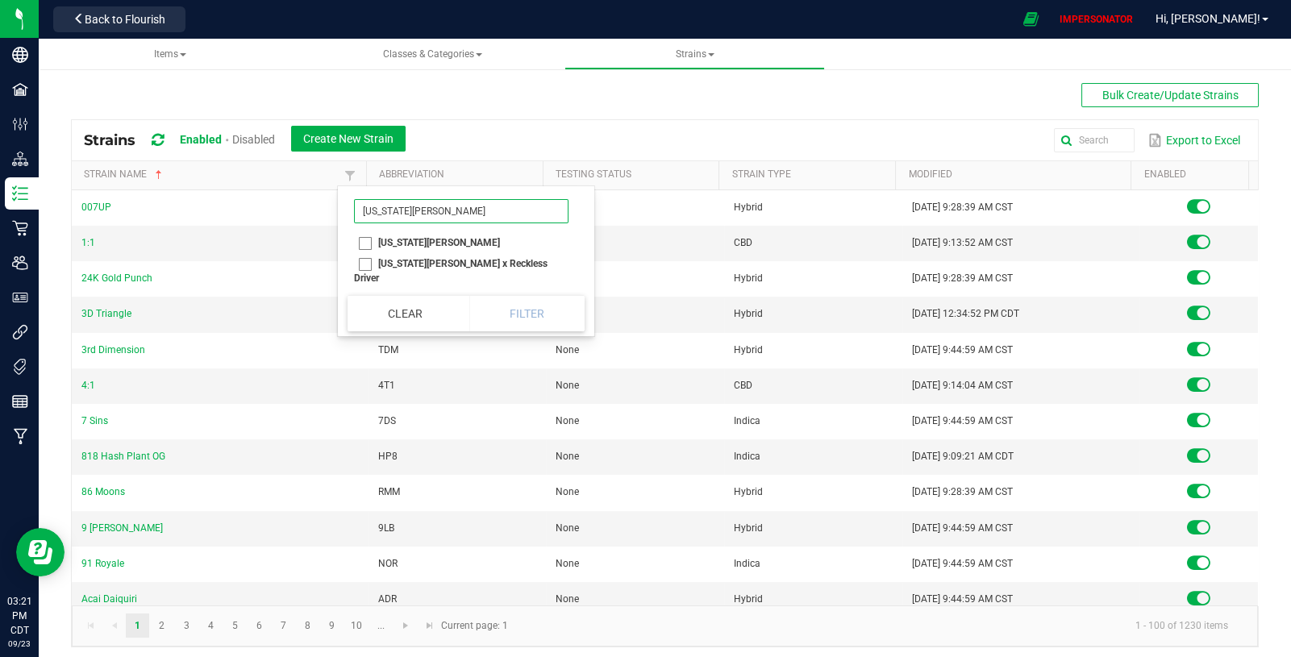
type input "Georgia Runtz"
click at [362, 235] on li "Georgia Runtz" at bounding box center [460, 242] width 227 height 21
checkbox Runtz "true"
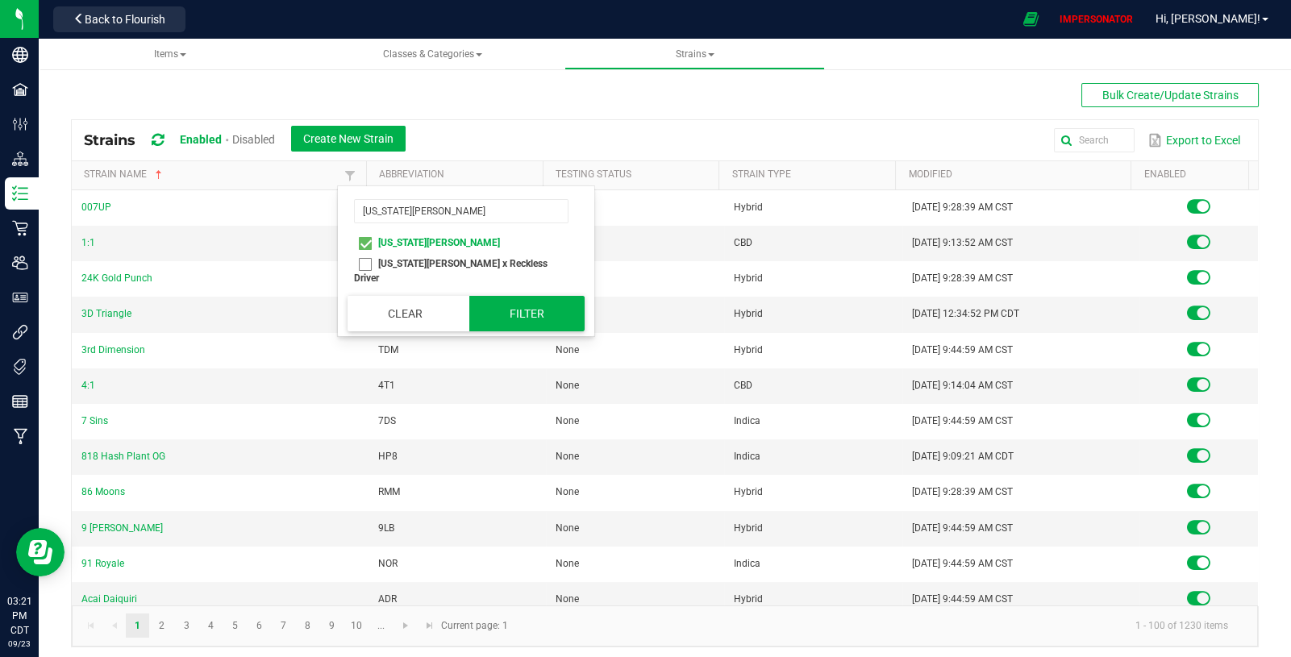
click at [511, 300] on button "Filter" at bounding box center [527, 313] width 116 height 35
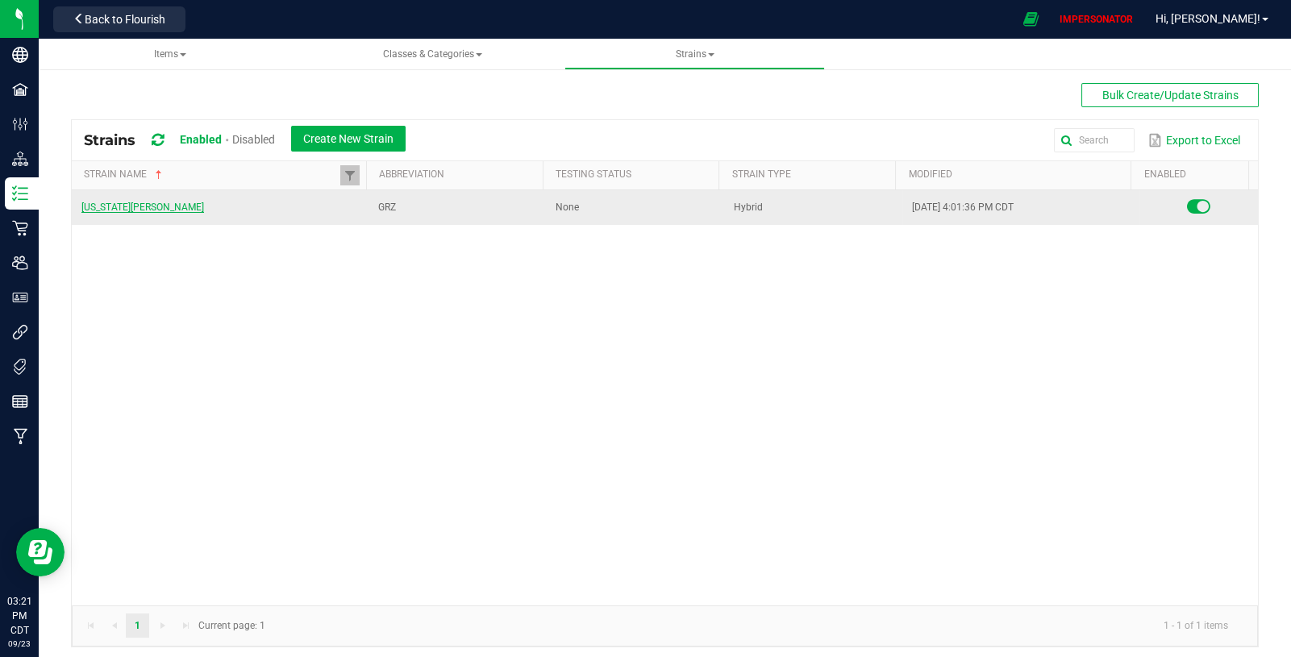
click at [132, 207] on link "Georgia Runtz" at bounding box center [142, 207] width 123 height 11
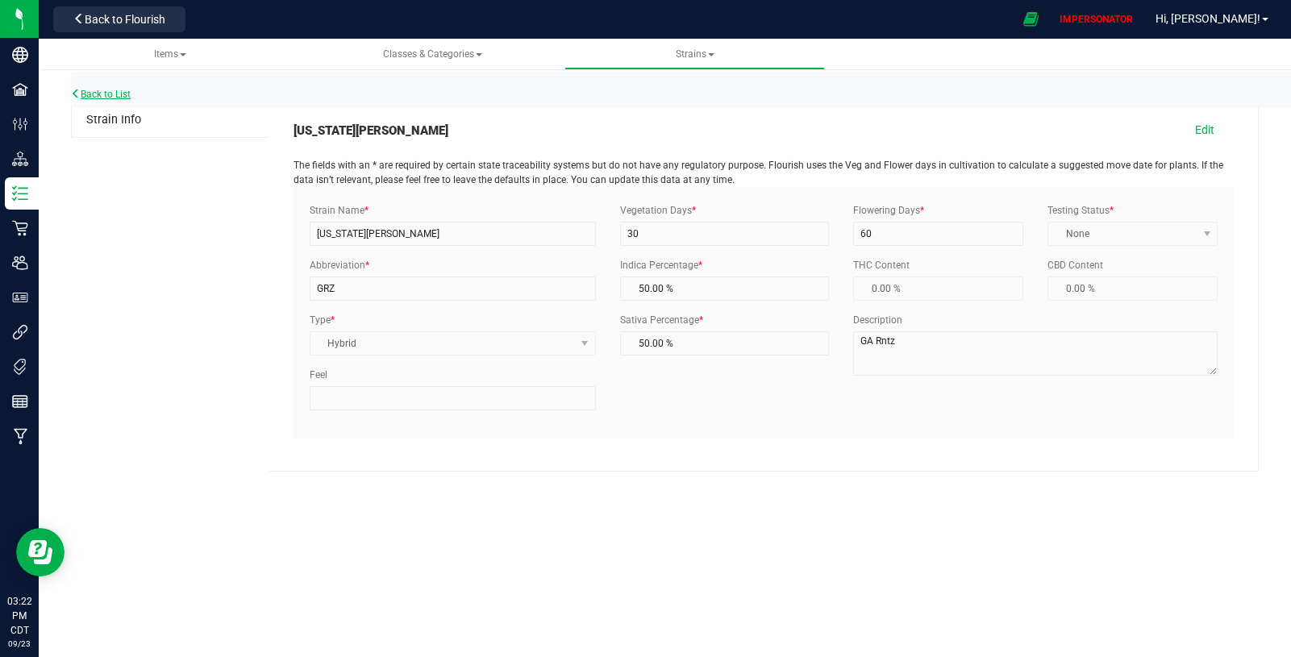
click at [109, 97] on link "Back to List" at bounding box center [101, 94] width 60 height 11
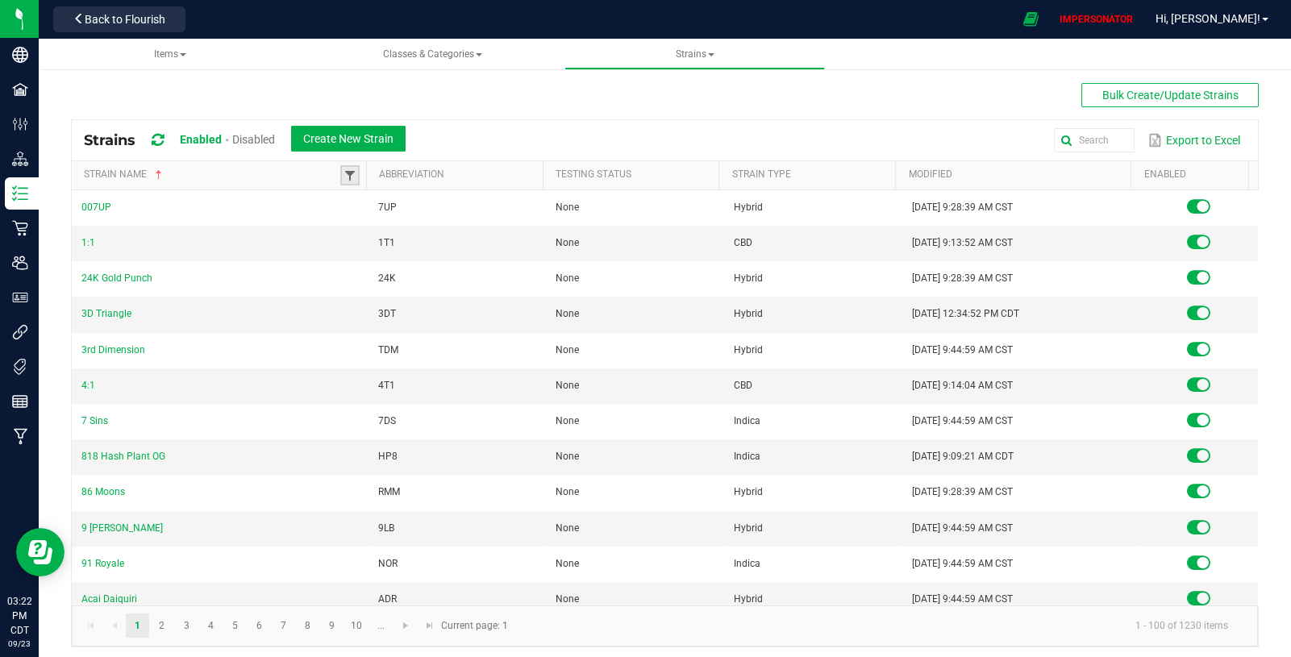
click at [346, 173] on span at bounding box center [349, 175] width 13 height 13
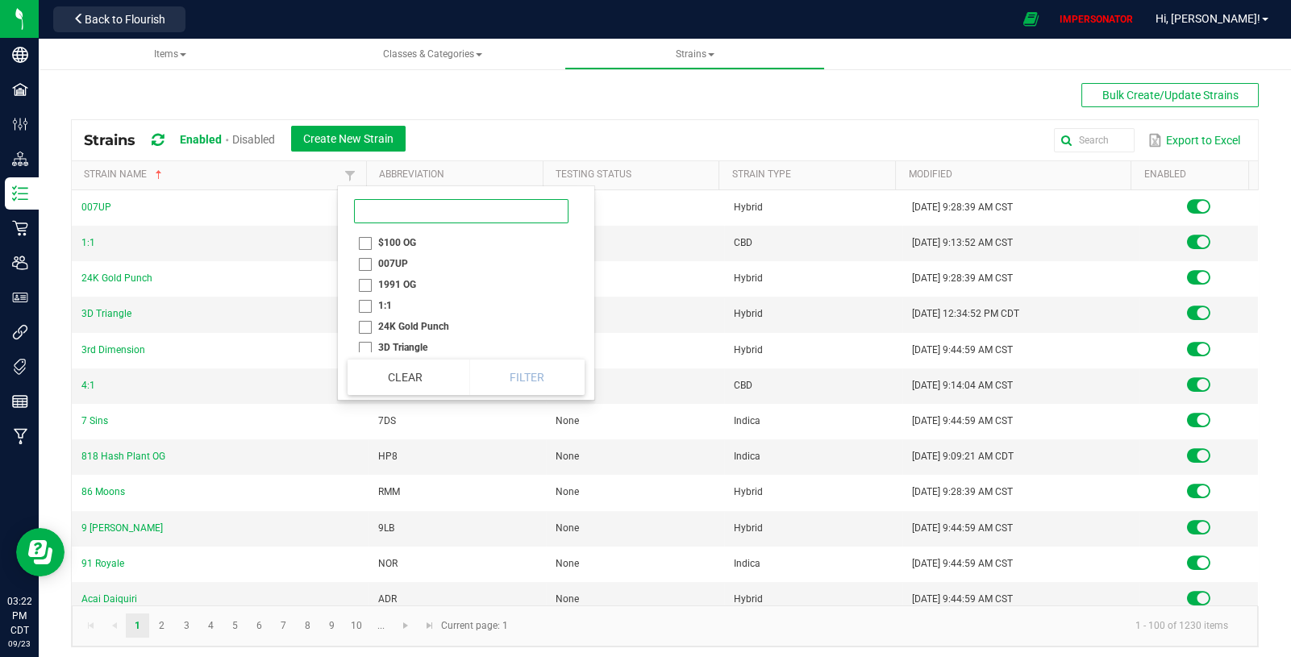
click at [389, 220] on input at bounding box center [461, 211] width 214 height 24
paste input "PB & Smelly"
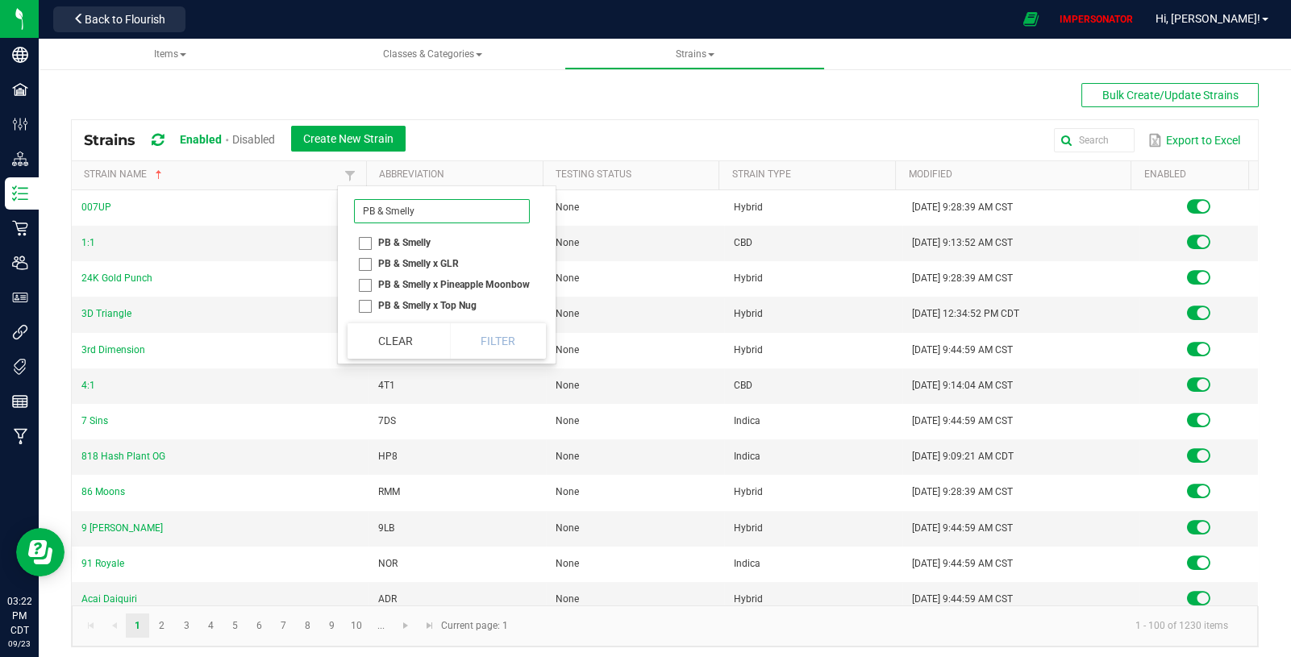
type input "PB & Smelly"
click at [362, 243] on li "PB & Smelly" at bounding box center [441, 242] width 189 height 21
checkbox Smelly "true"
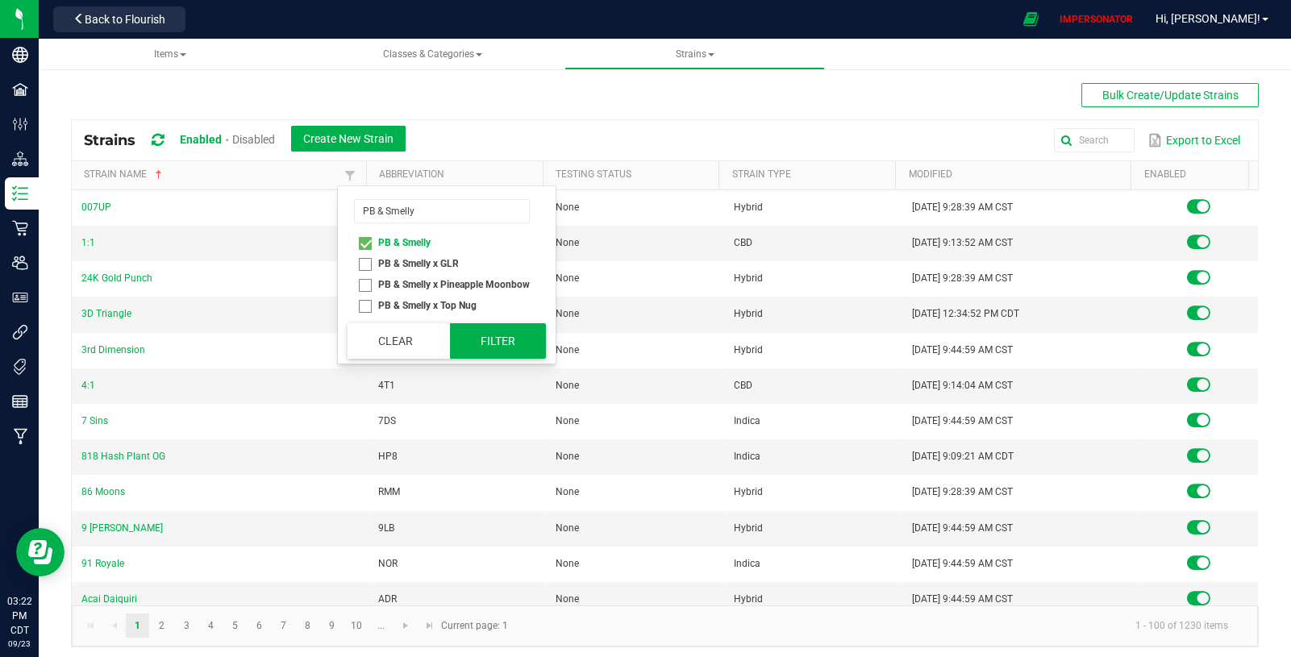
click at [478, 330] on button "Filter" at bounding box center [498, 340] width 97 height 35
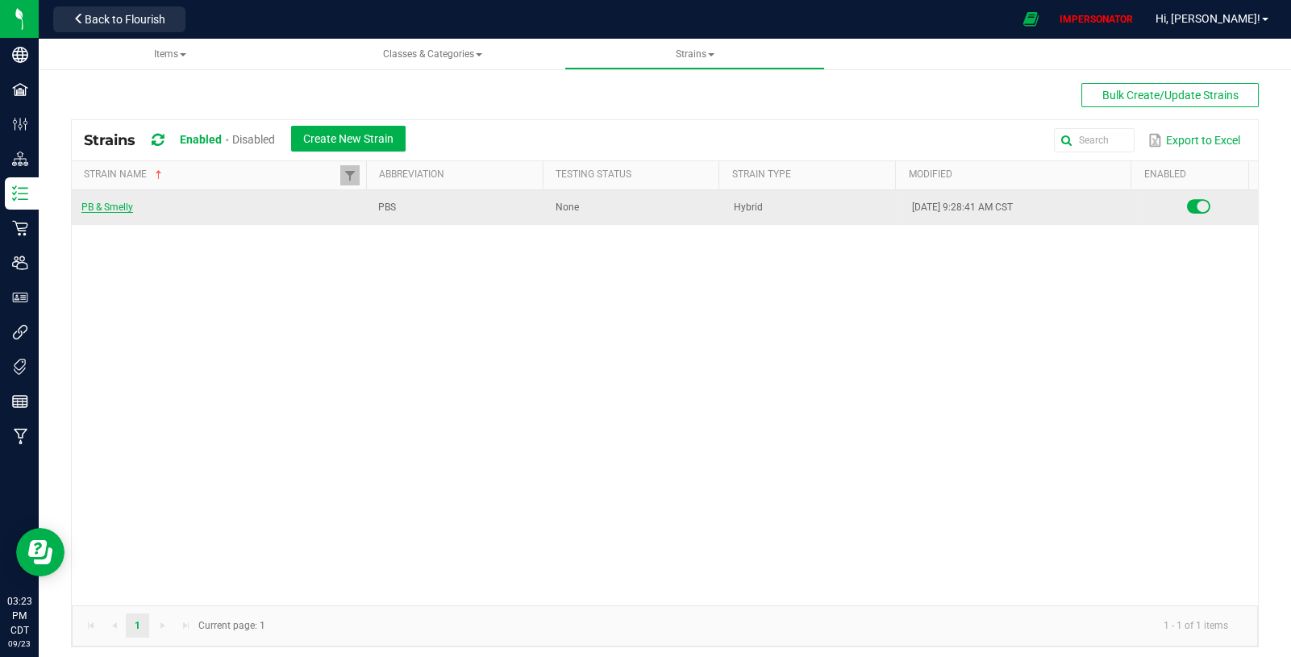
click at [124, 207] on link "PB & Smelly" at bounding box center [107, 207] width 52 height 11
